Goal: Task Accomplishment & Management: Complete application form

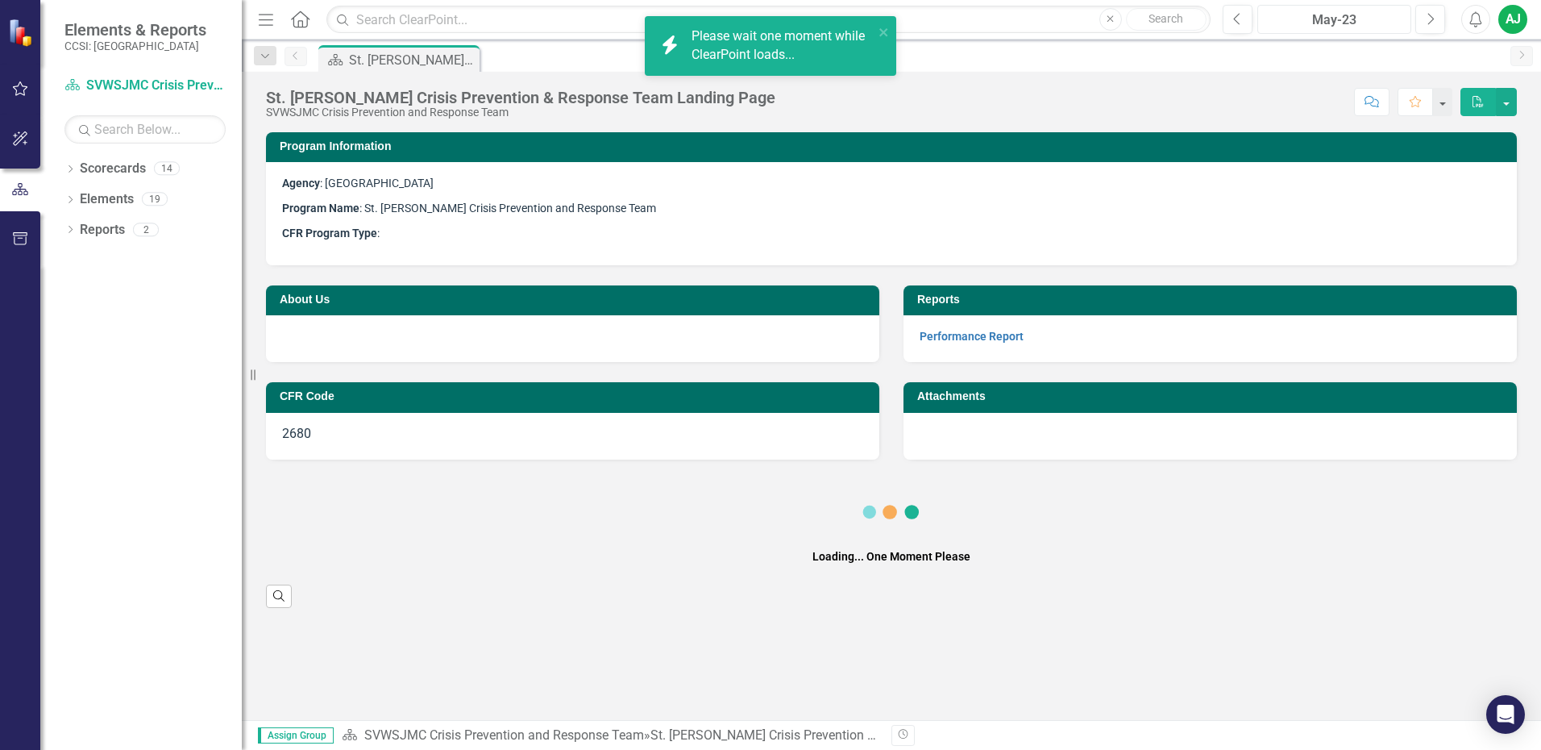
click at [1394, 20] on div "May-23" at bounding box center [1334, 19] width 143 height 19
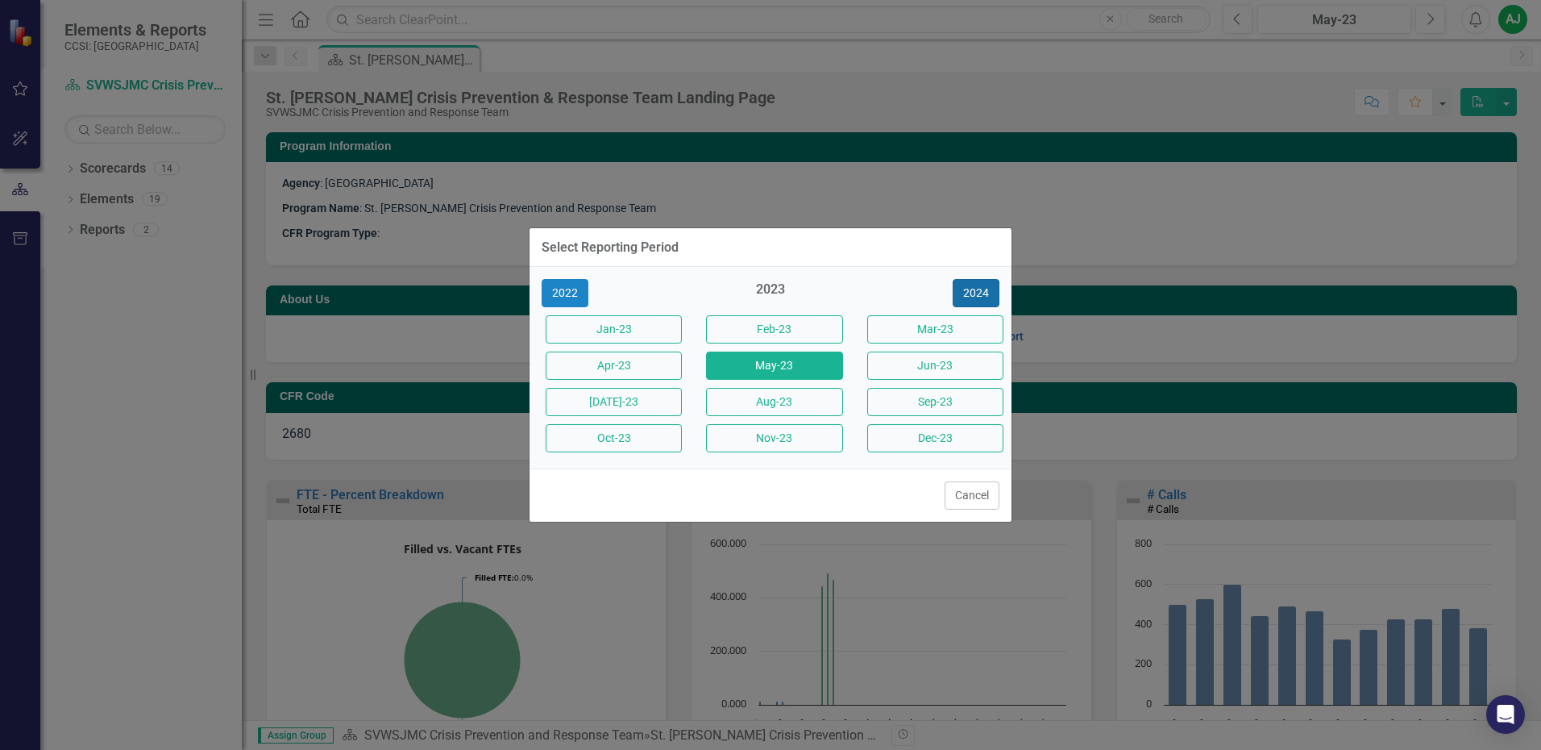
click at [976, 291] on button "2024" at bounding box center [976, 293] width 47 height 28
click at [976, 291] on button "2025" at bounding box center [976, 293] width 47 height 28
click at [740, 396] on button "Aug-25" at bounding box center [774, 402] width 136 height 28
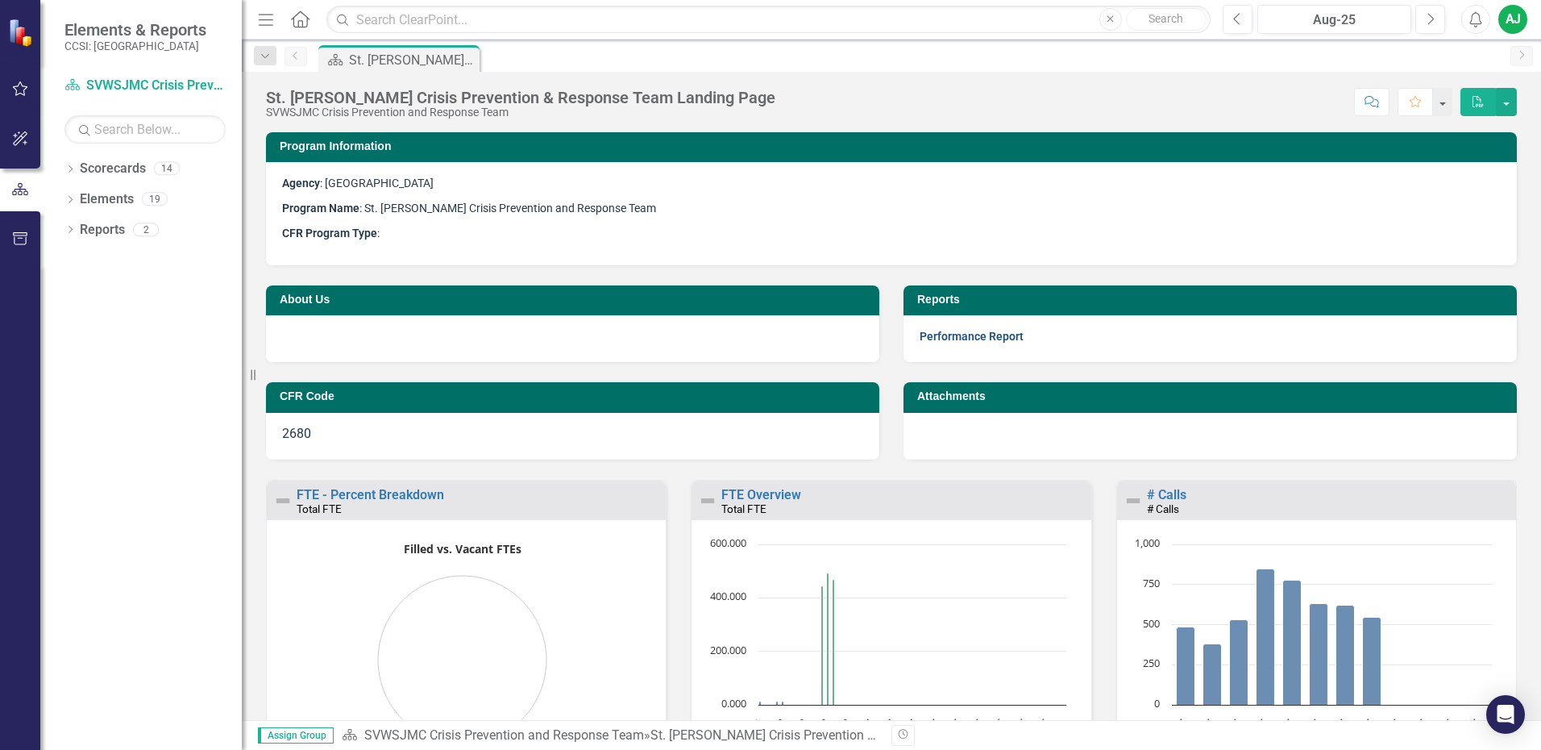
click at [995, 340] on link "Performance Report" at bounding box center [972, 336] width 104 height 13
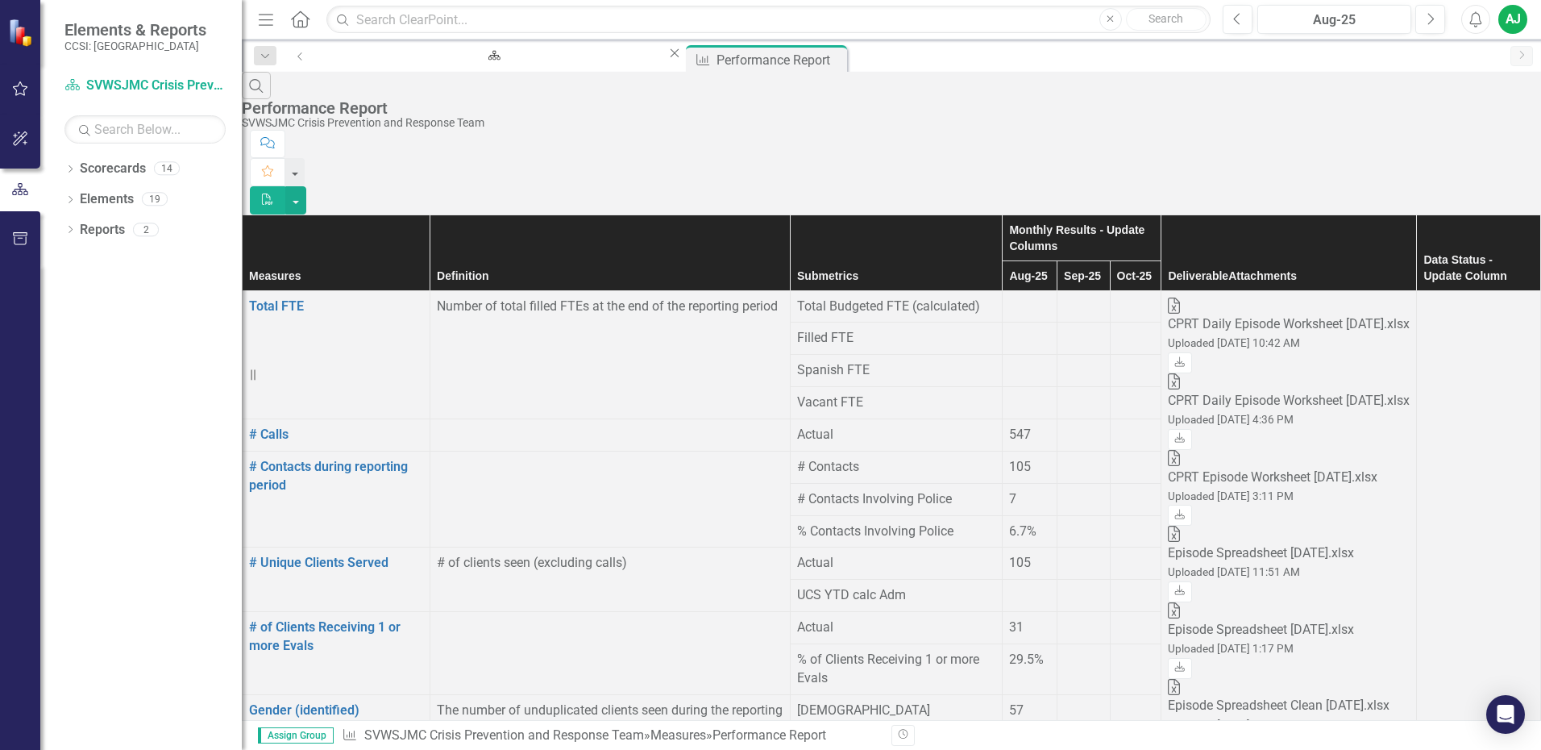
scroll to position [81, 0]
click at [1064, 426] on div at bounding box center [1083, 426] width 39 height 0
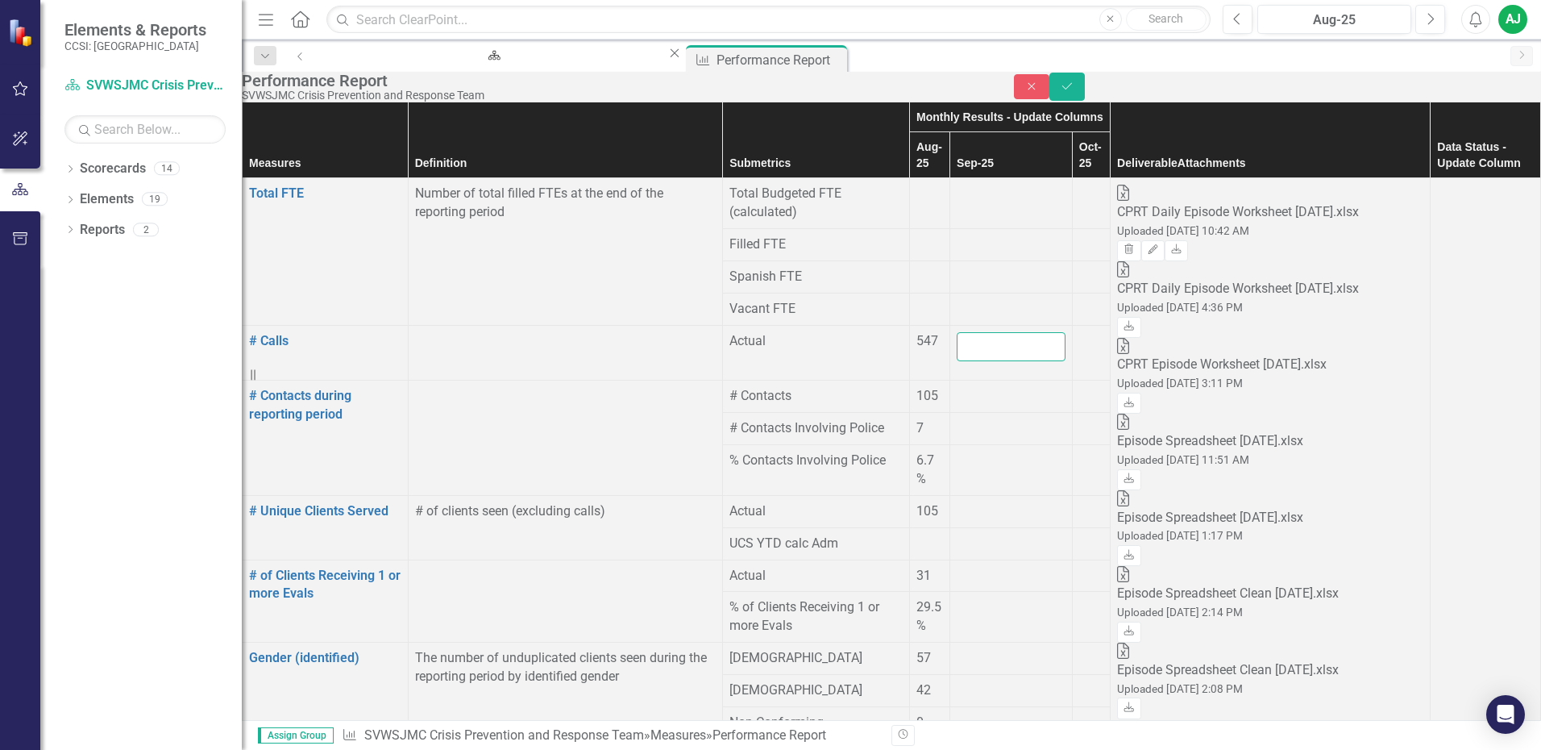
click at [957, 332] on input "number" at bounding box center [1011, 347] width 109 height 30
type input "523"
click at [957, 387] on div at bounding box center [1011, 387] width 109 height 0
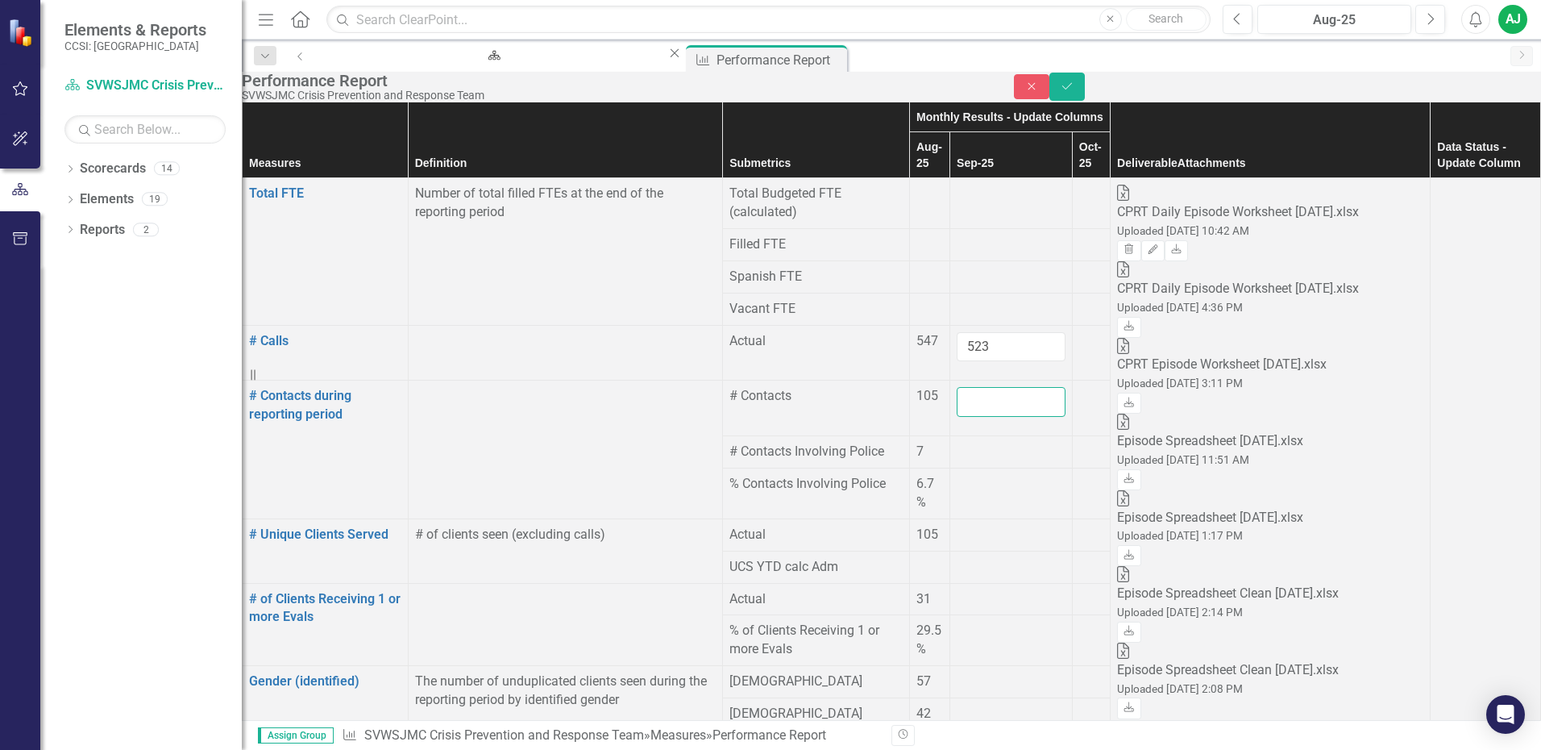
click at [988, 387] on input "number" at bounding box center [1011, 402] width 109 height 30
type input "132"
click at [957, 443] on div at bounding box center [1011, 443] width 109 height 0
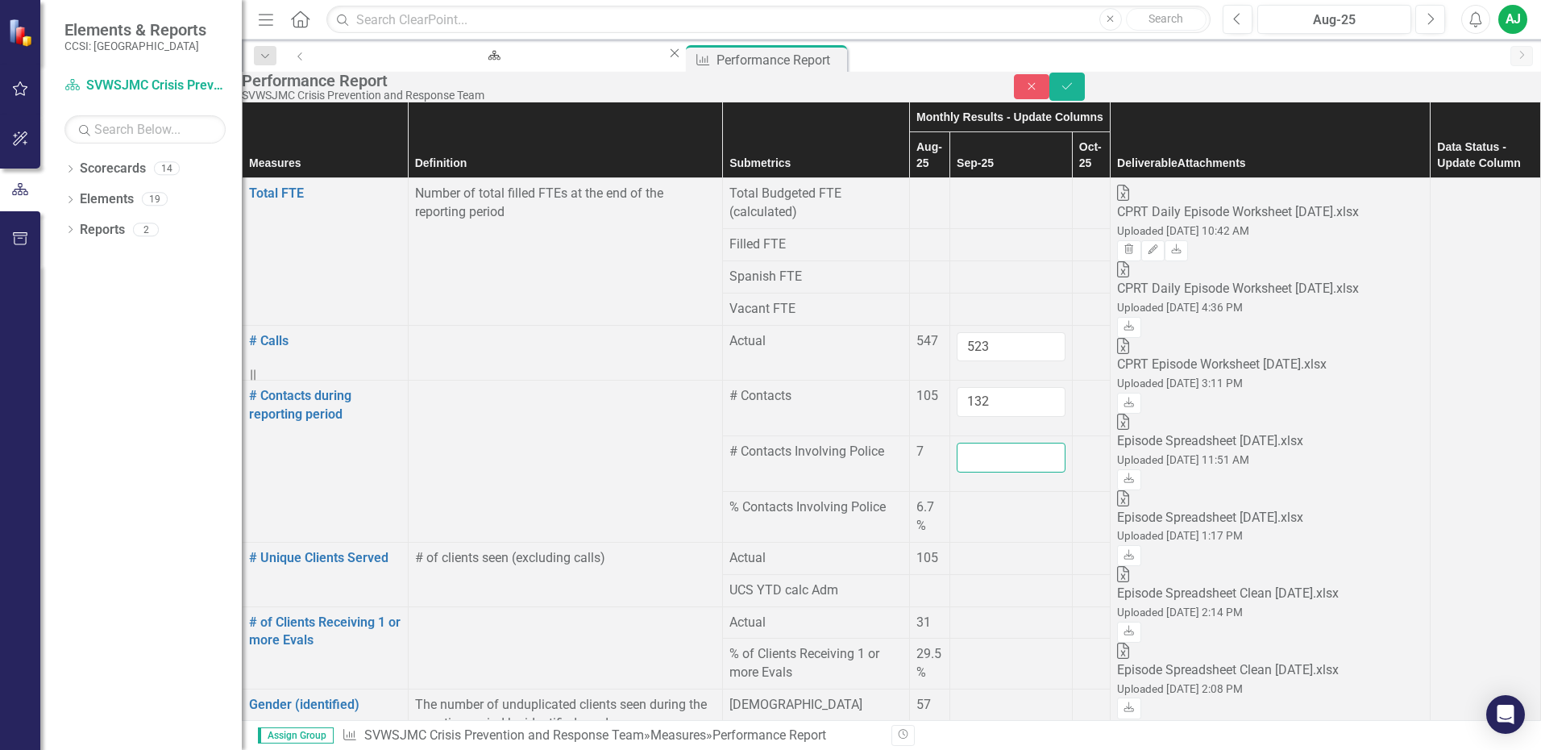
click at [957, 443] on input "number" at bounding box center [1011, 458] width 109 height 30
type input "8"
click at [957, 498] on div at bounding box center [1011, 498] width 109 height 0
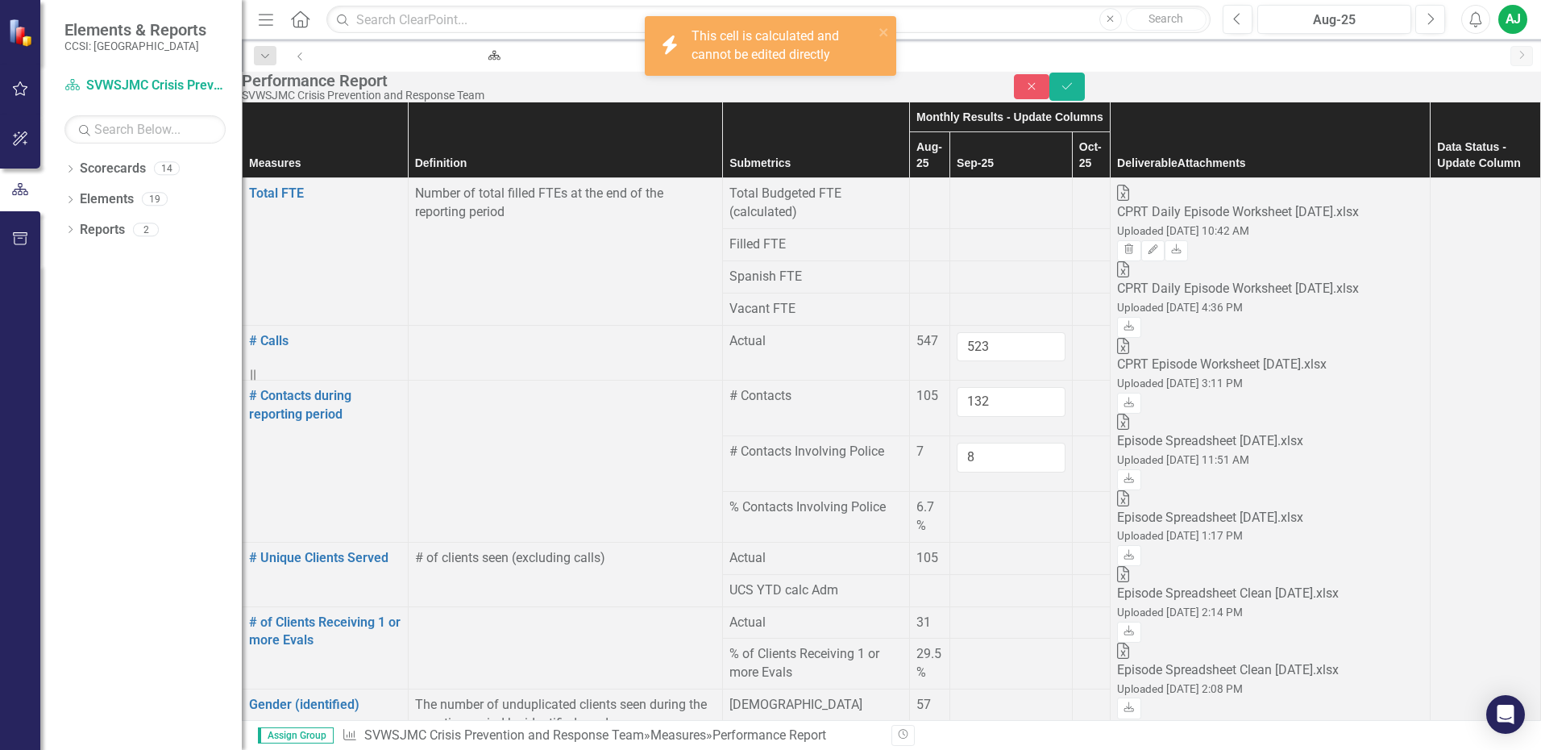
click at [957, 549] on div at bounding box center [1011, 549] width 109 height 0
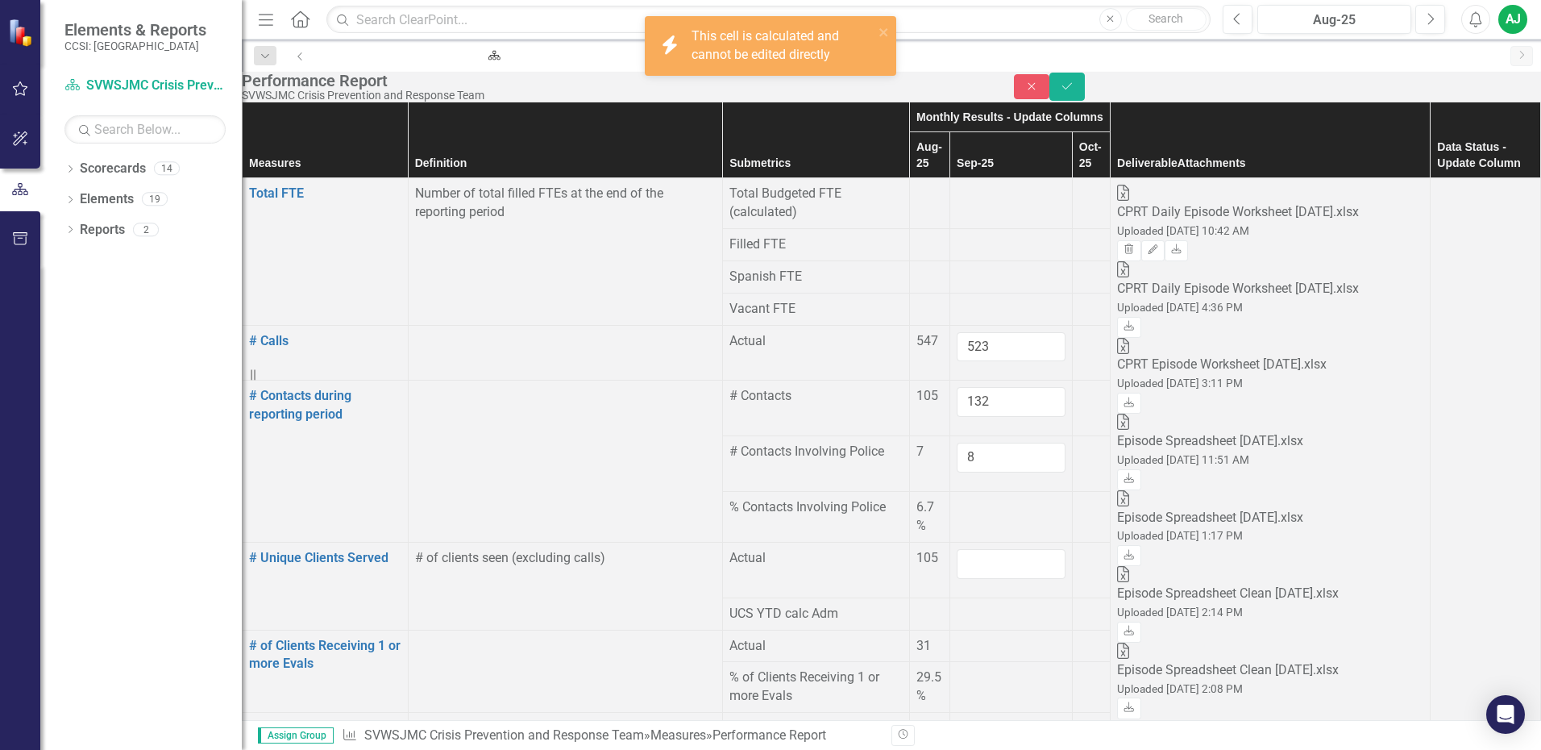
click at [957, 549] on input "number" at bounding box center [1011, 564] width 109 height 30
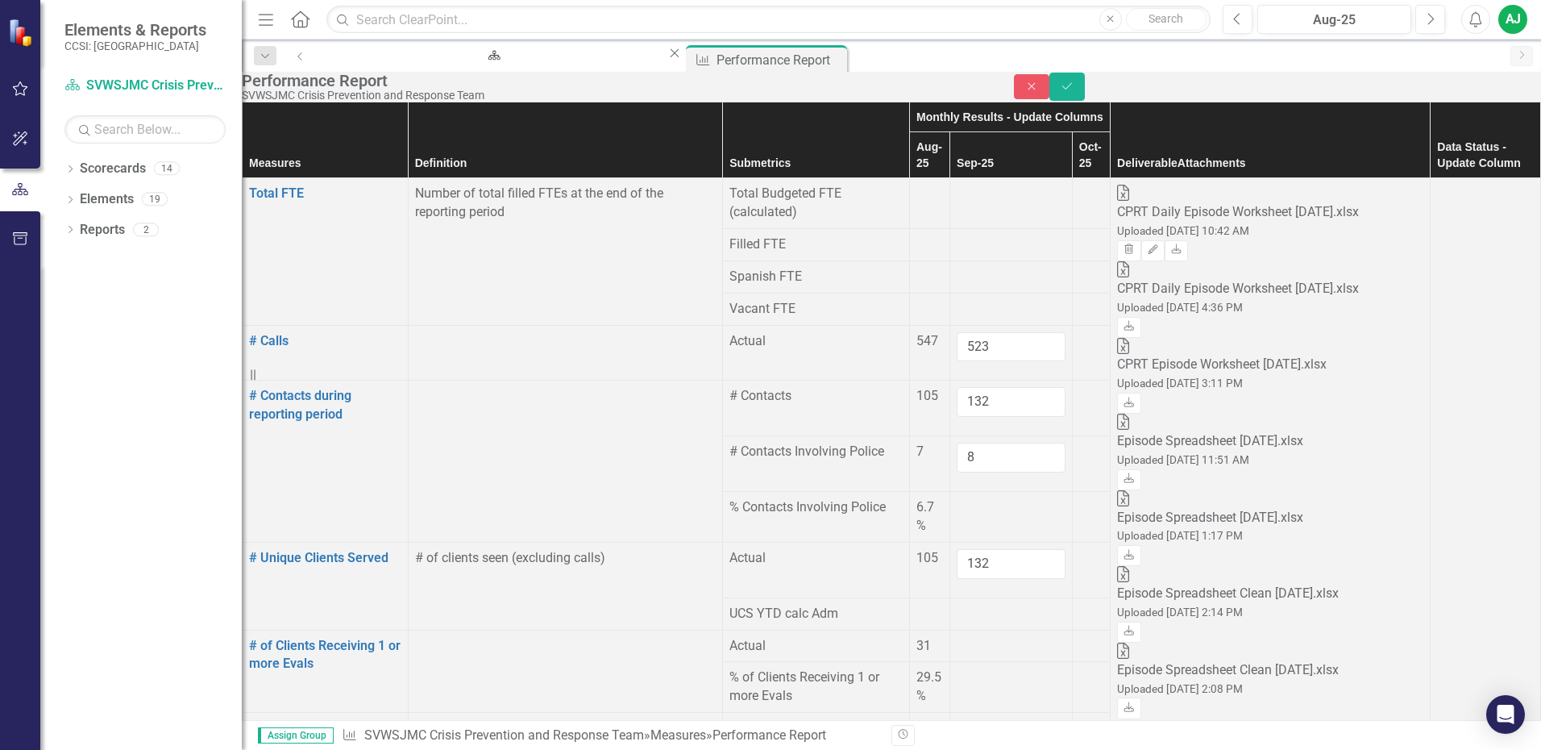
type input "132"
click at [966, 637] on div at bounding box center [1011, 637] width 109 height 0
click at [966, 637] on input "number" at bounding box center [1011, 652] width 109 height 30
type input "33"
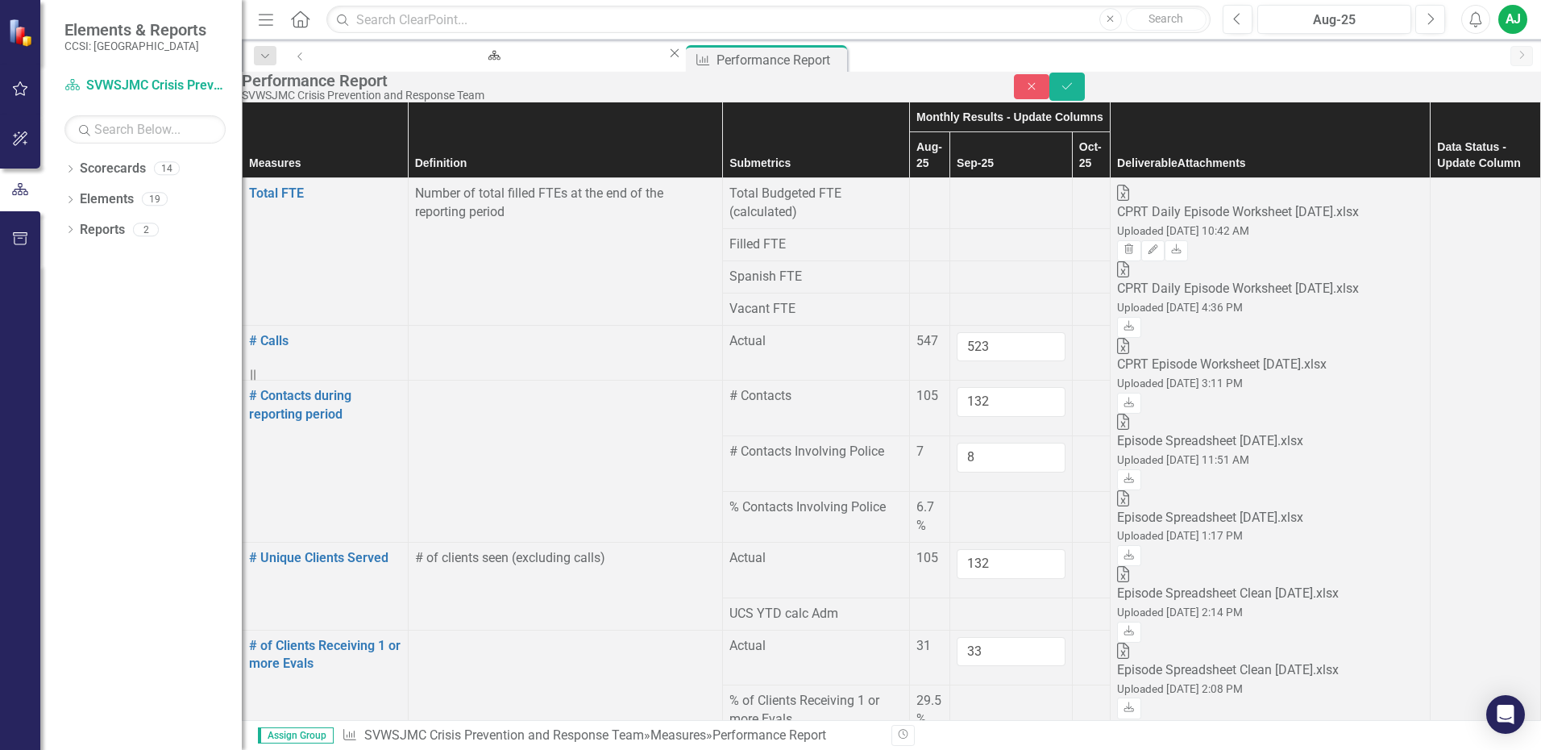
click at [970, 692] on div at bounding box center [1011, 692] width 109 height 0
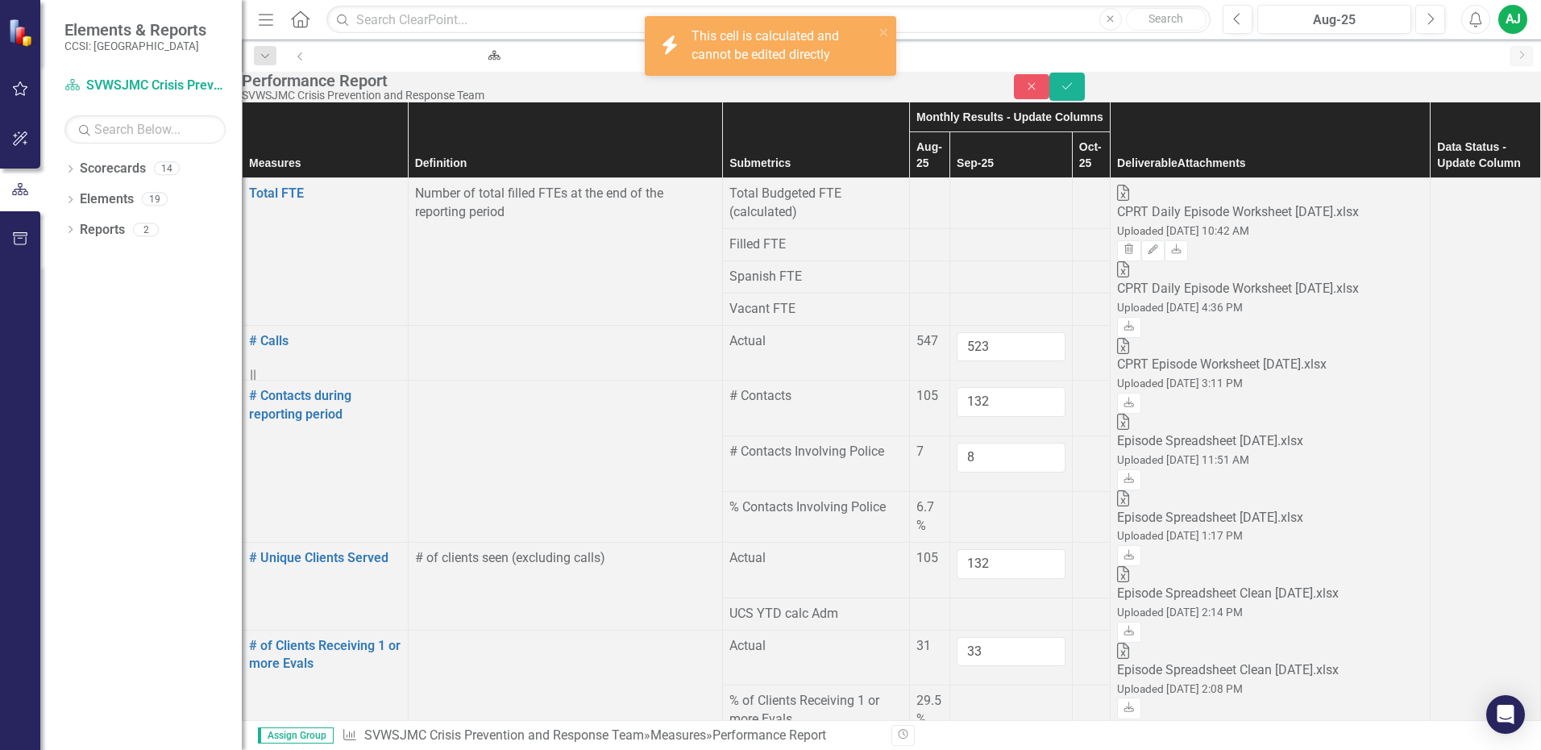
click at [957, 742] on div at bounding box center [1011, 742] width 109 height 0
click at [957, 742] on input "number" at bounding box center [1011, 757] width 109 height 30
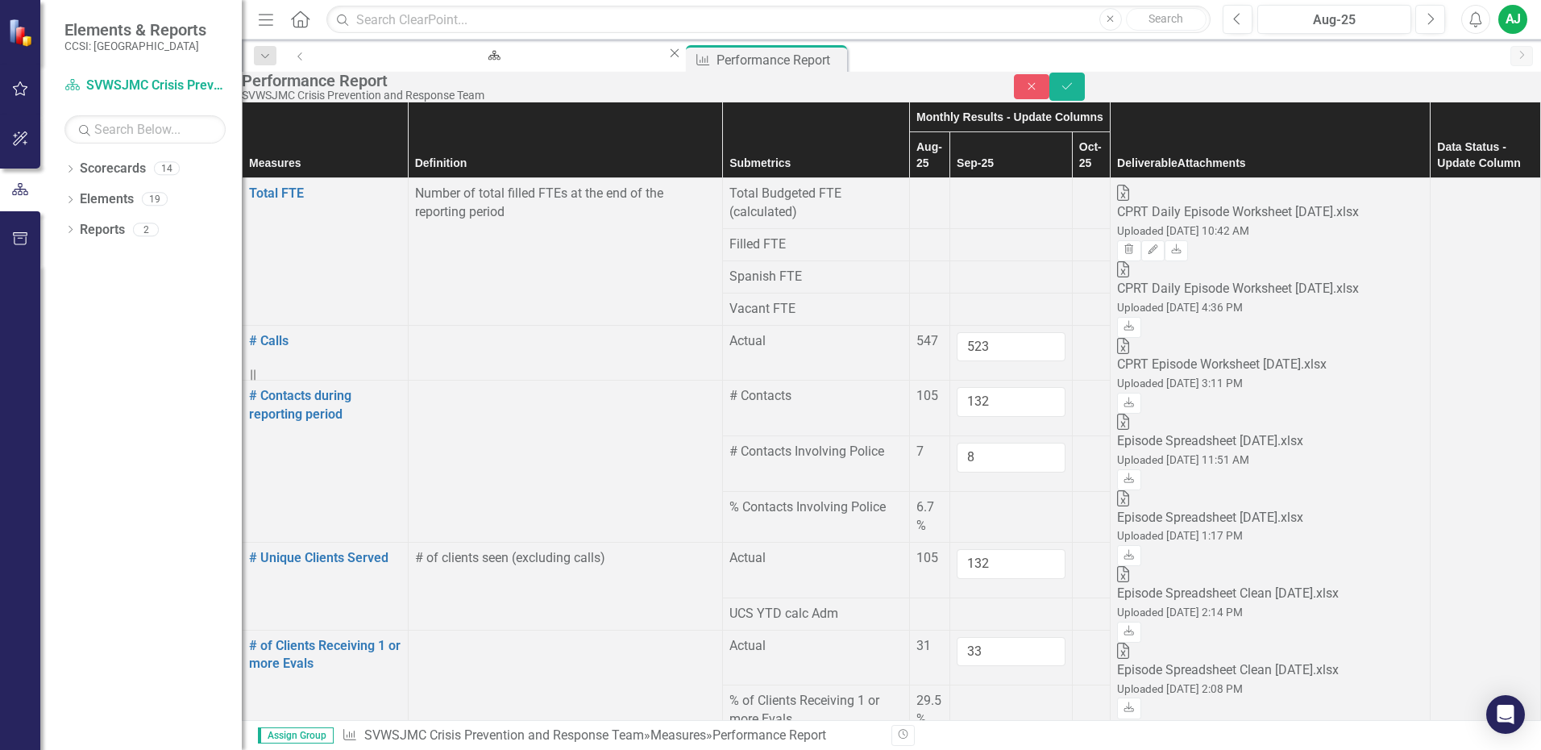
scroll to position [403, 0]
type input "44"
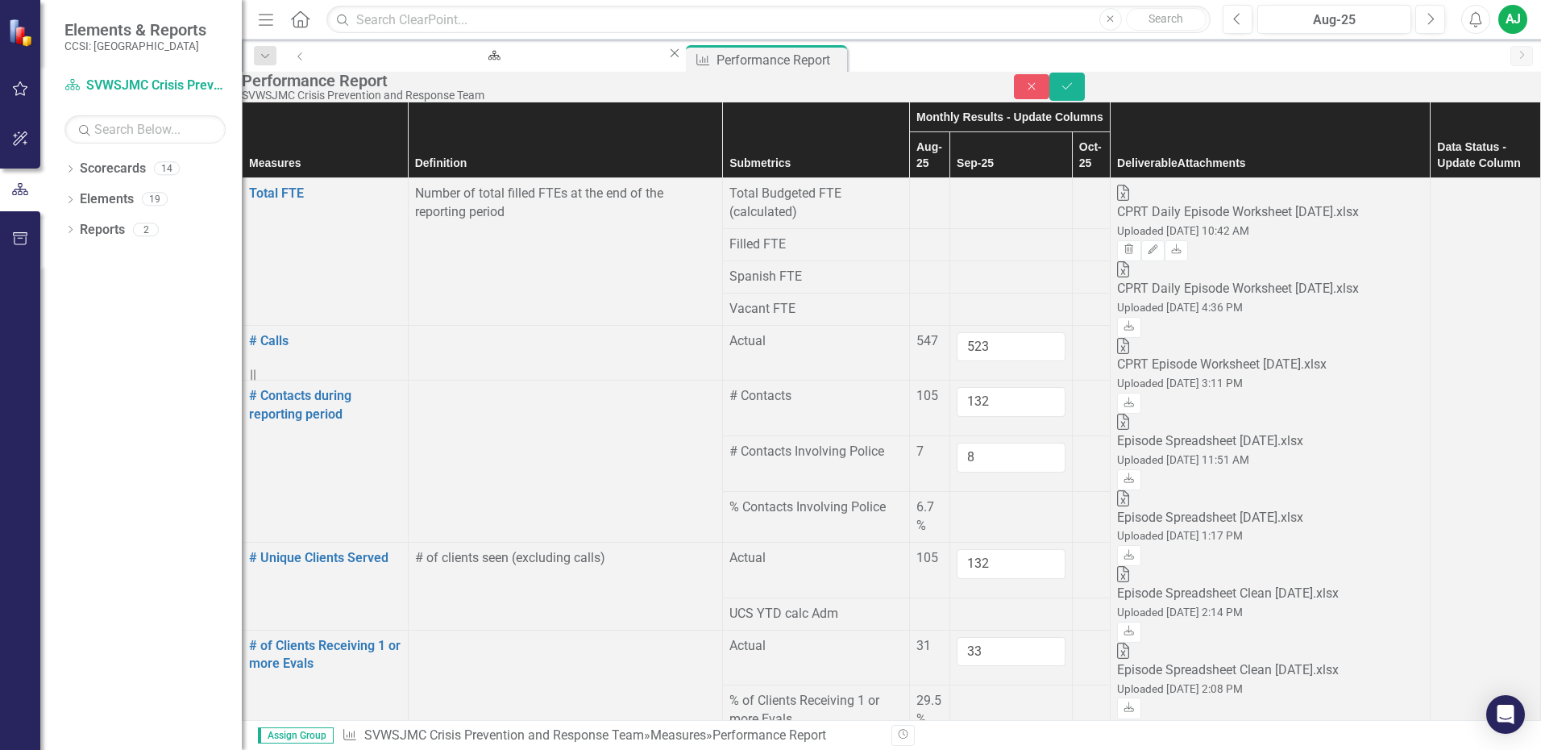
type input "68"
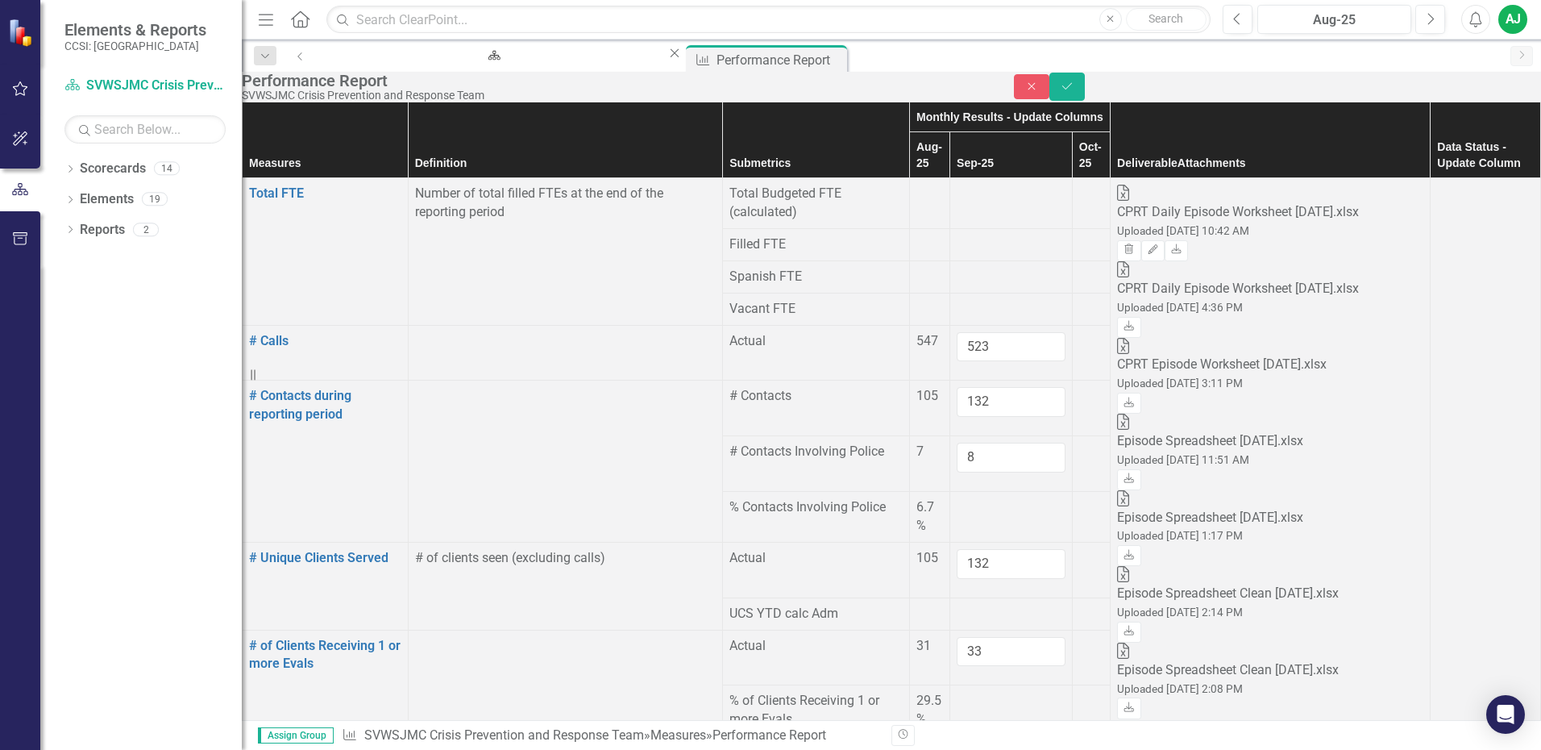
type input "2"
type input "56"
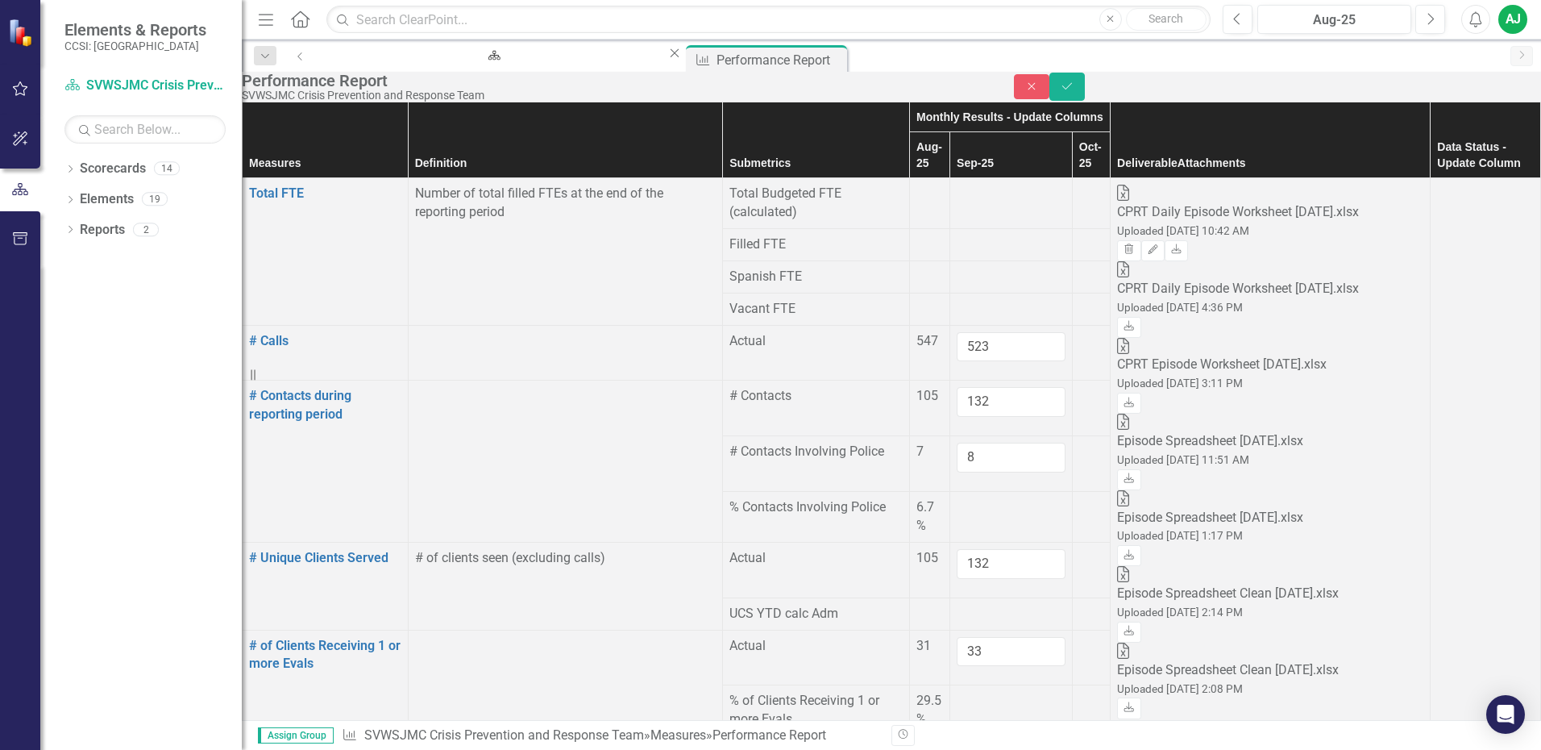
type input "23"
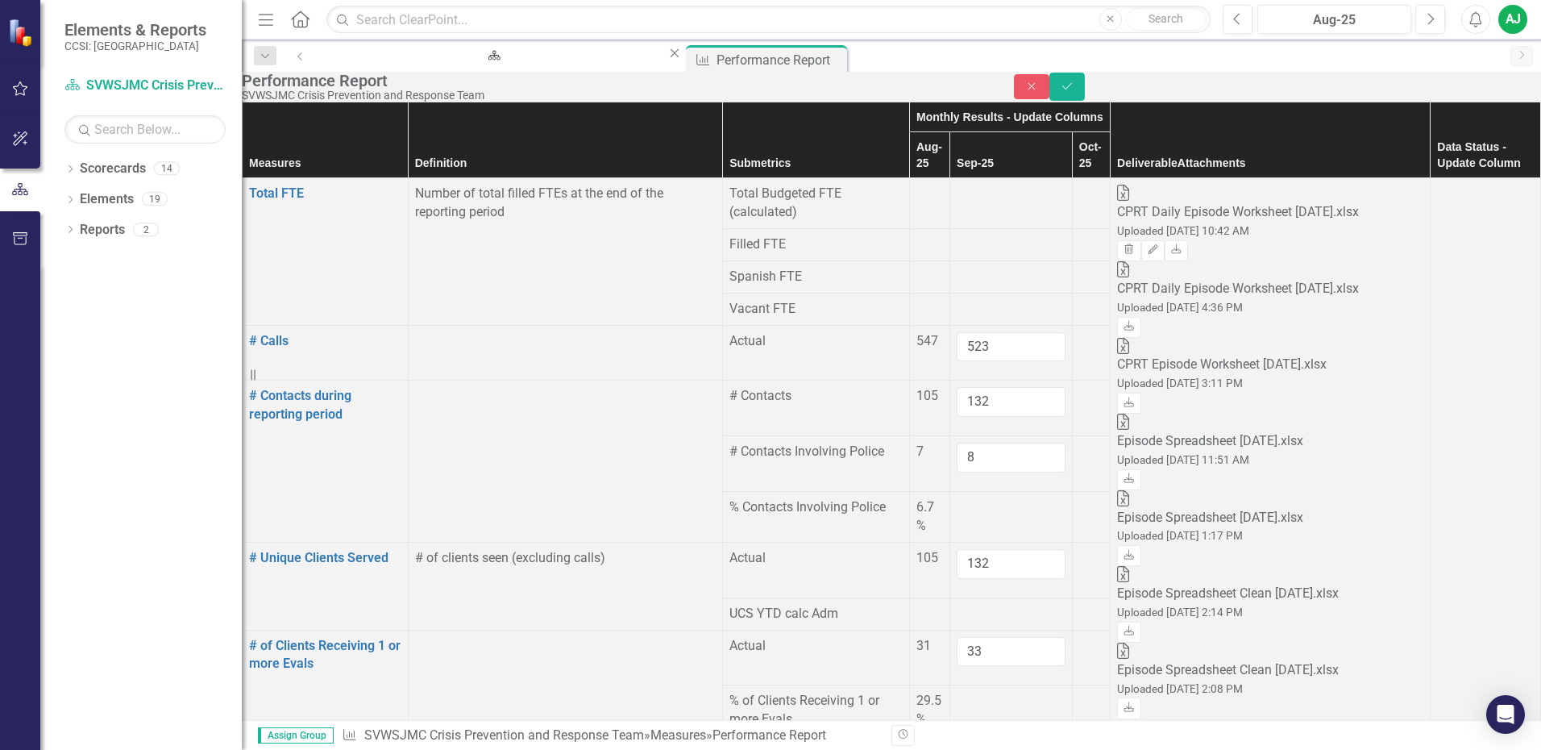
type input "28"
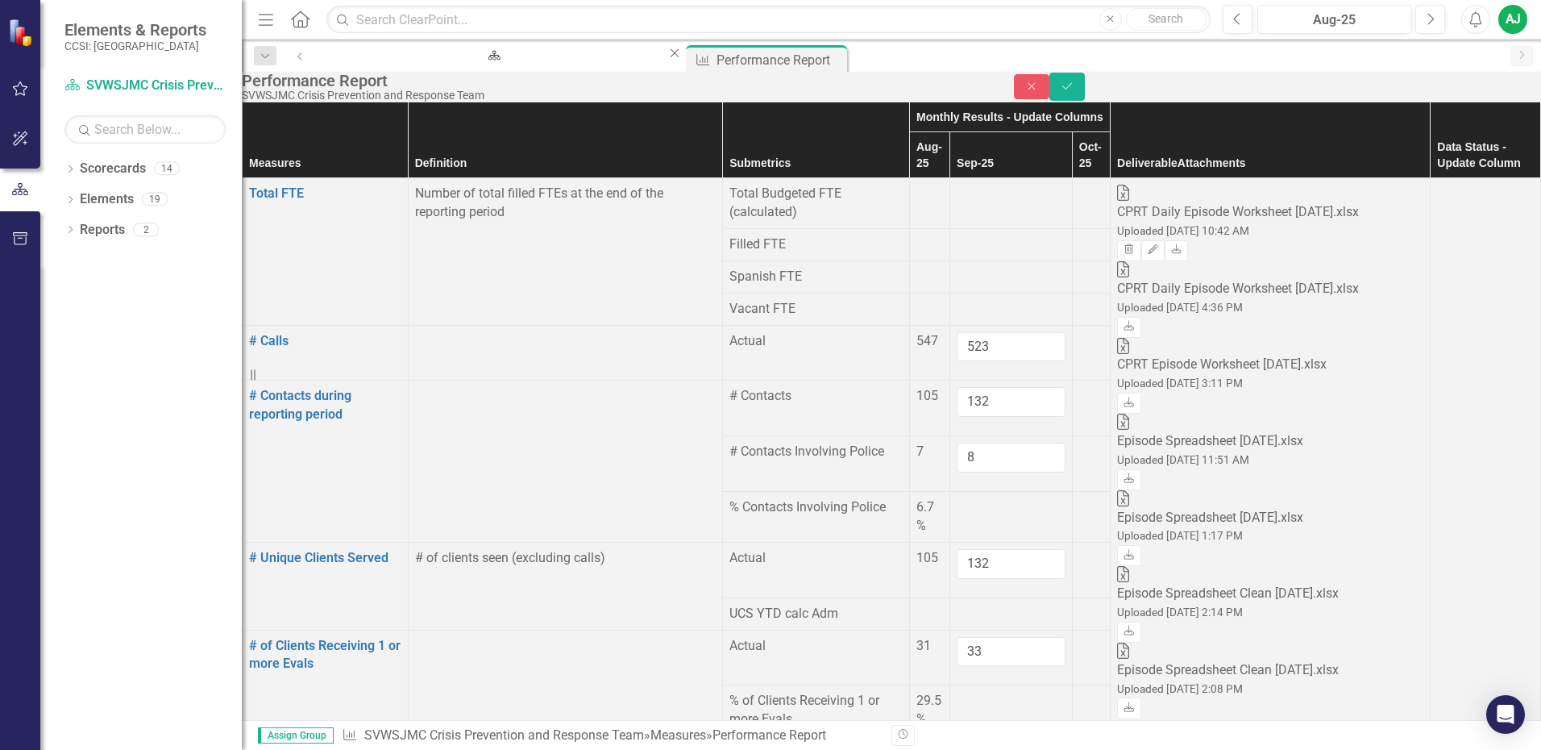
type input "6"
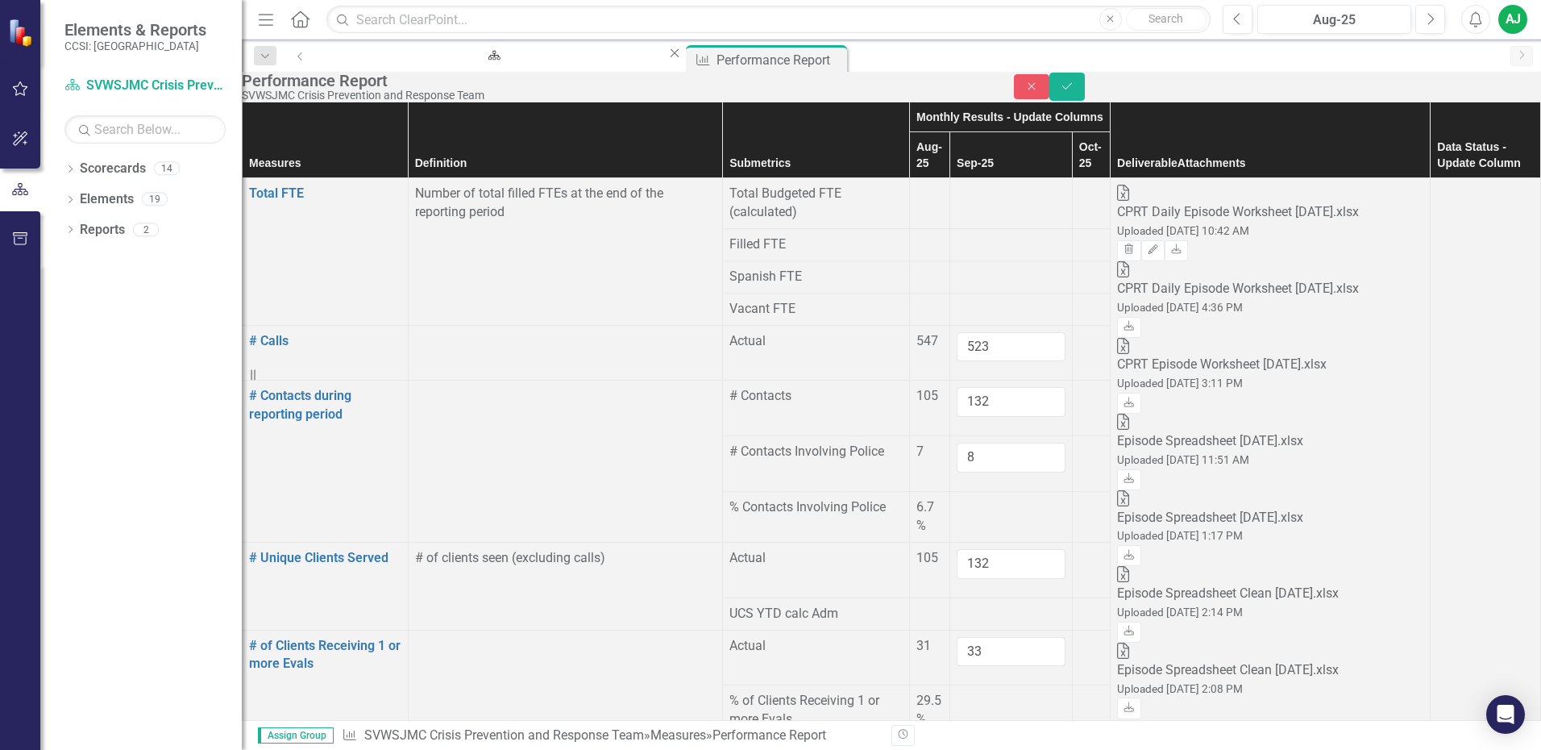
type input "1"
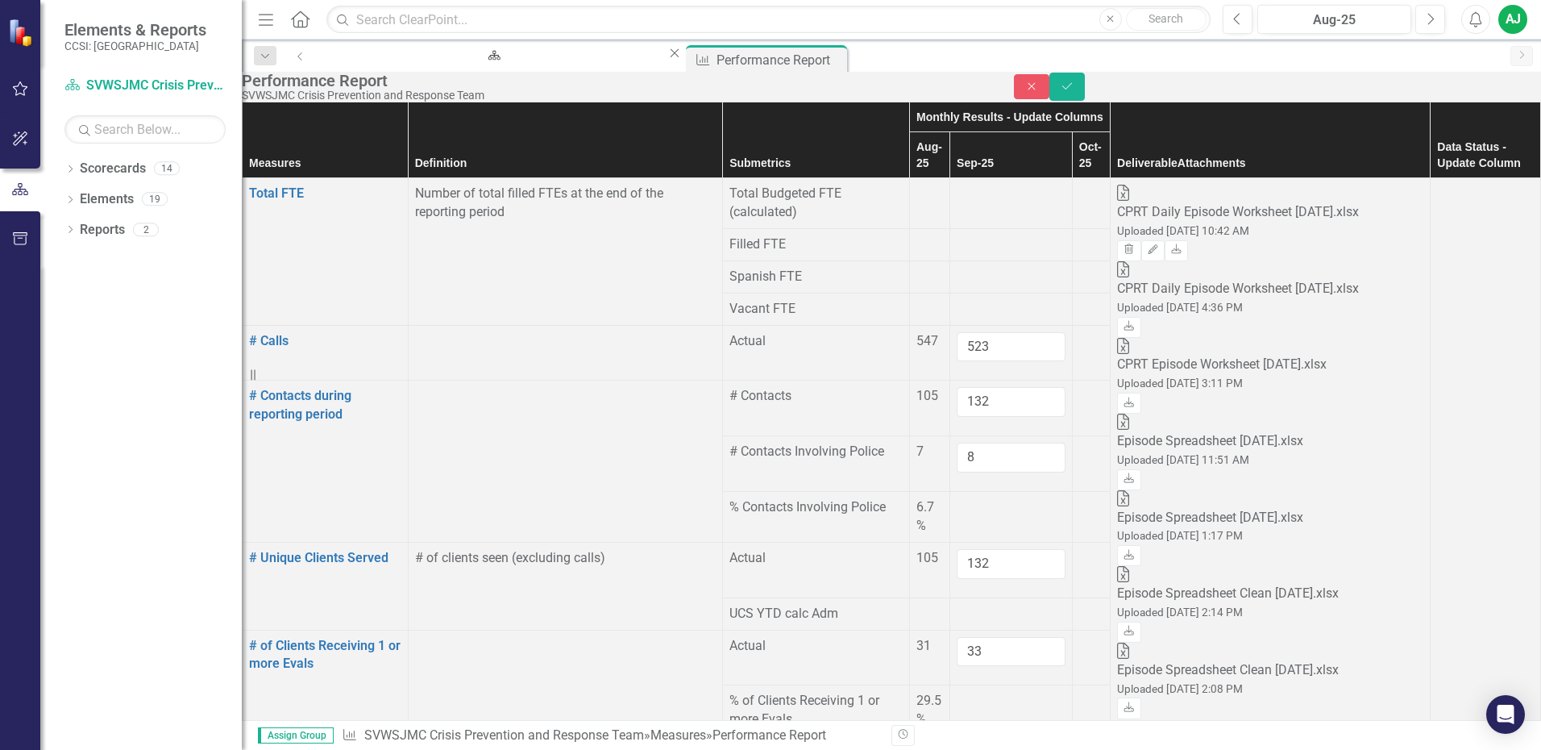
type input "12"
type input "31"
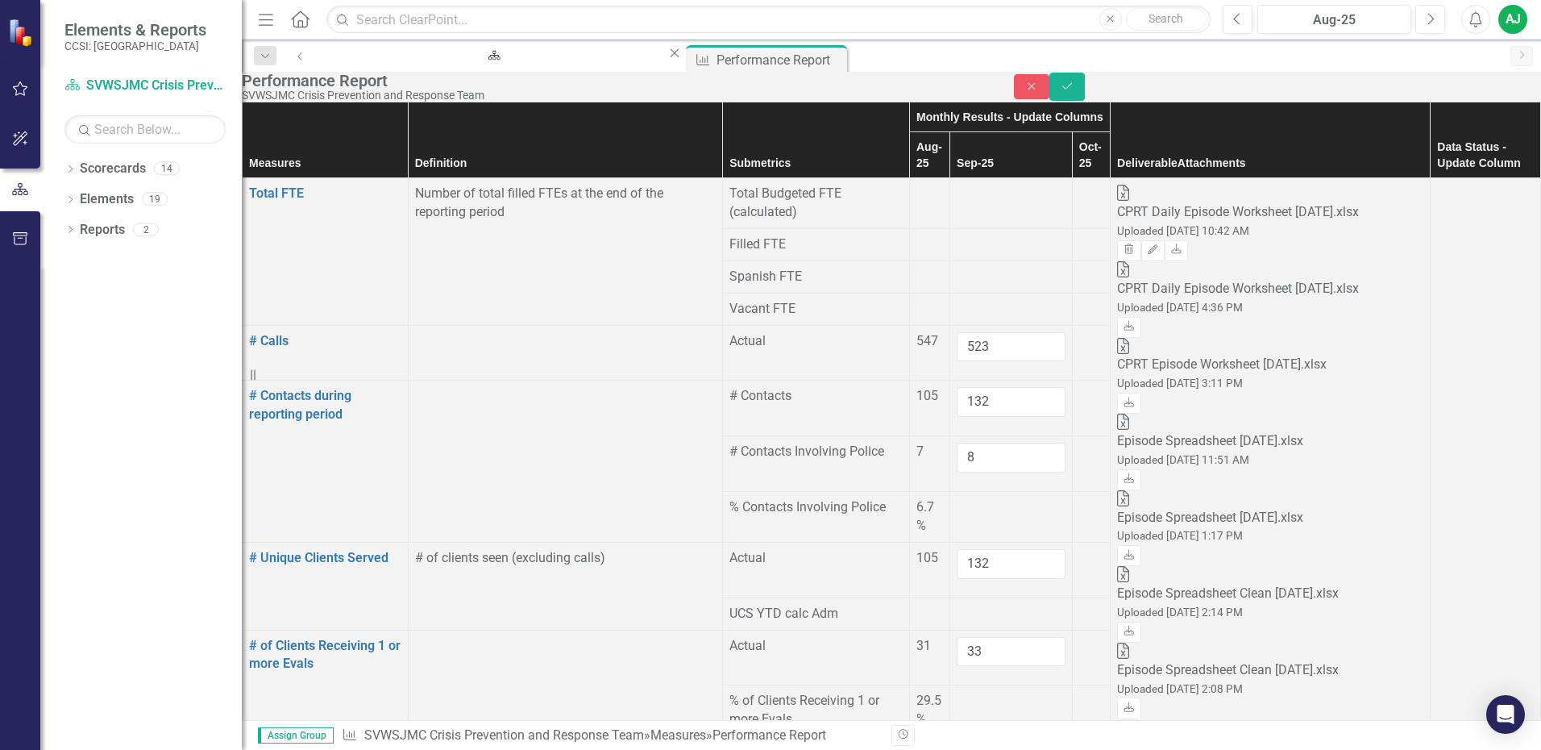
type input "26"
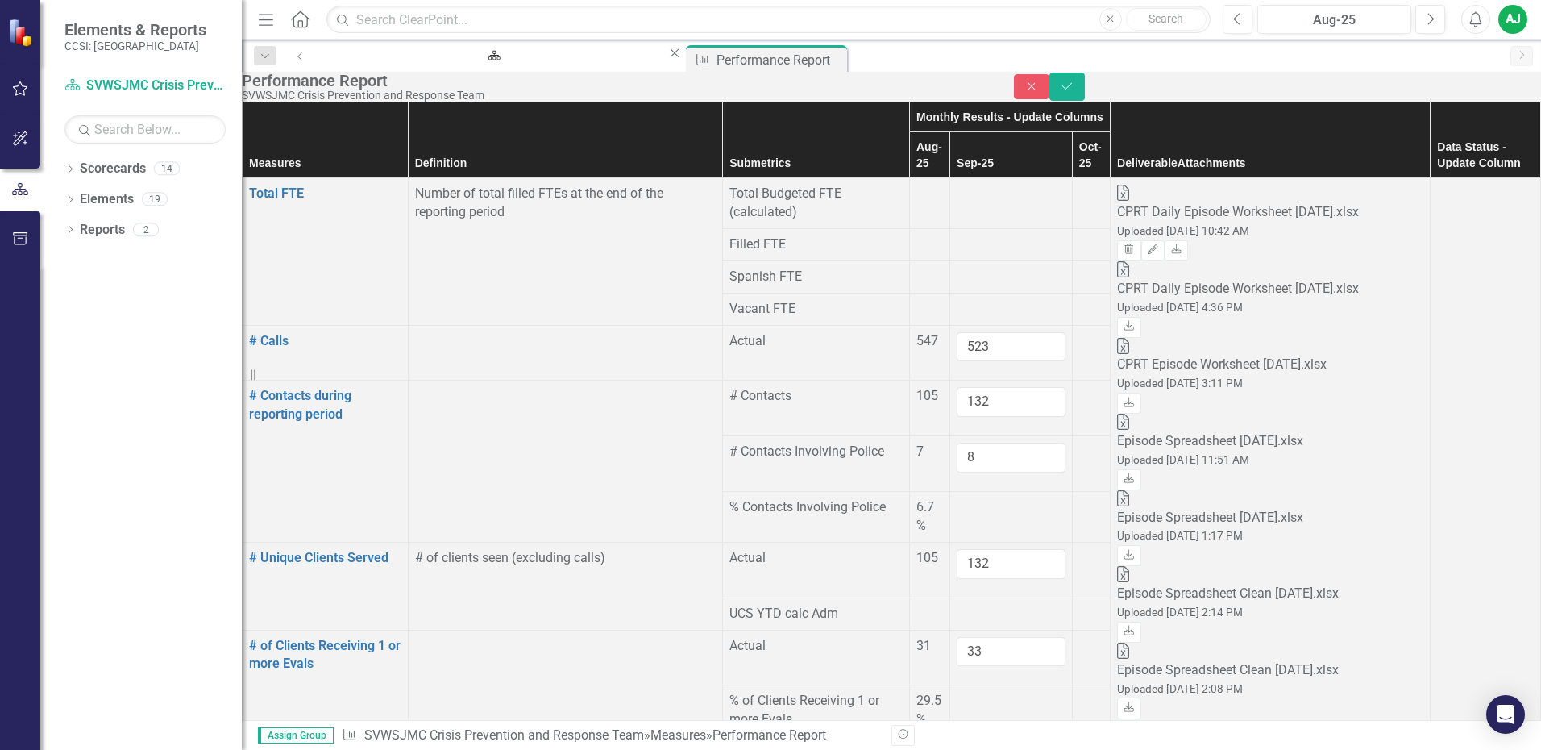
type input "55"
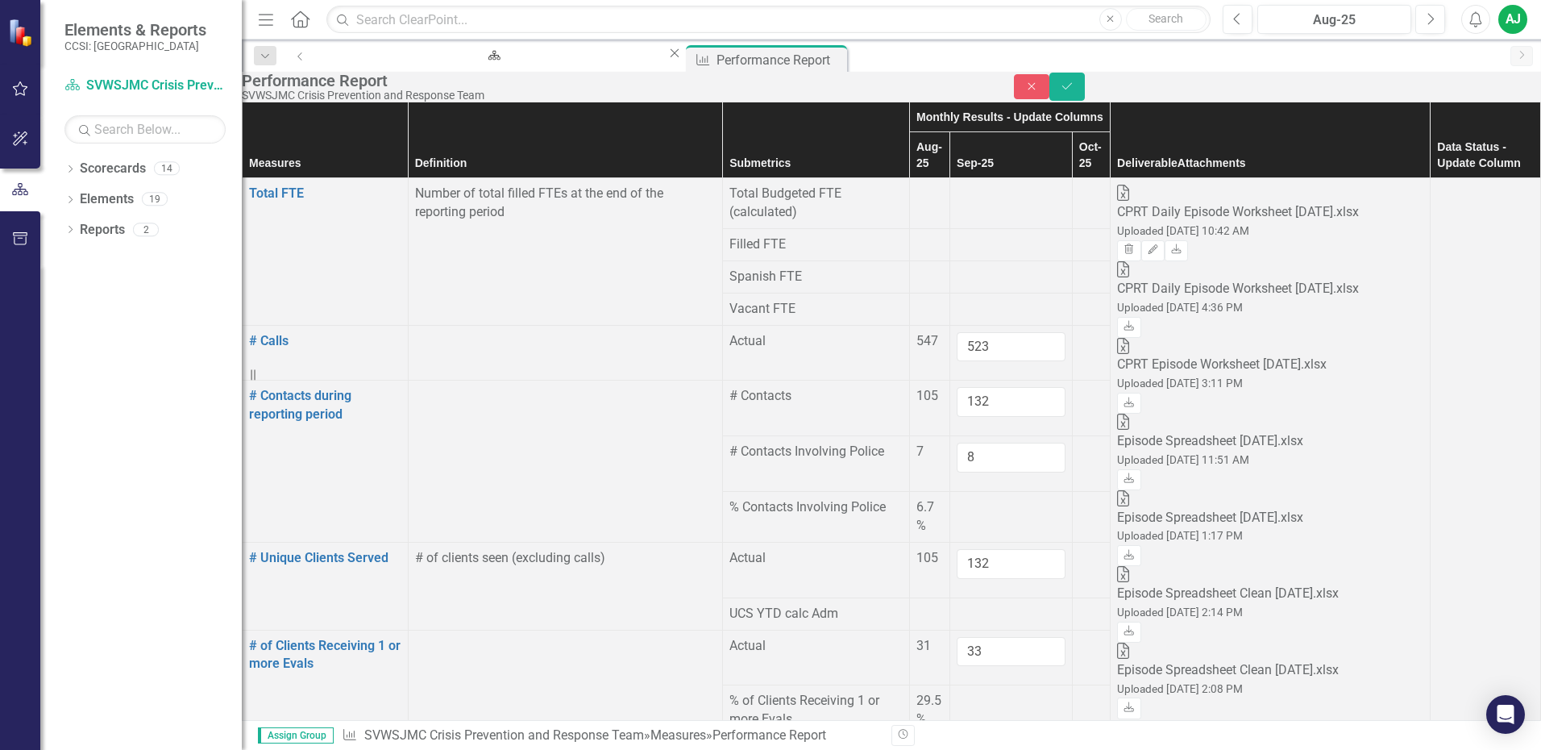
type input "8"
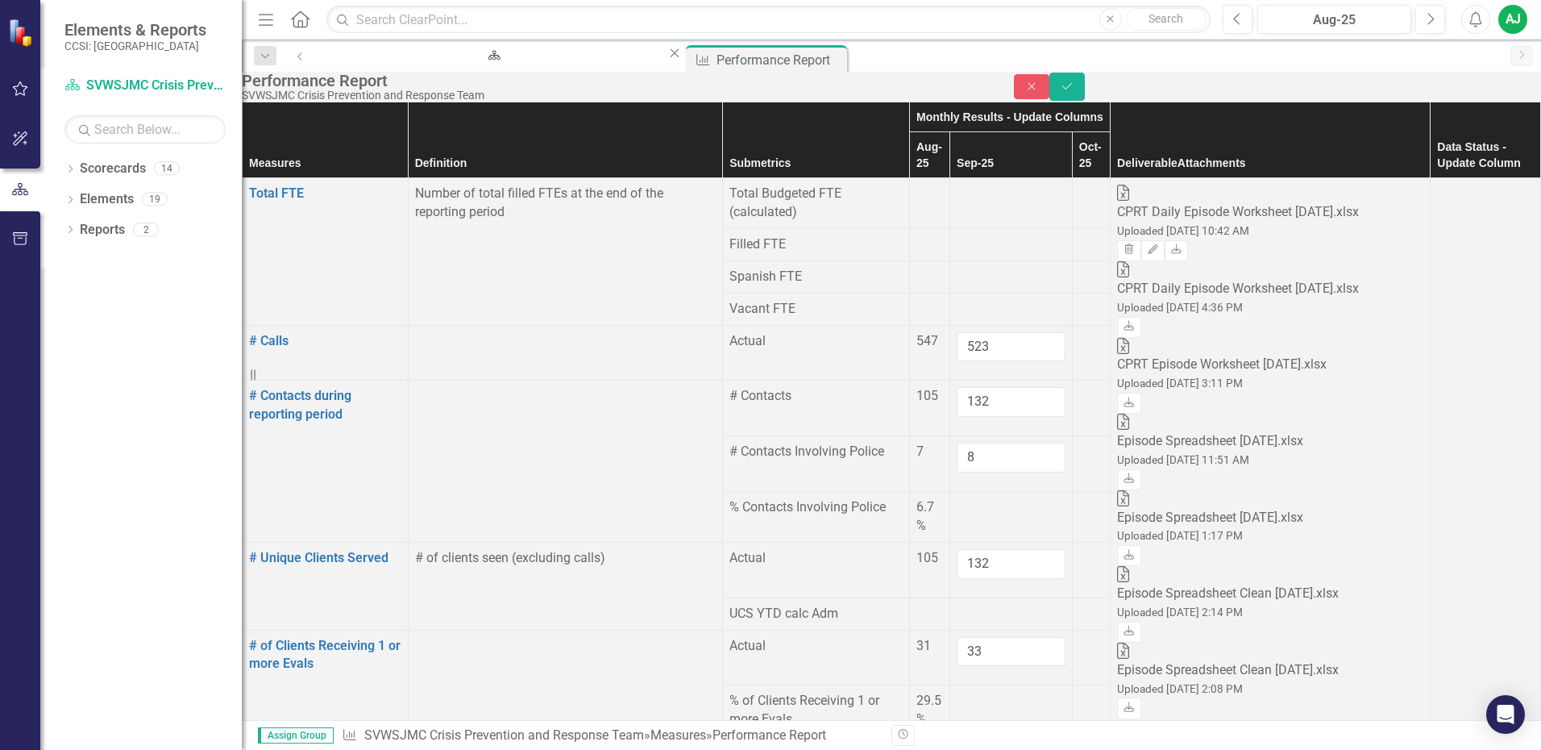
type input "26"
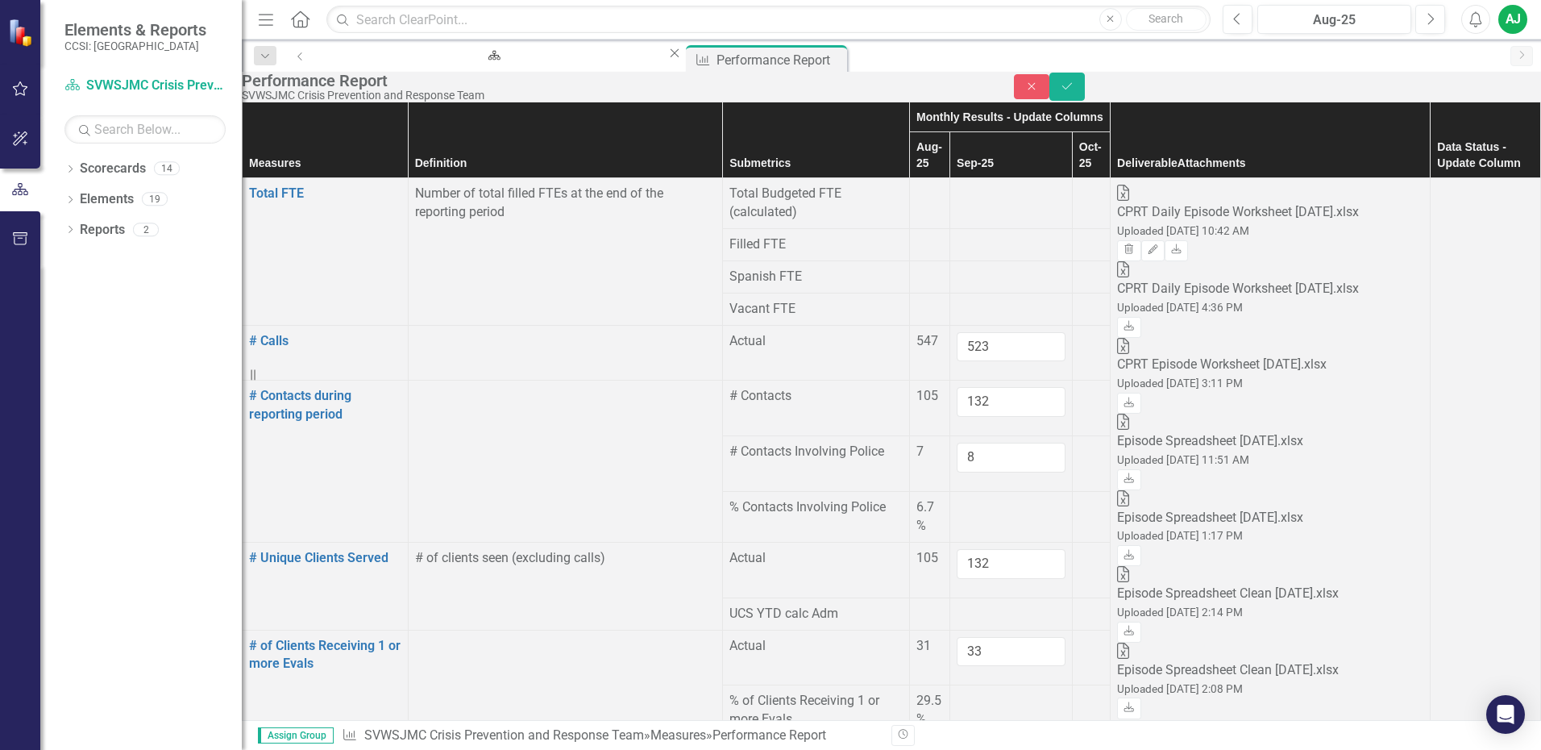
type input "15"
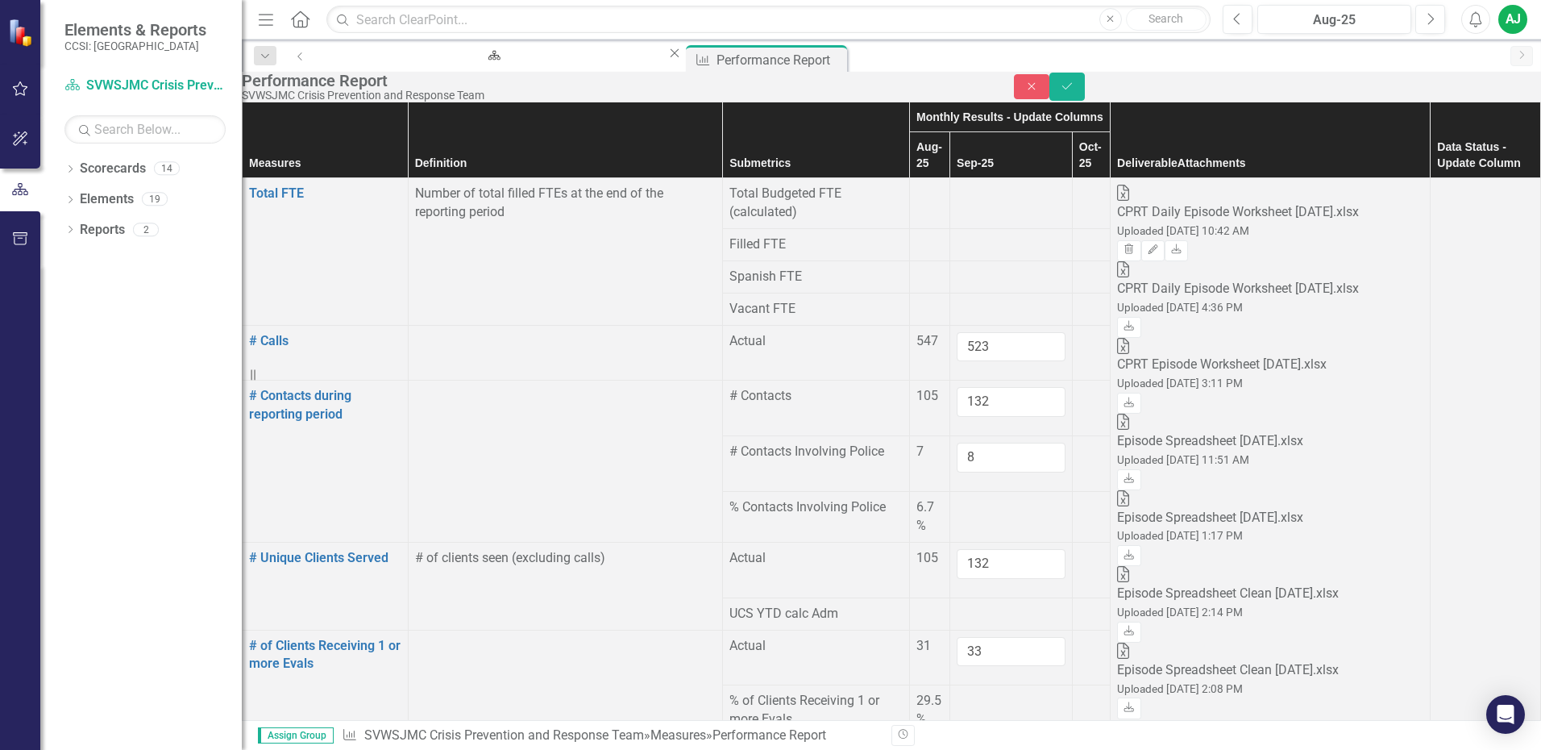
type input "11"
type input "43"
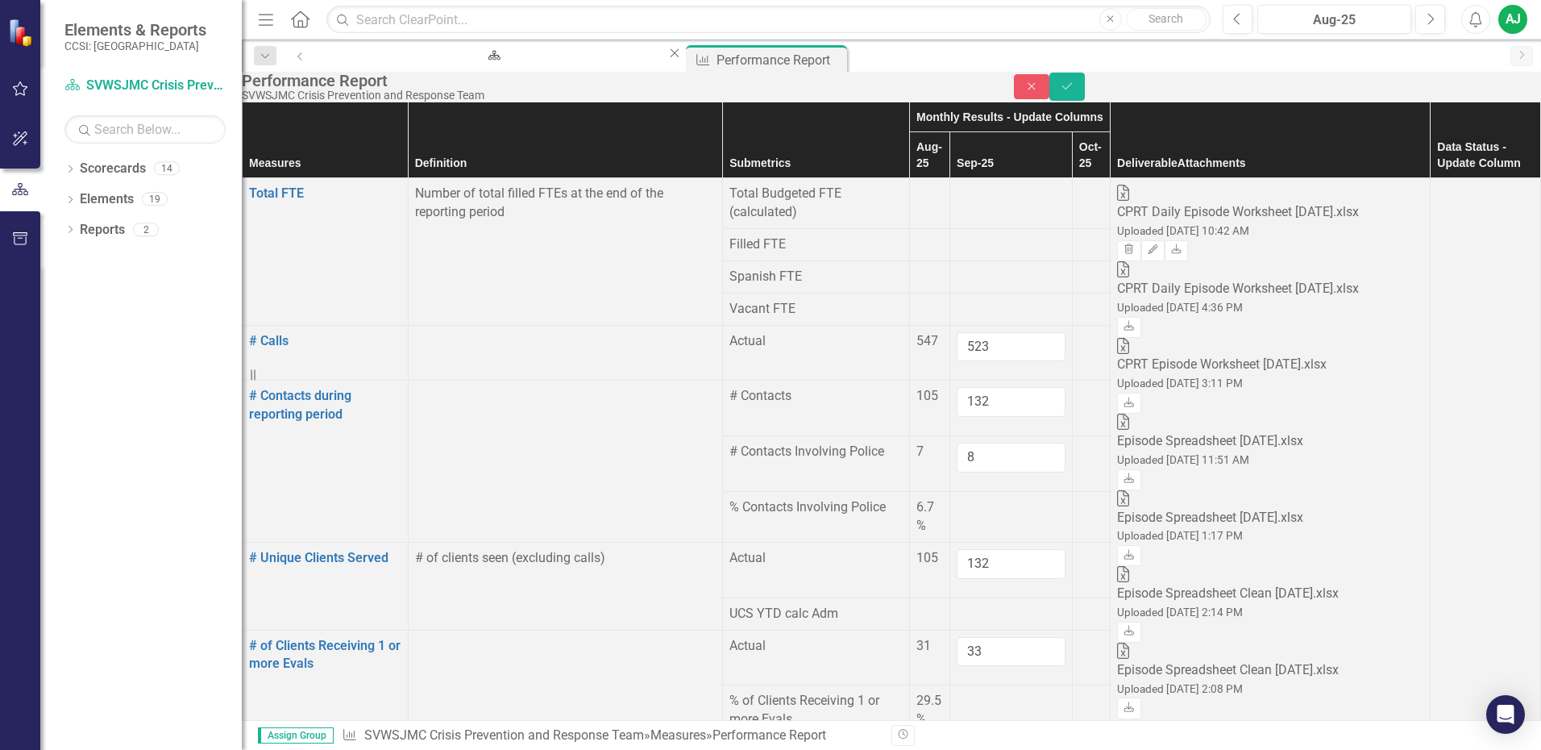
type input "14"
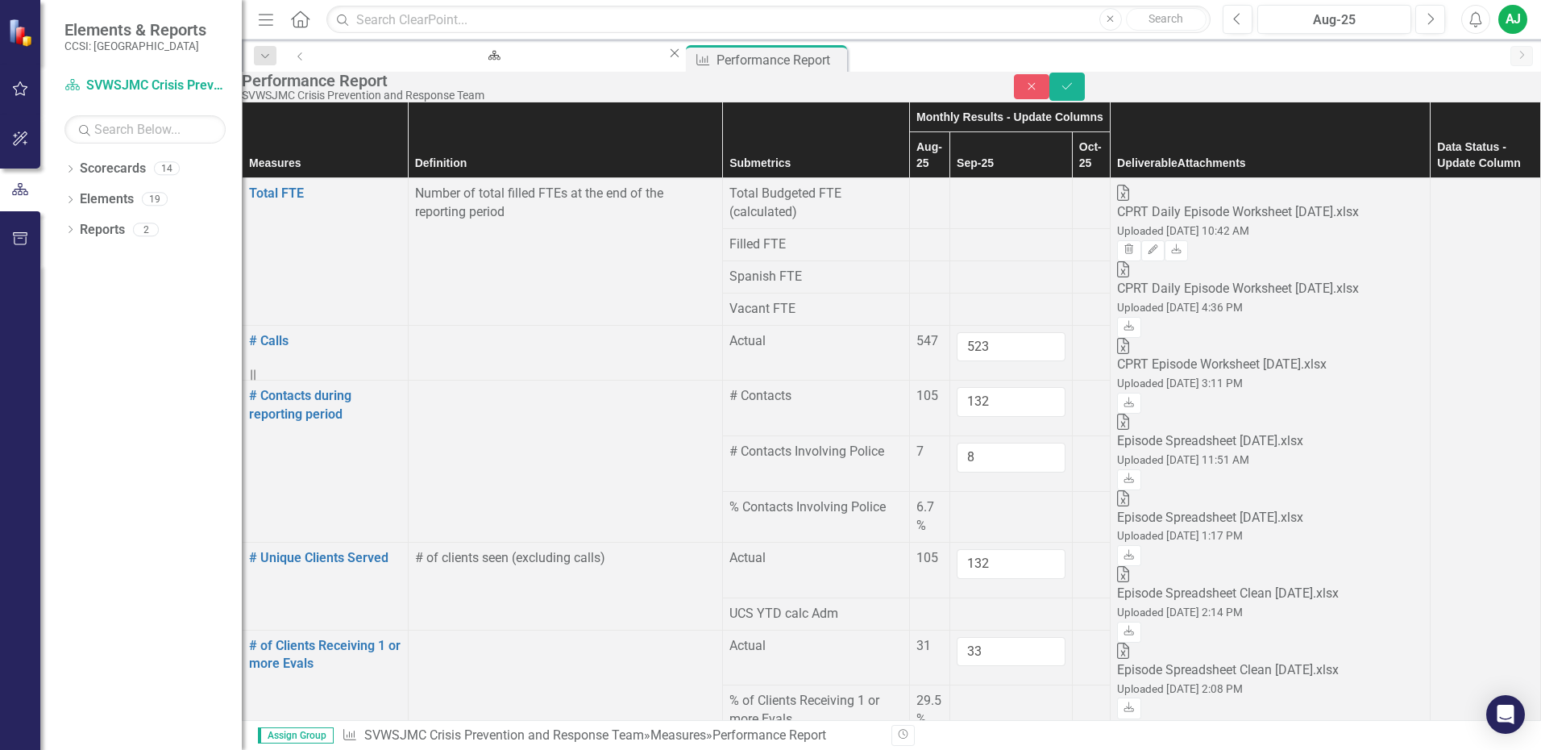
type input "4"
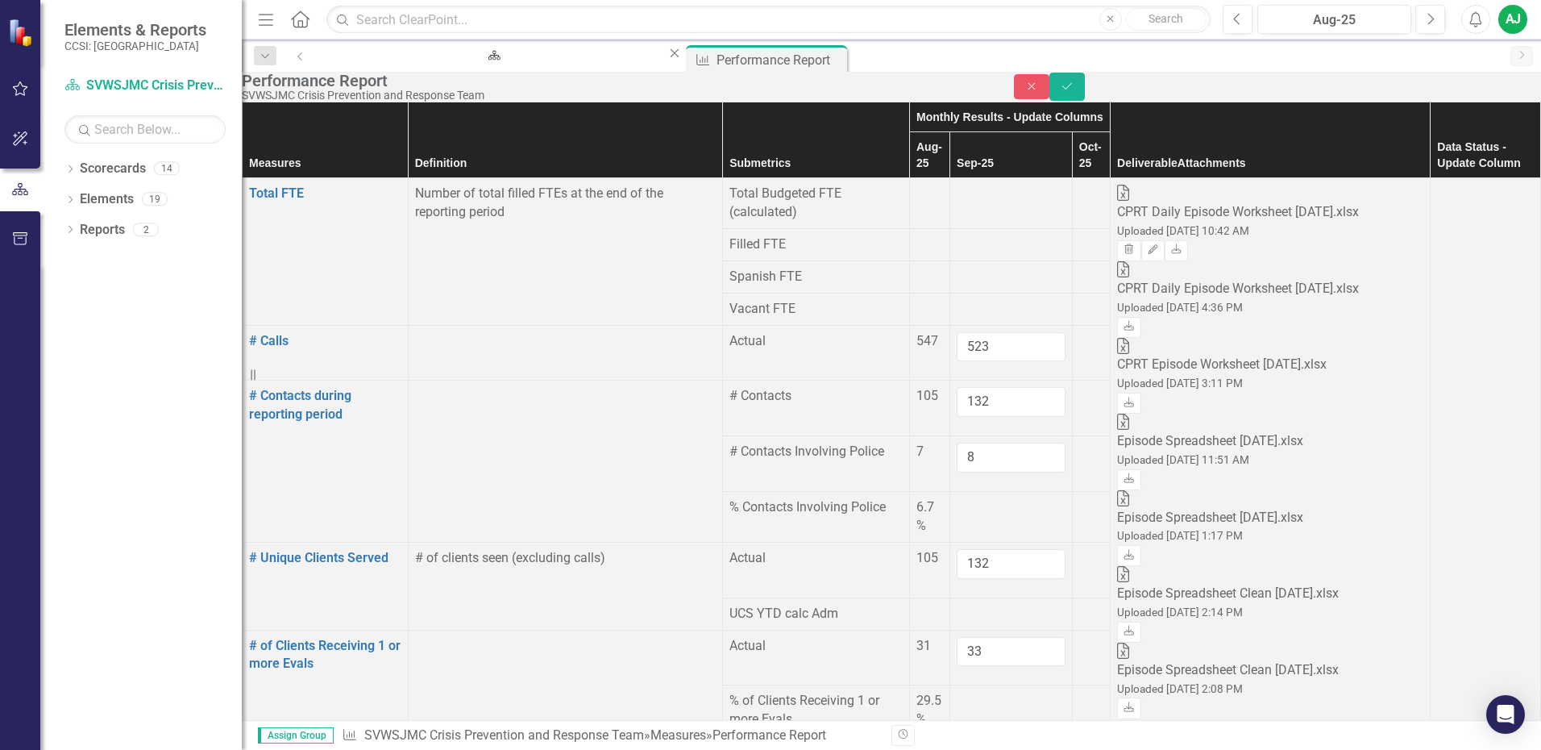
type input "32"
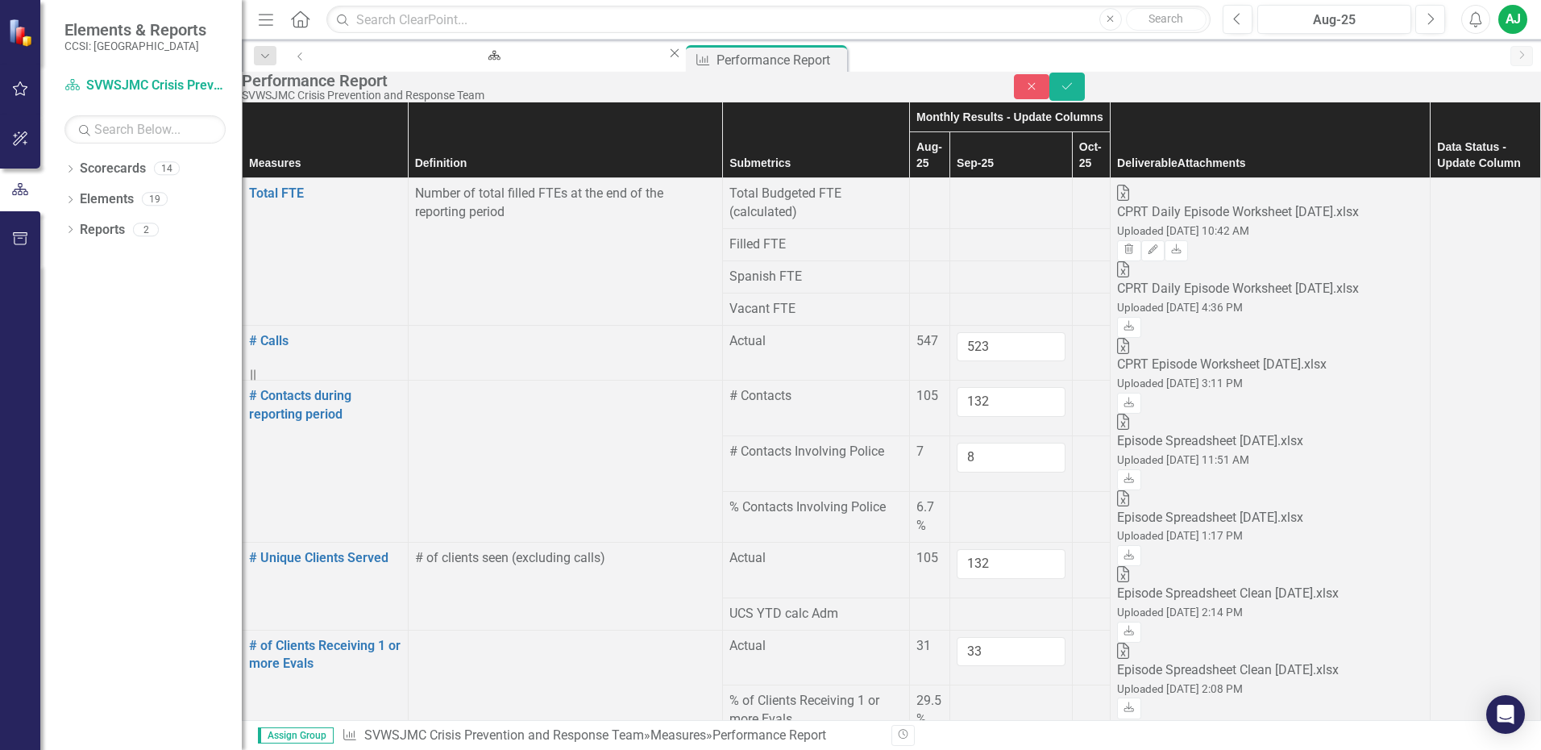
type input "41"
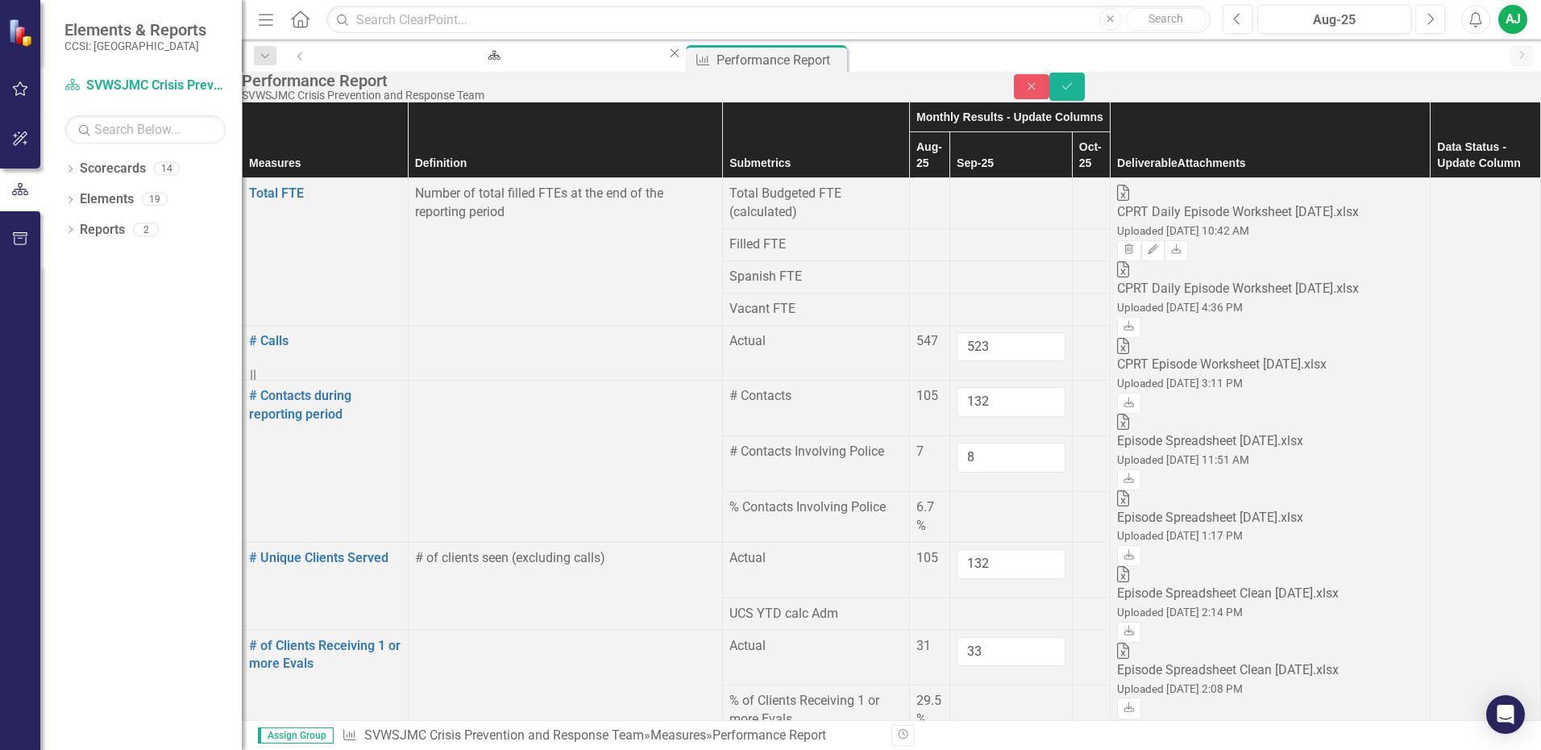
type input "39"
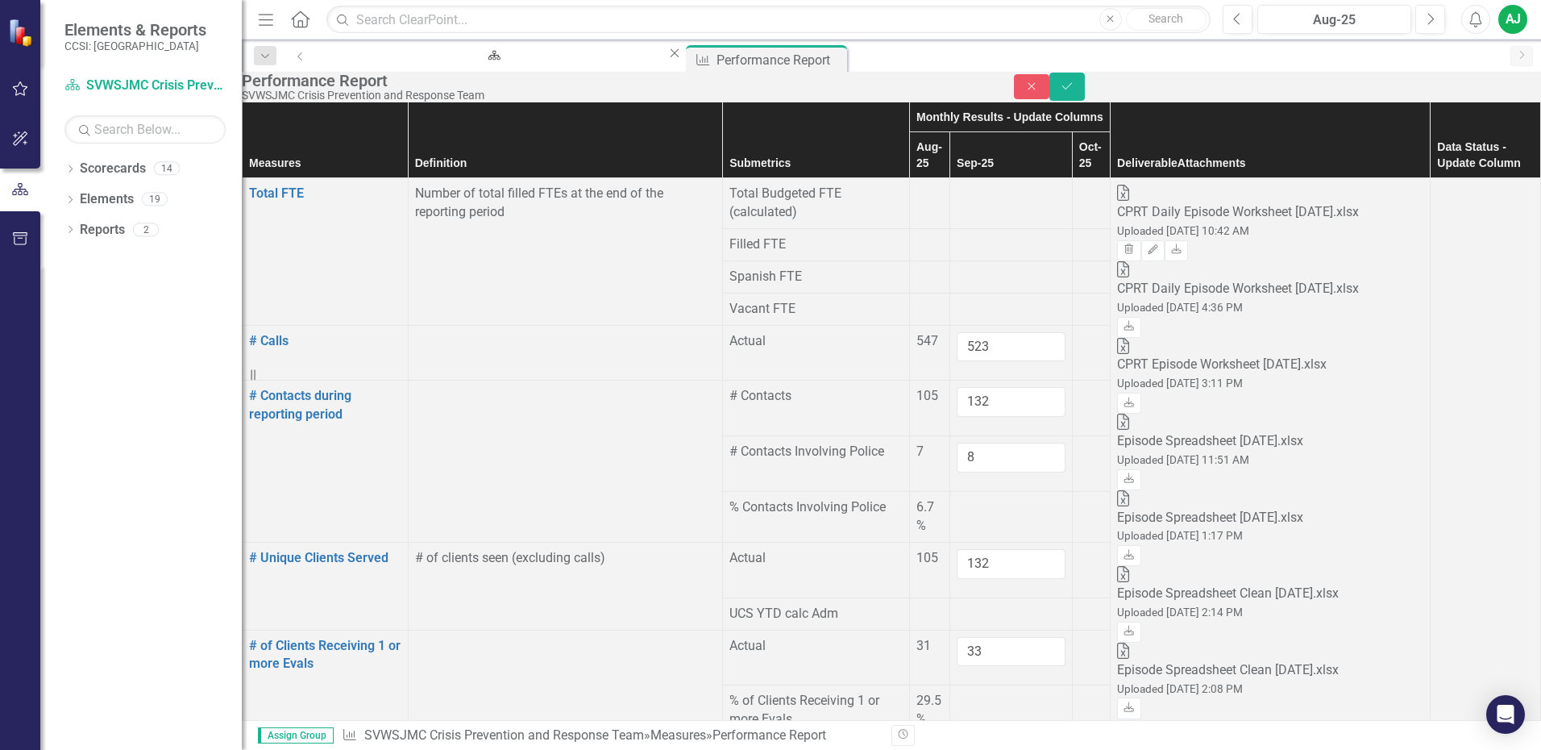
type input "1.37"
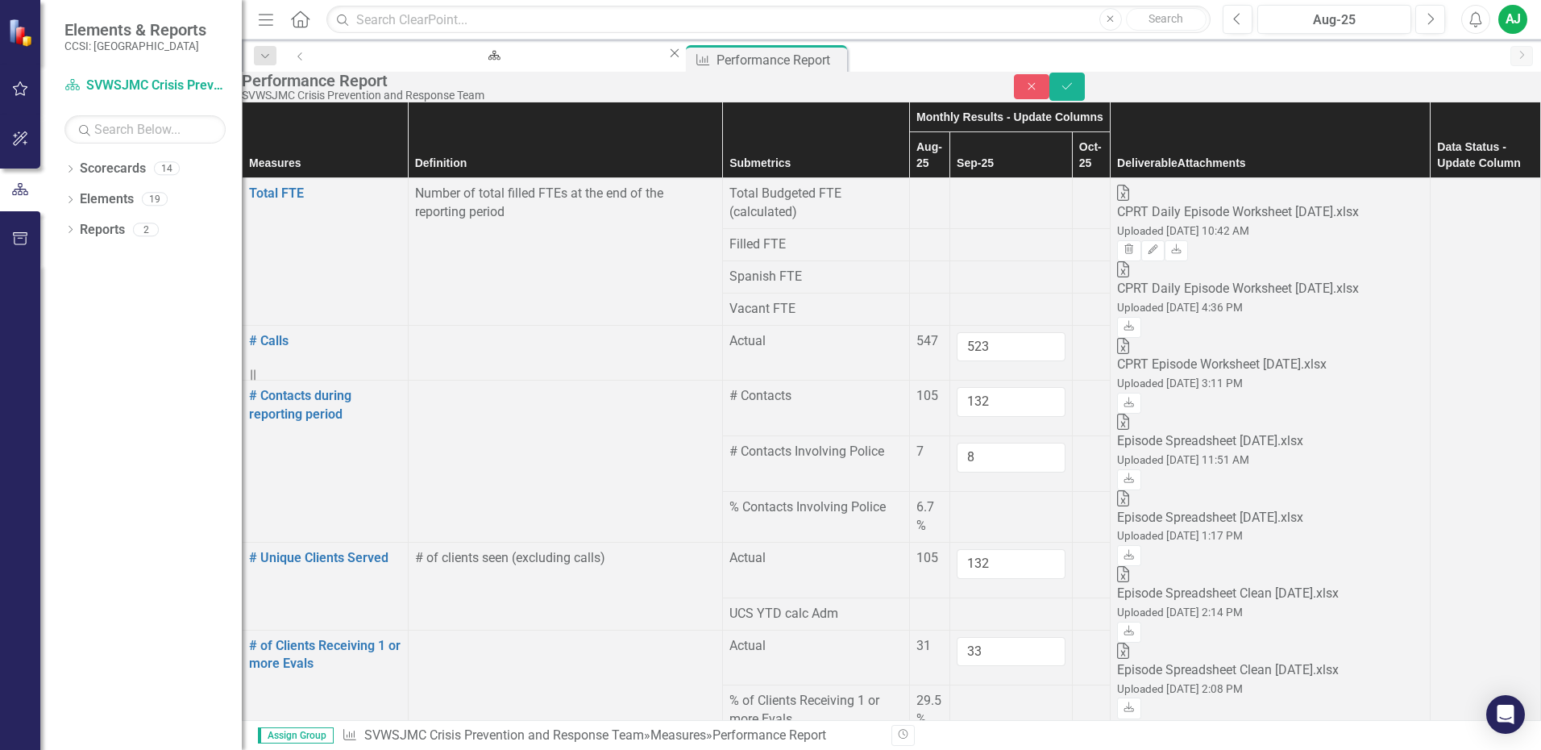
type input "9.13"
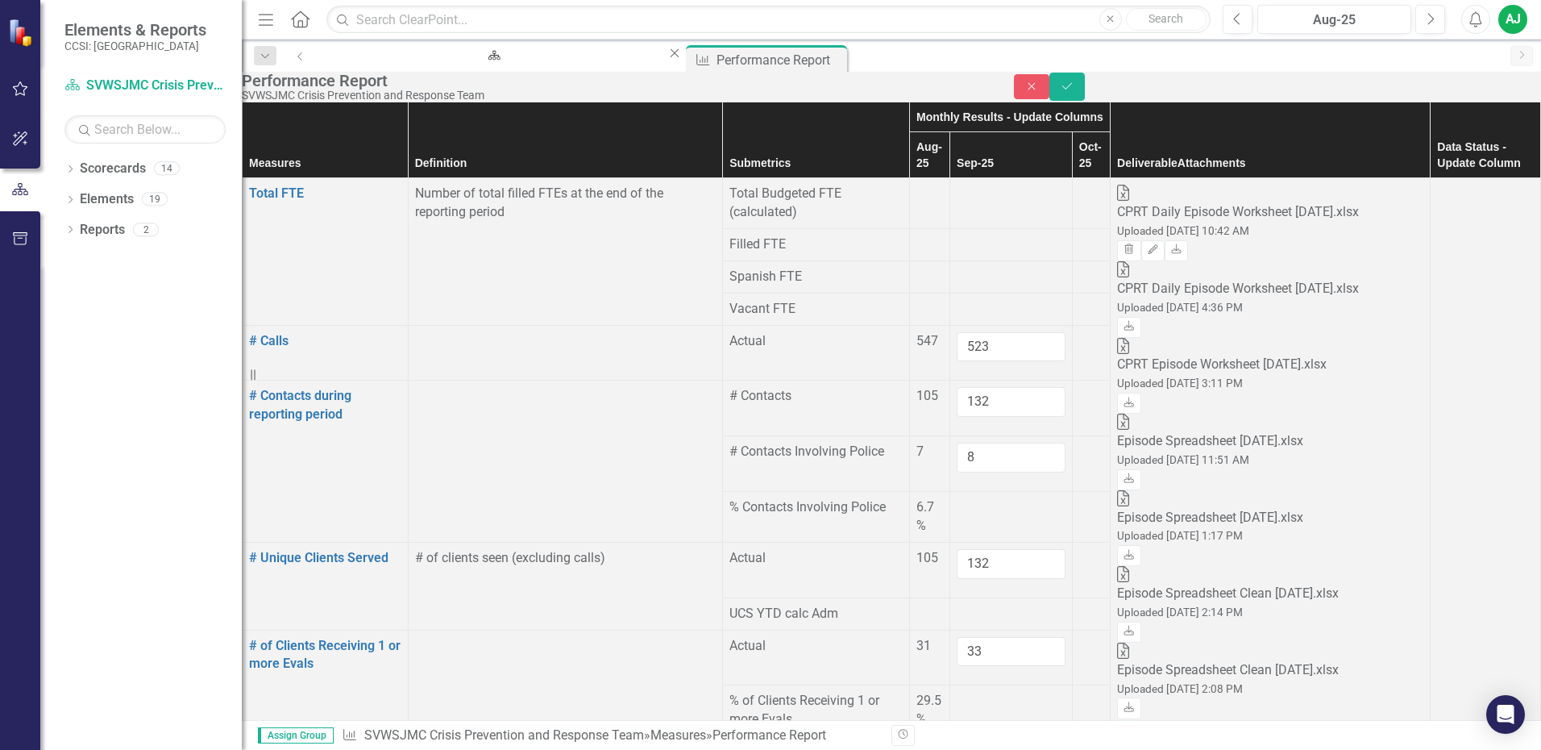
type input "1"
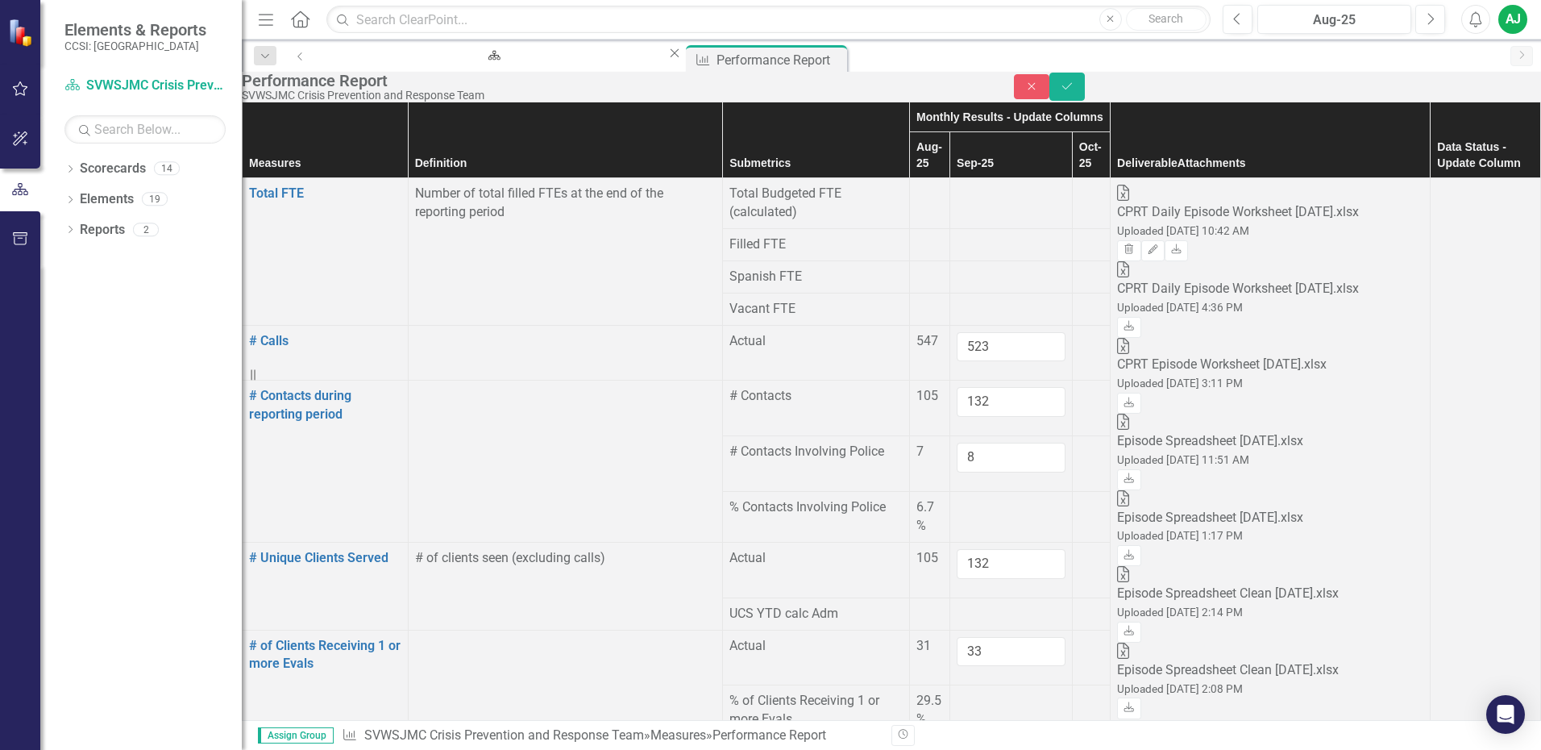
type input "7"
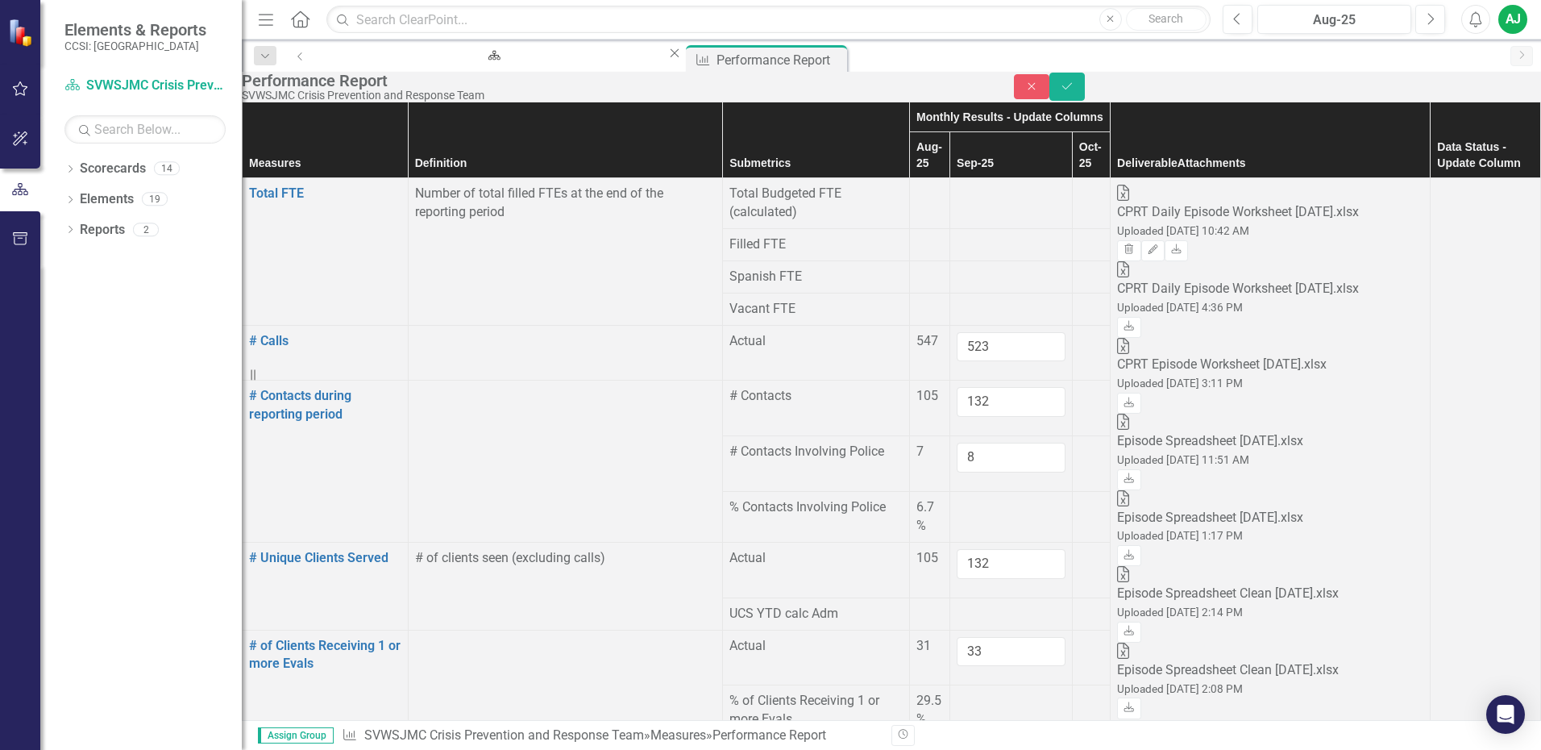
type input "24"
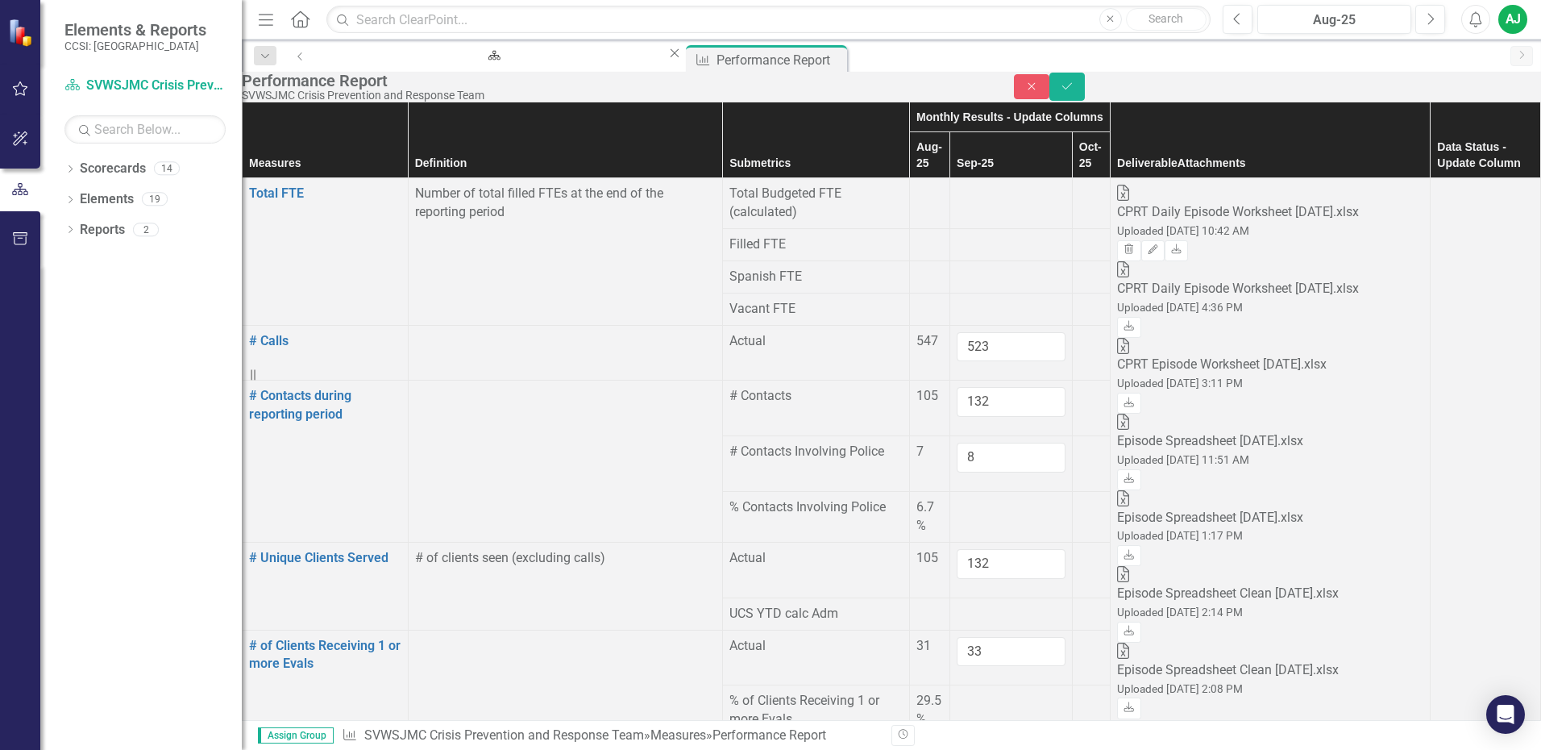
type input "21"
type input "7"
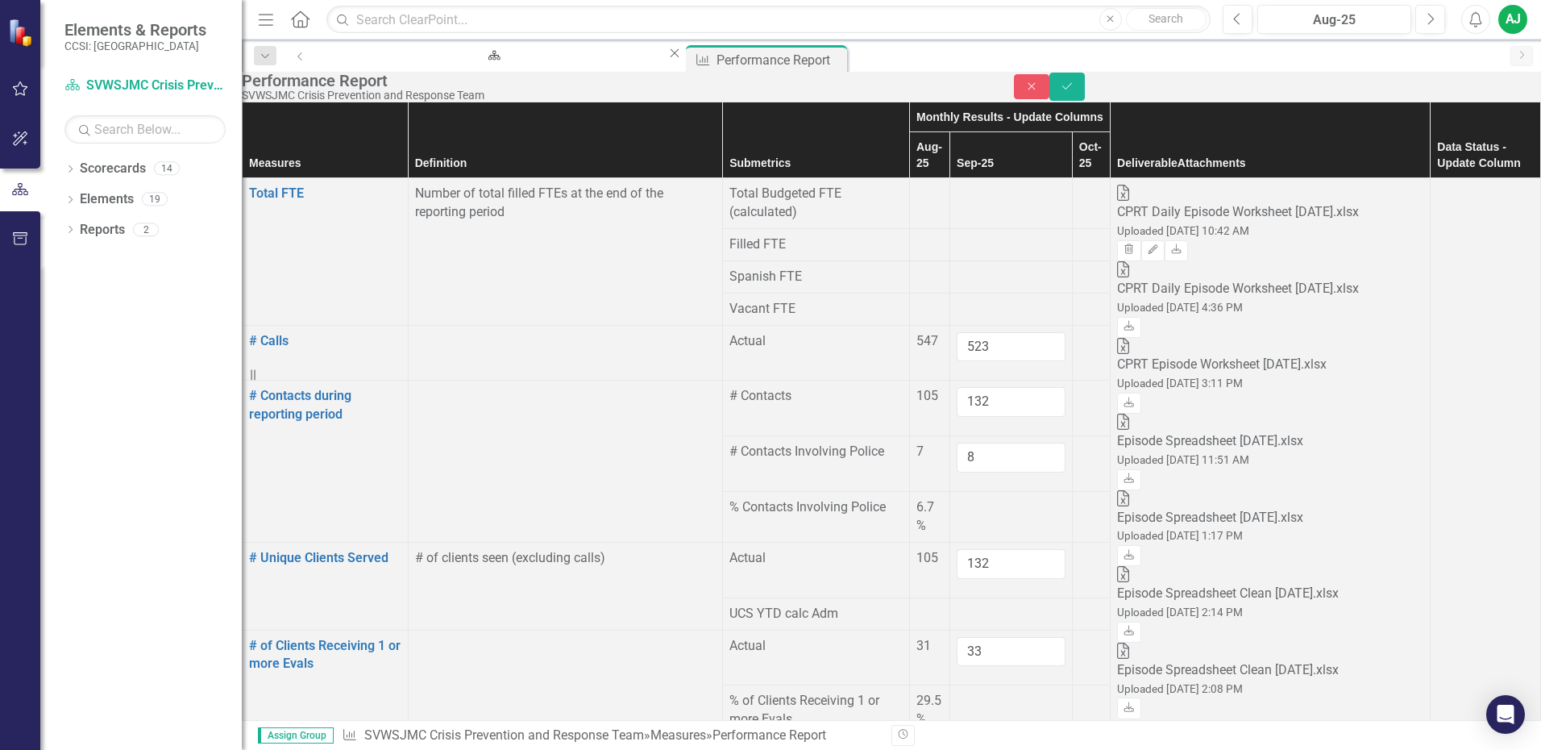
type input "1"
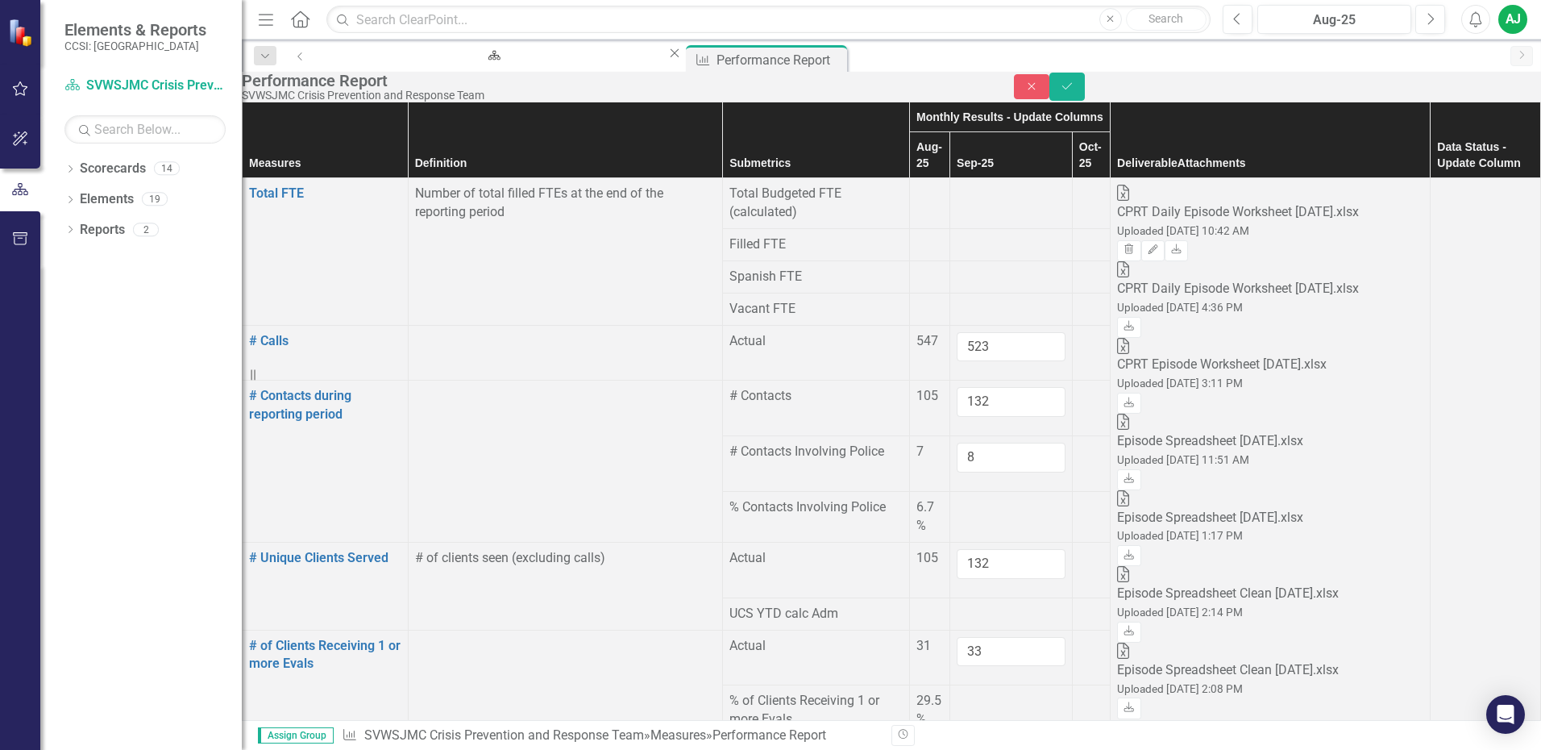
type input "0"
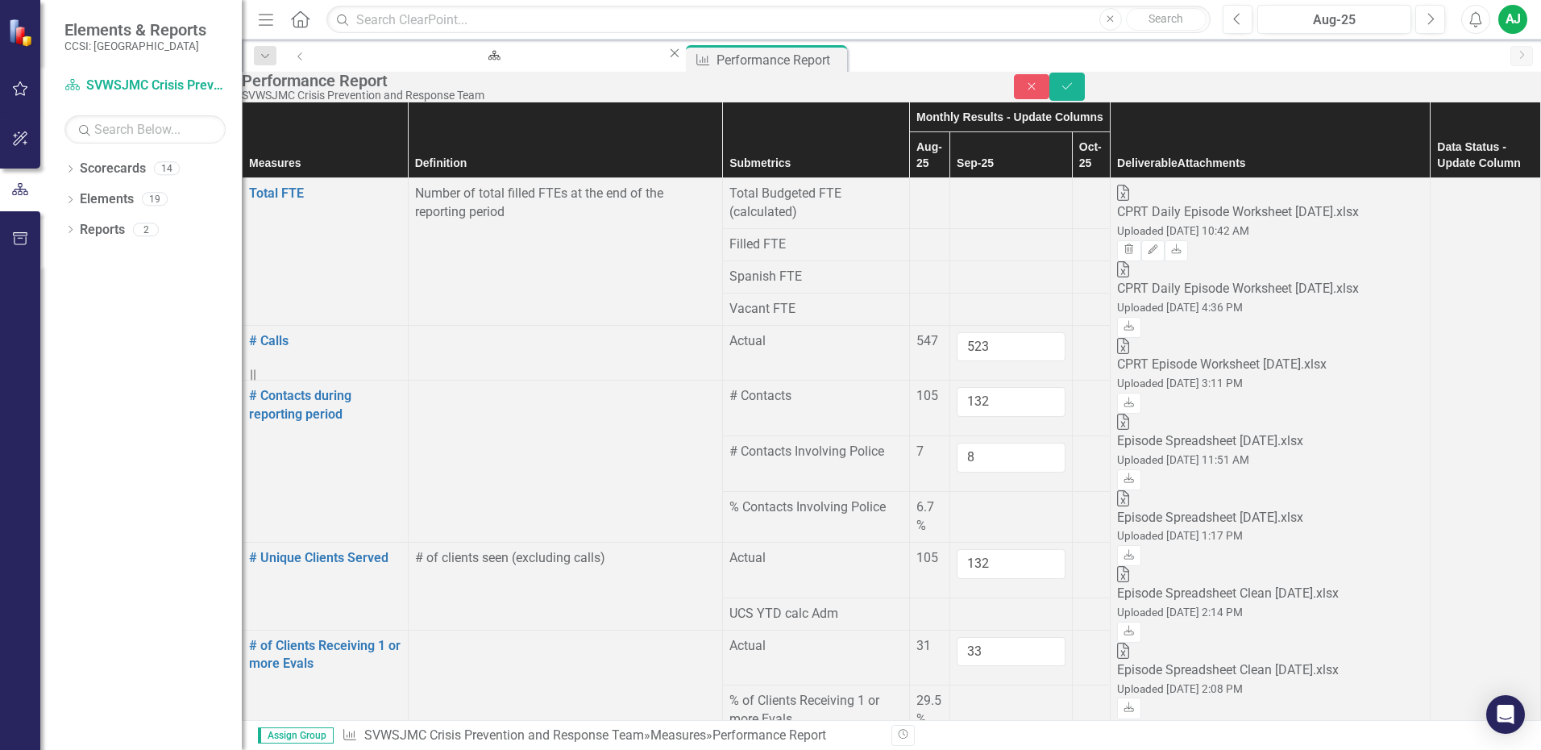
type input "0"
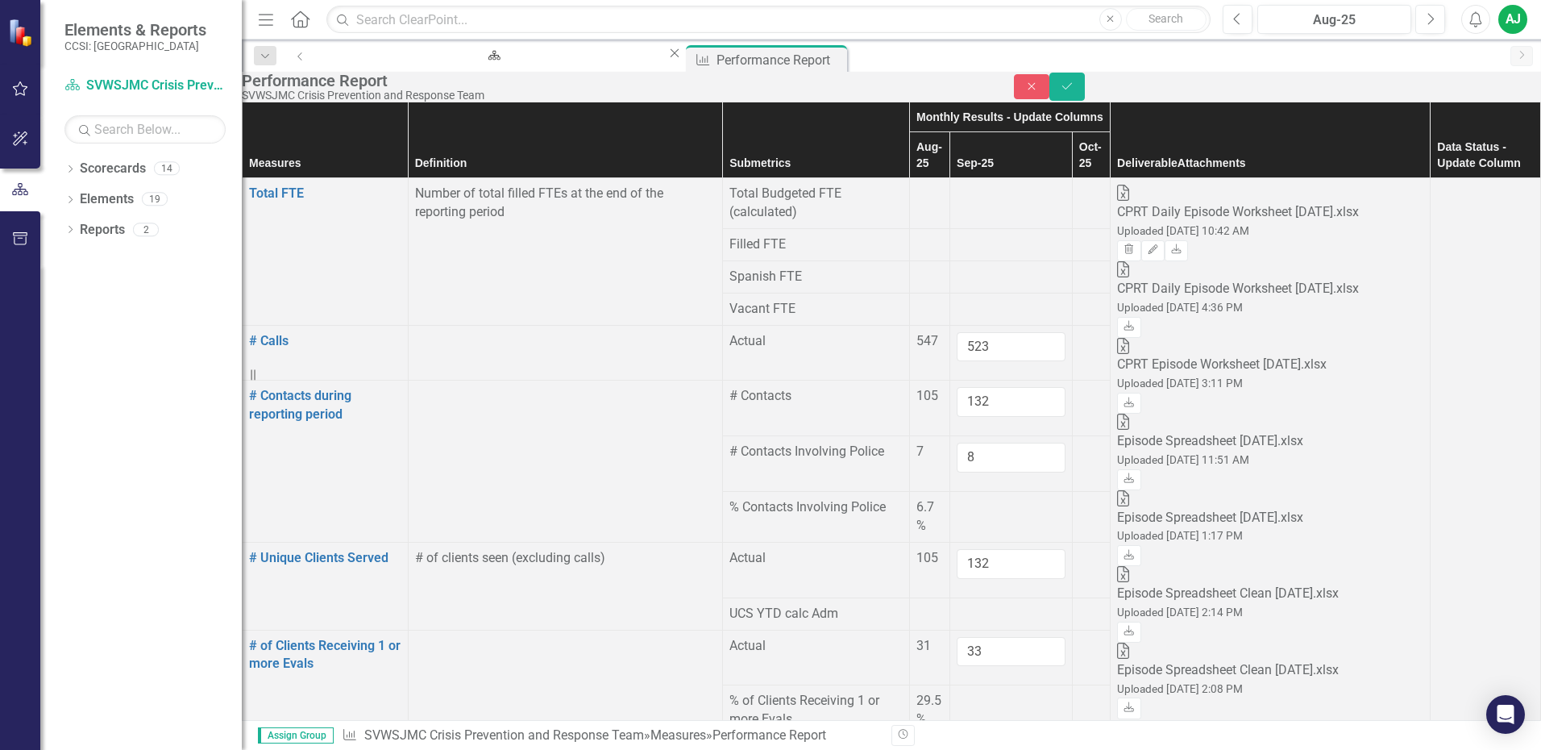
type input "0"
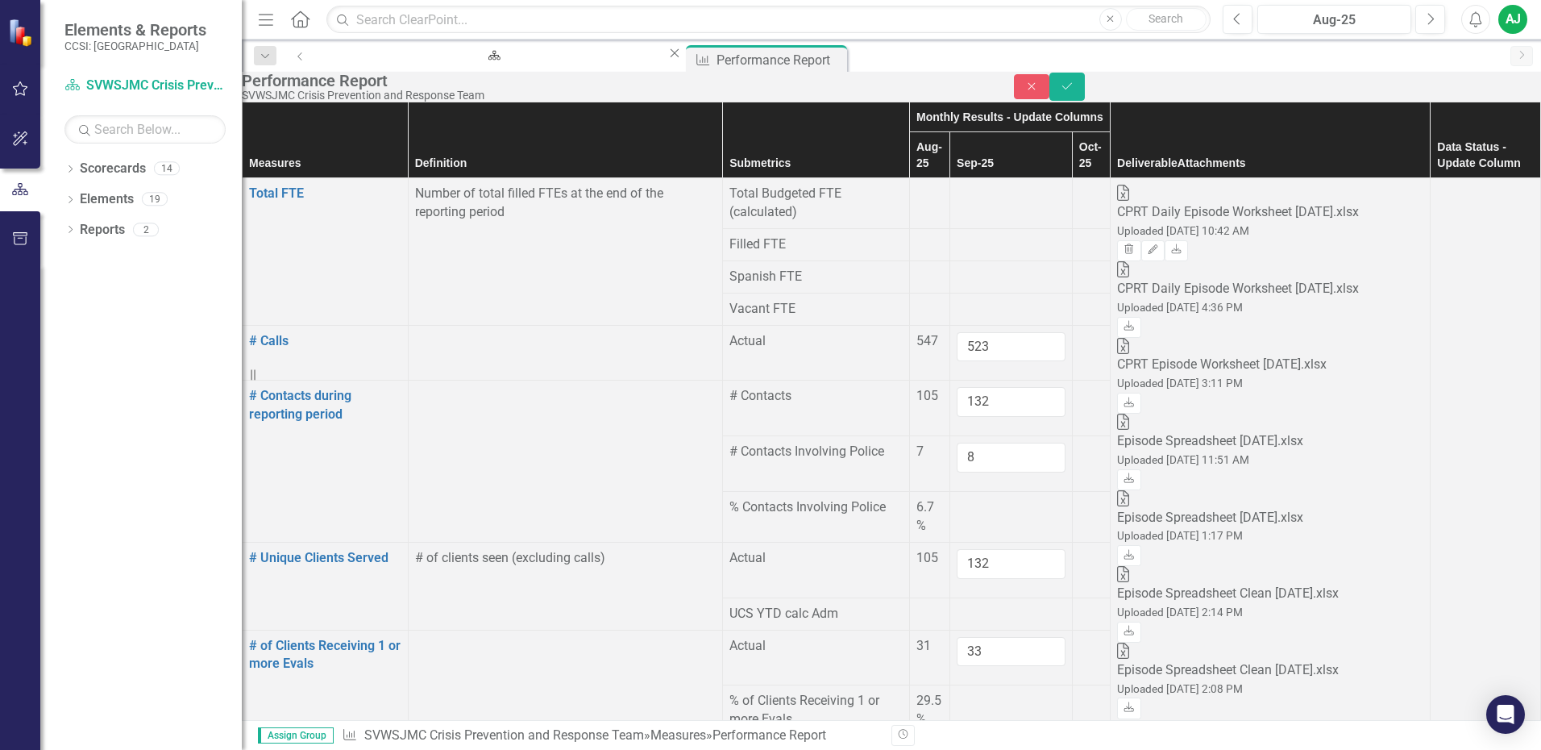
type input "2"
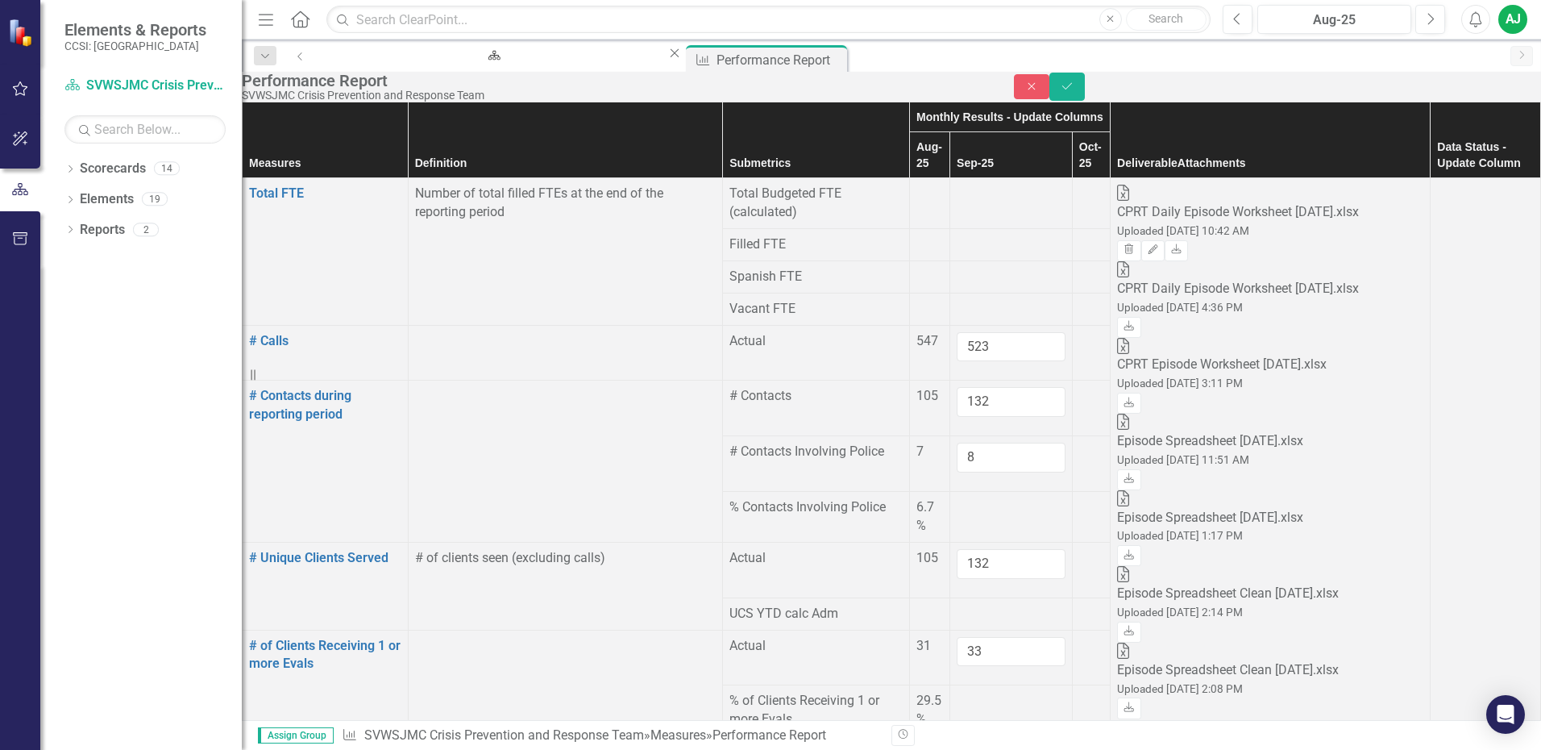
type input "0"
type input "20"
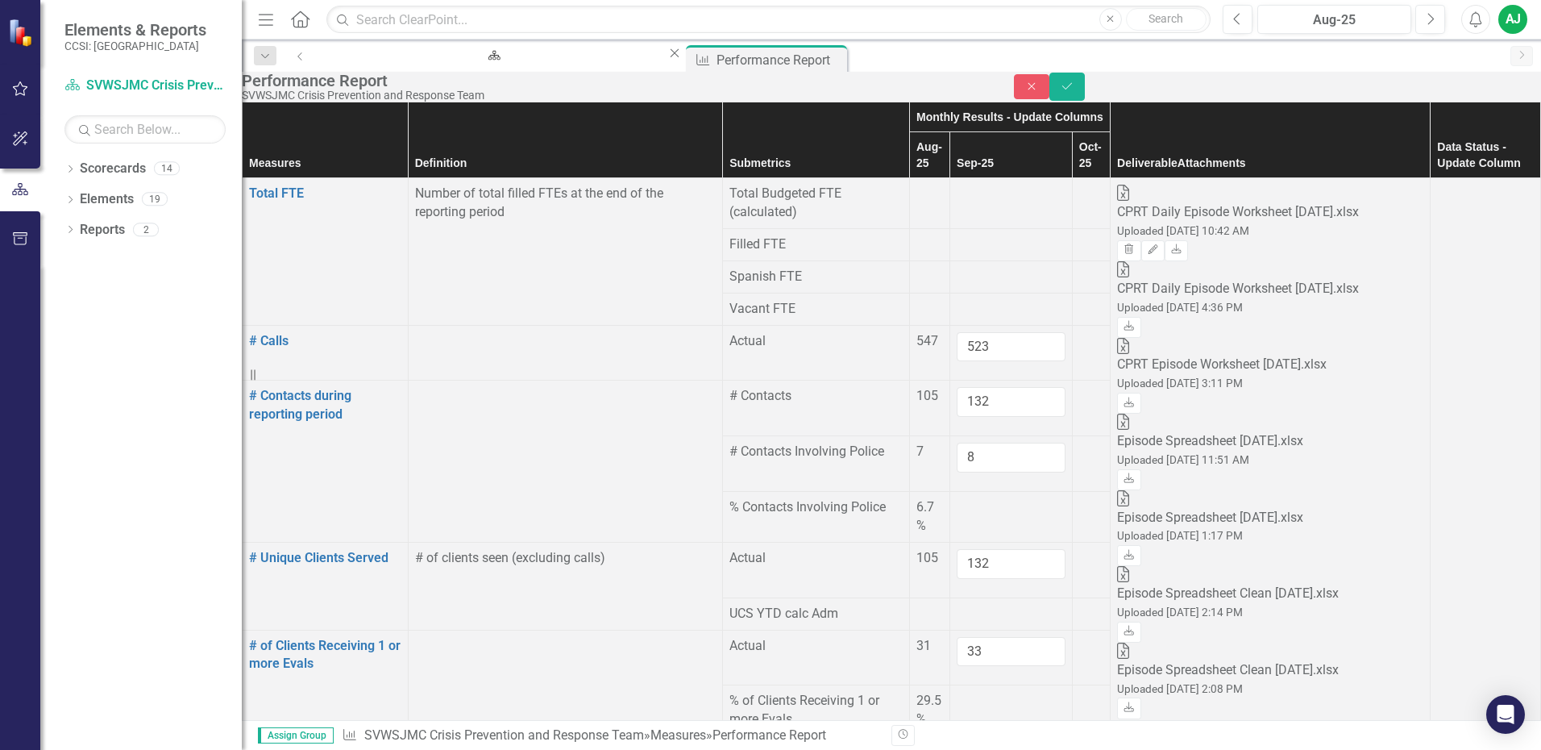
type input "1"
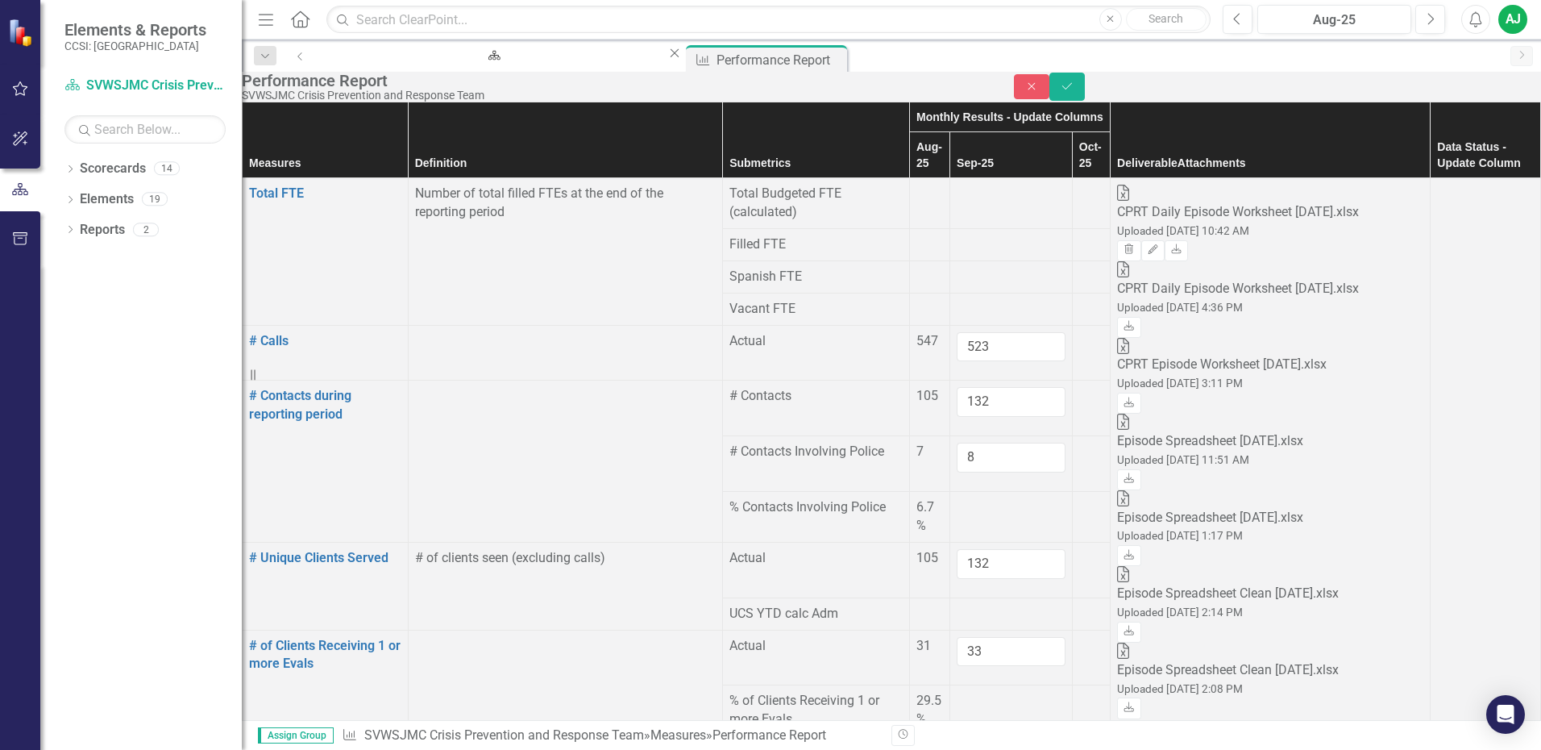
type input "3"
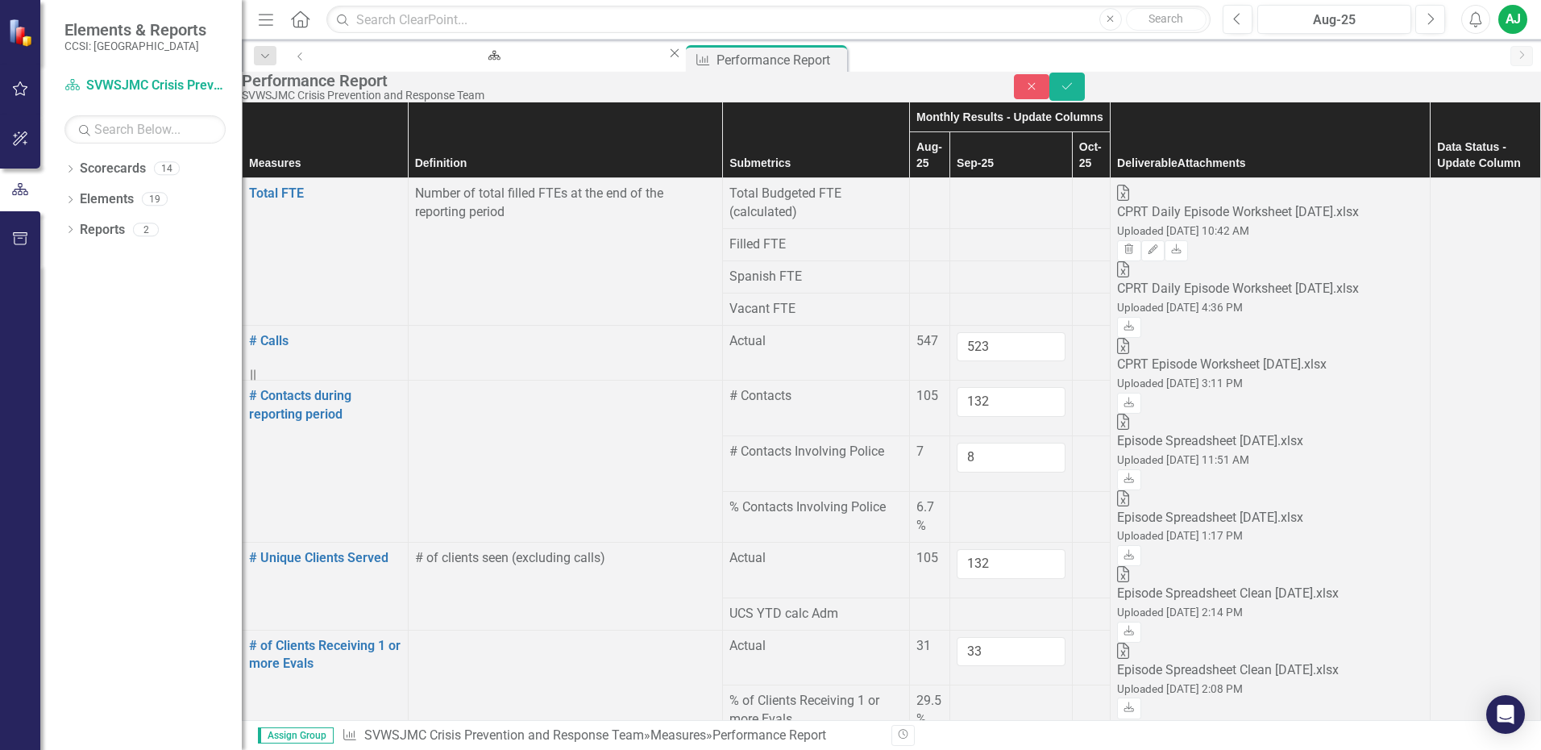
scroll to position [1836, 0]
type input "1"
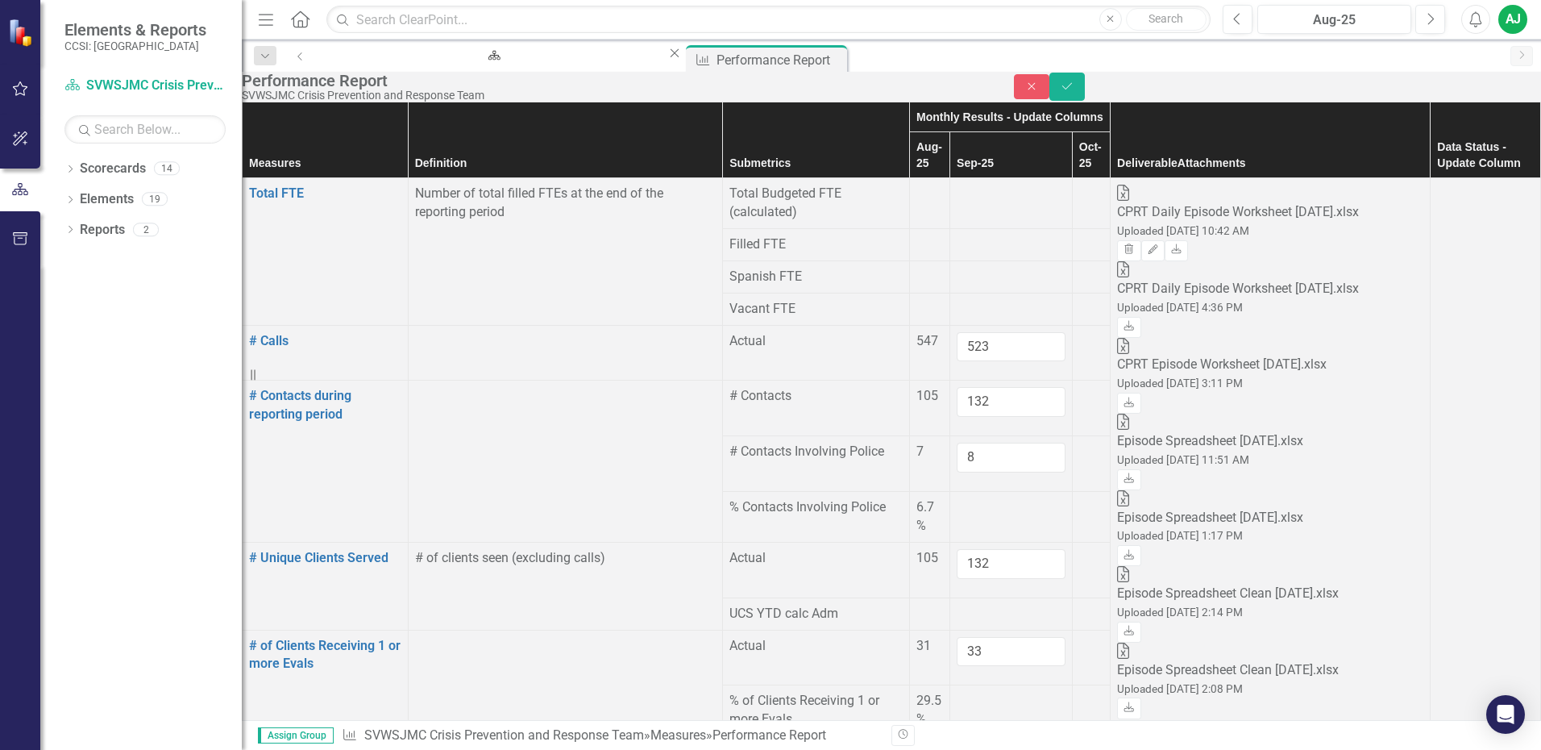
type input "3"
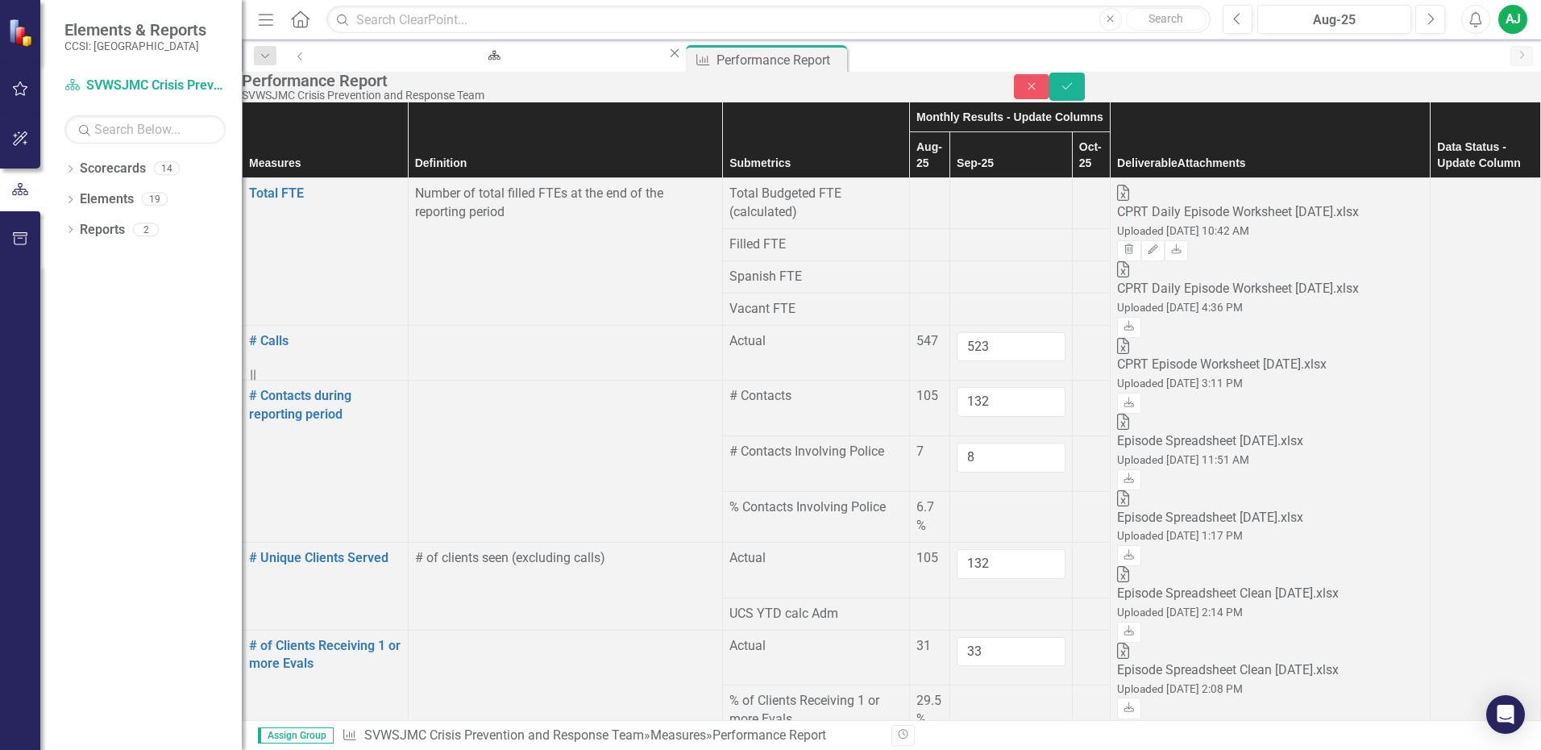
type input "13"
type input "0"
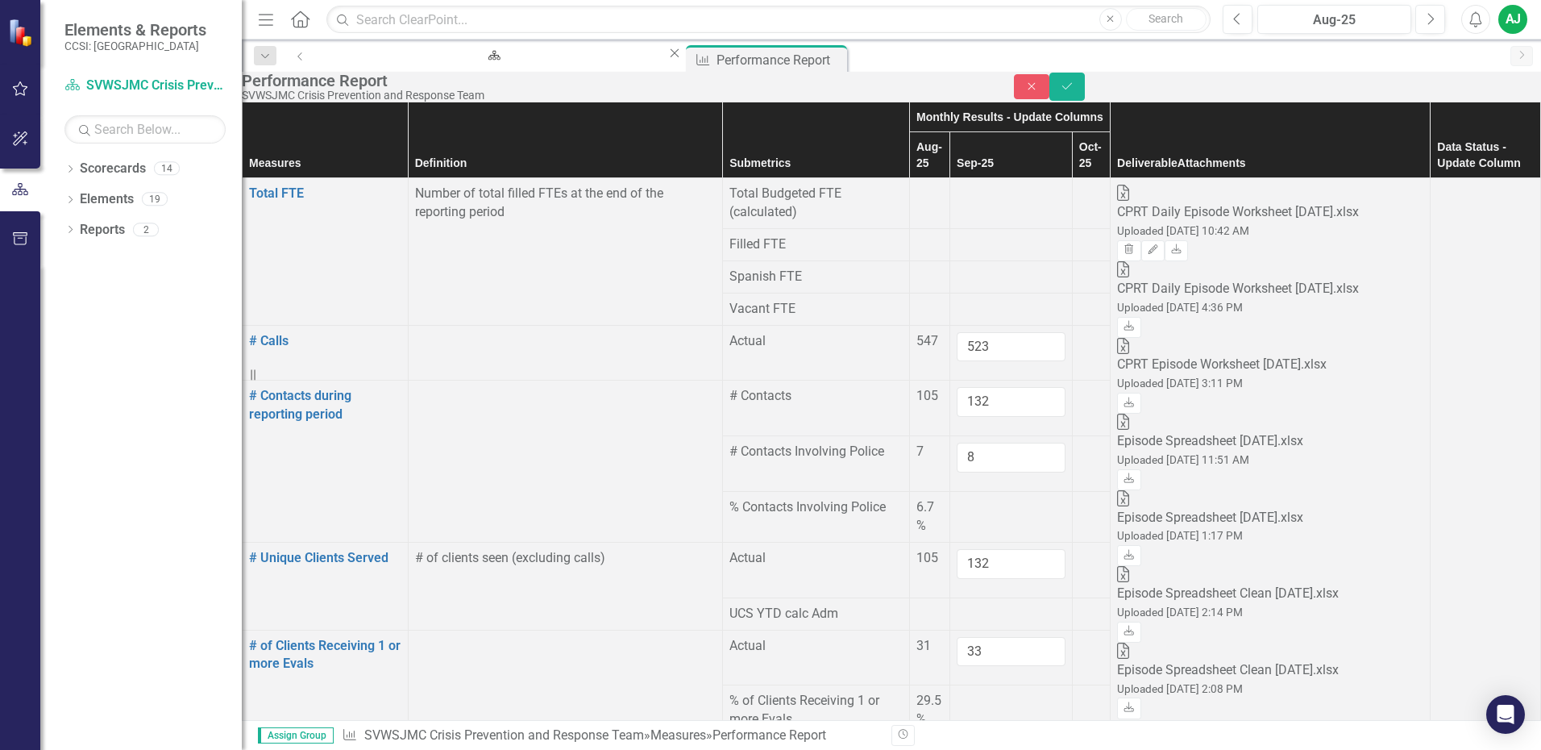
type input "2"
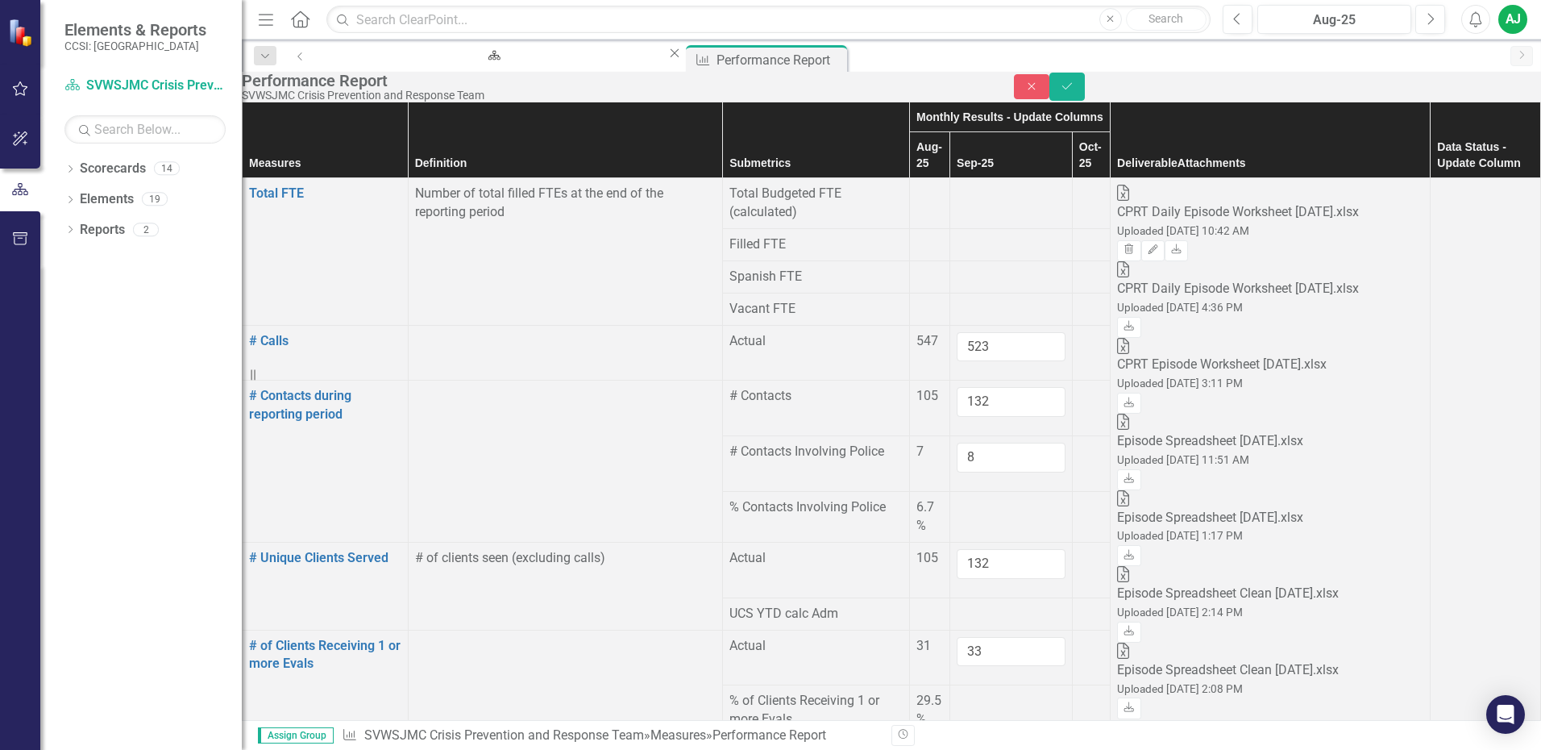
scroll to position [2077, 0]
type input "0"
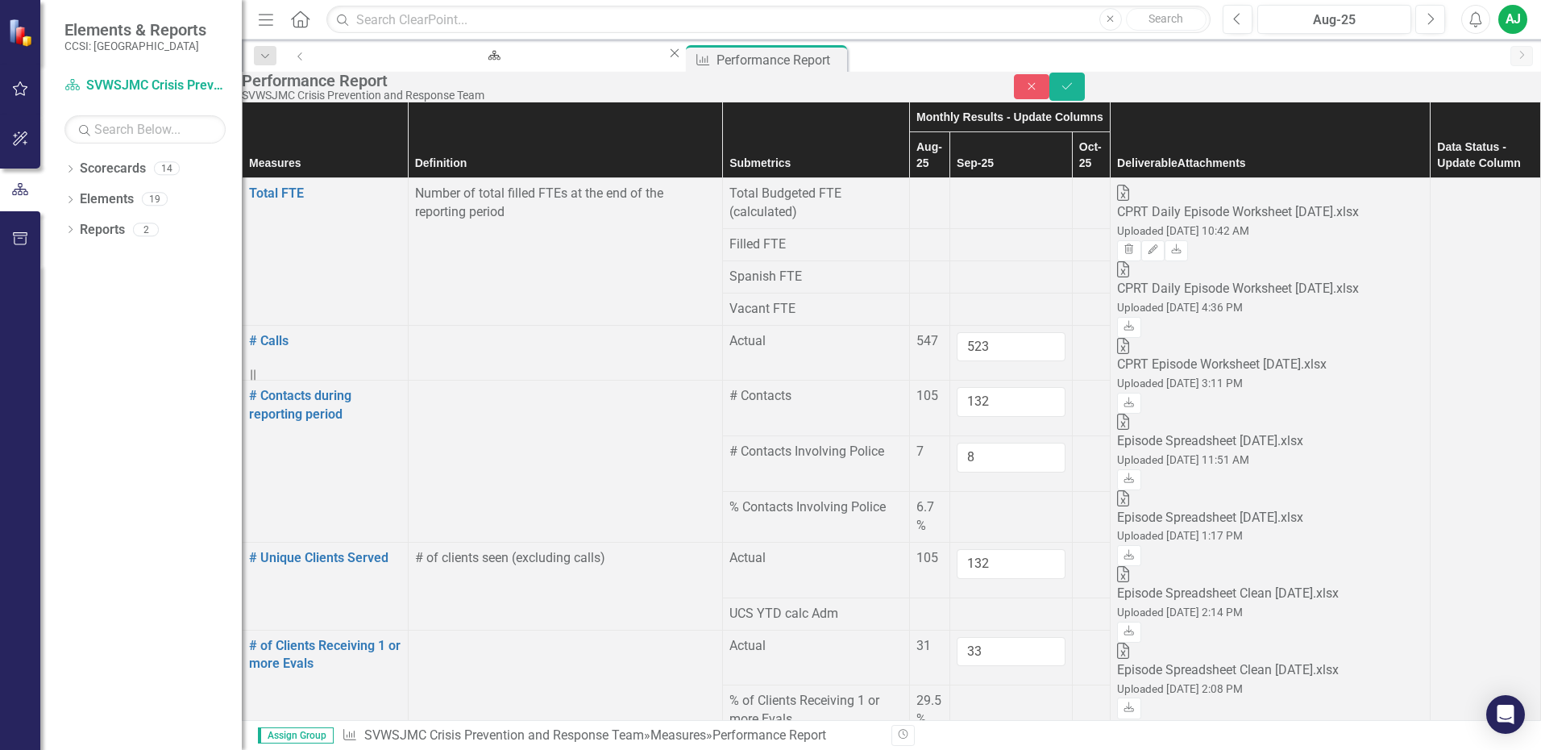
type input "0"
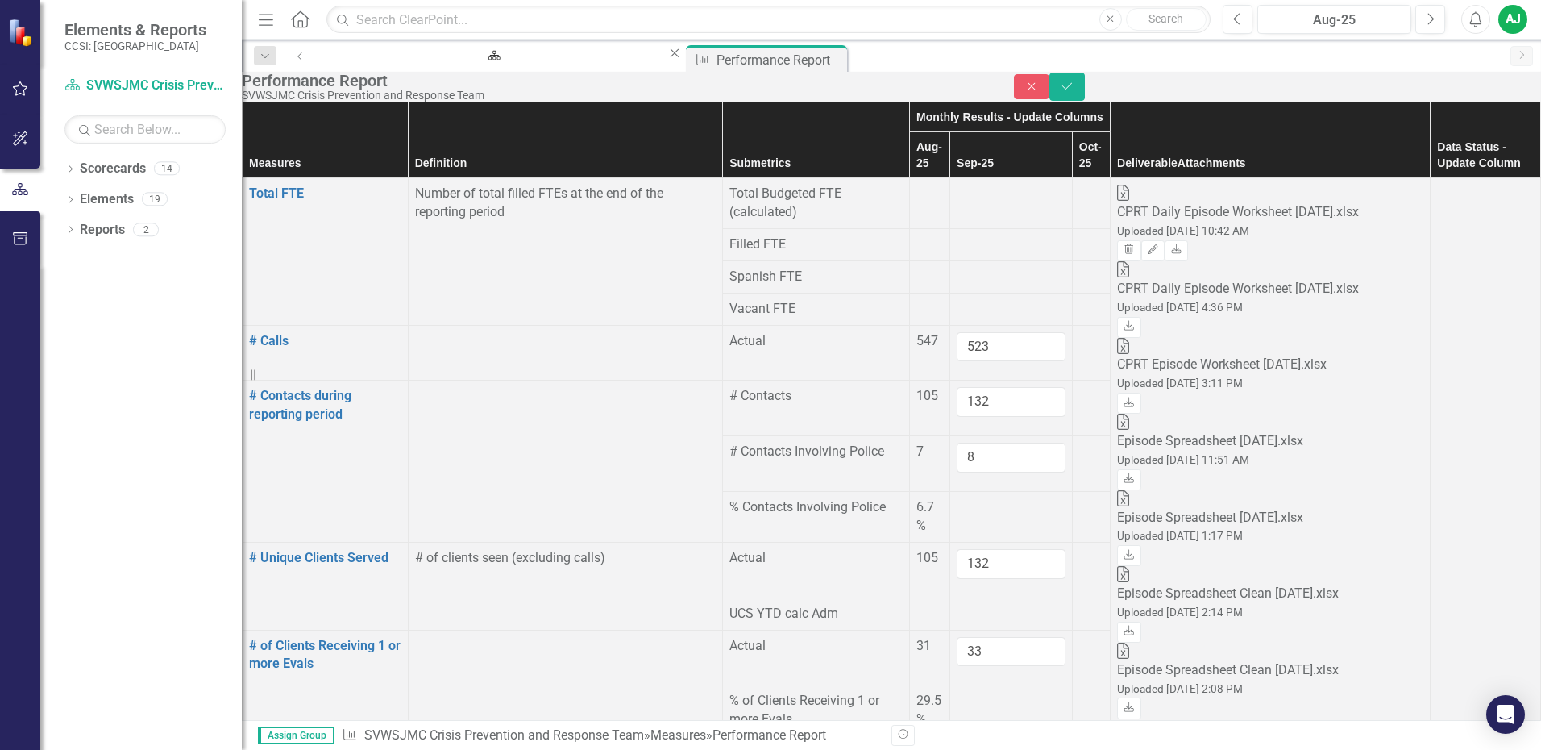
type input "17"
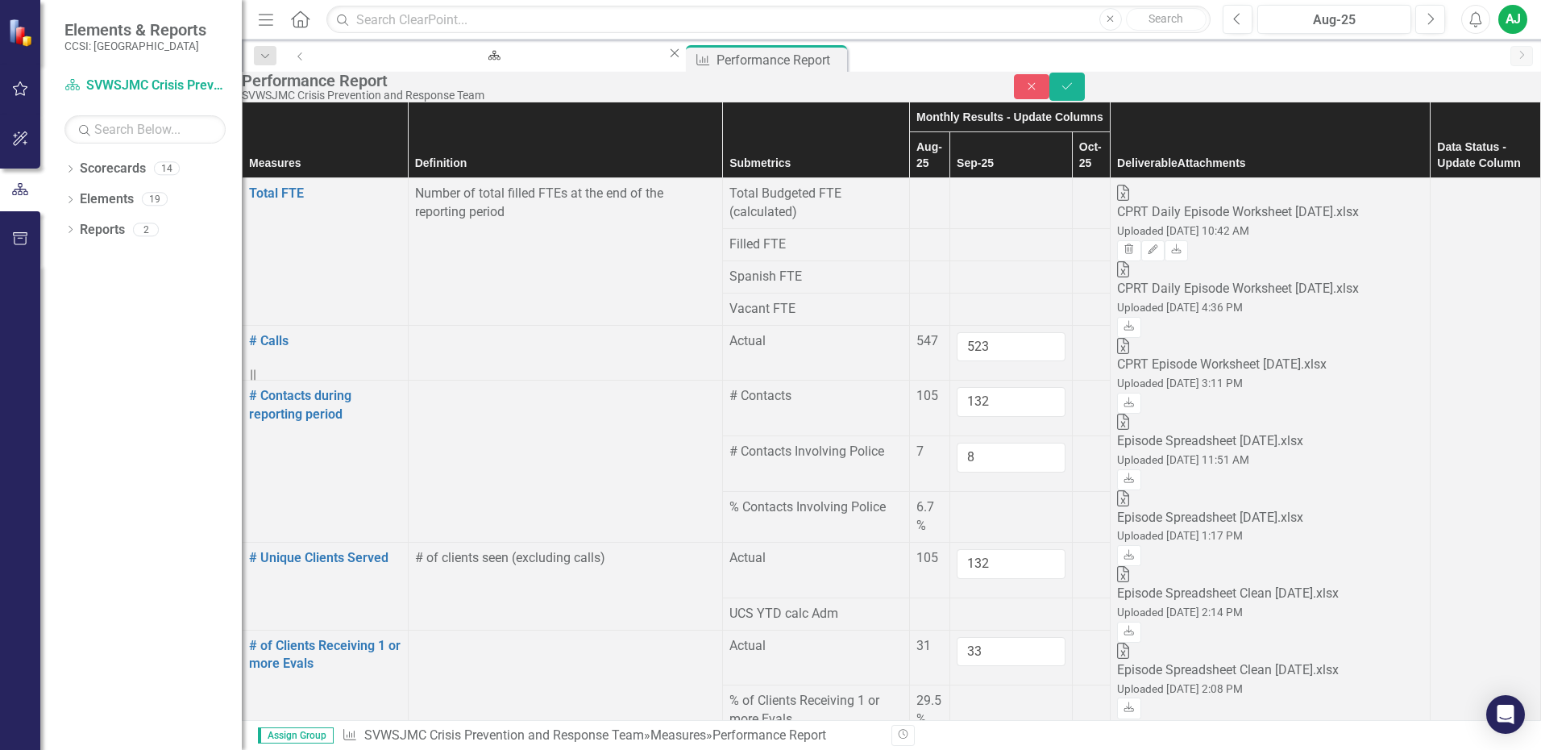
type input "0"
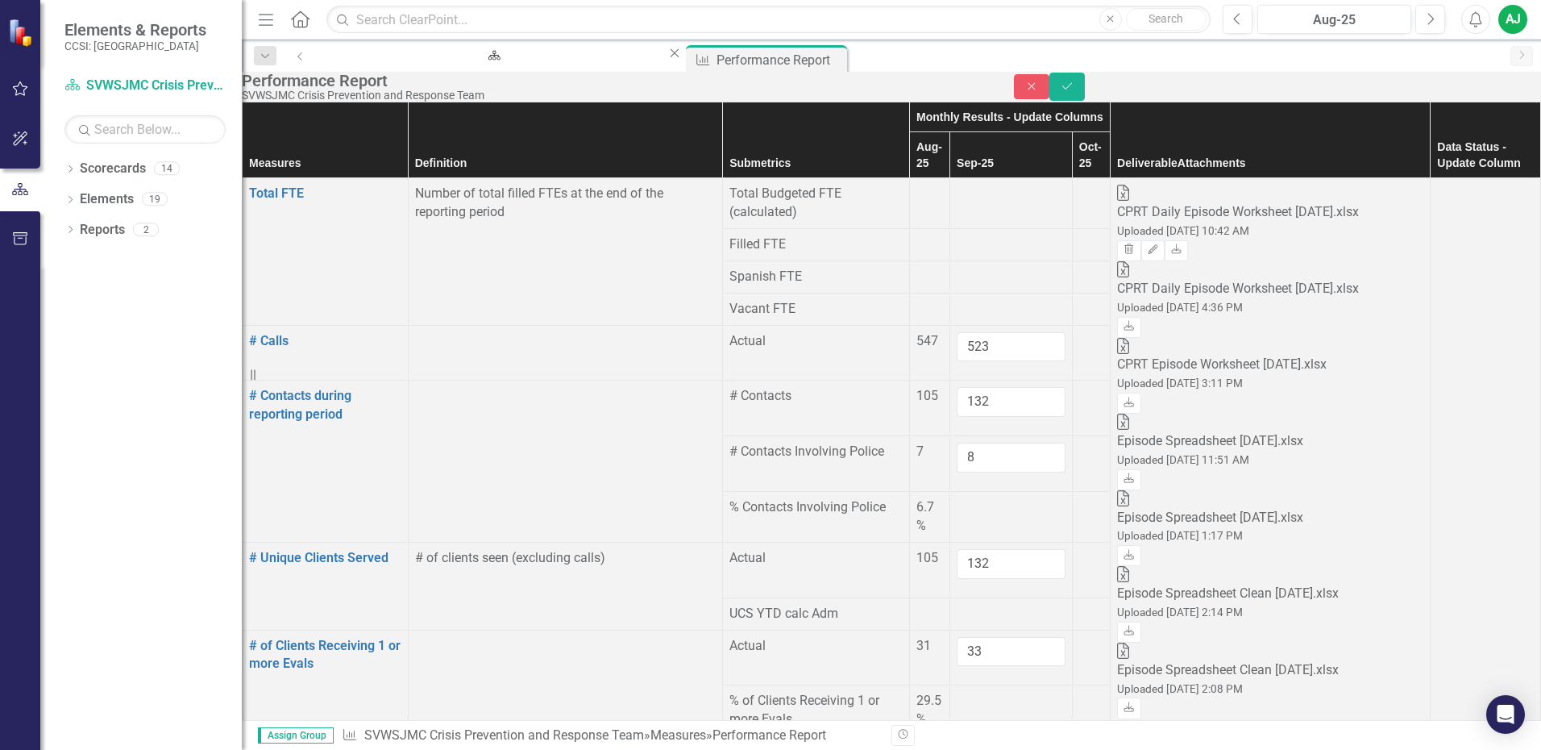
type input "3"
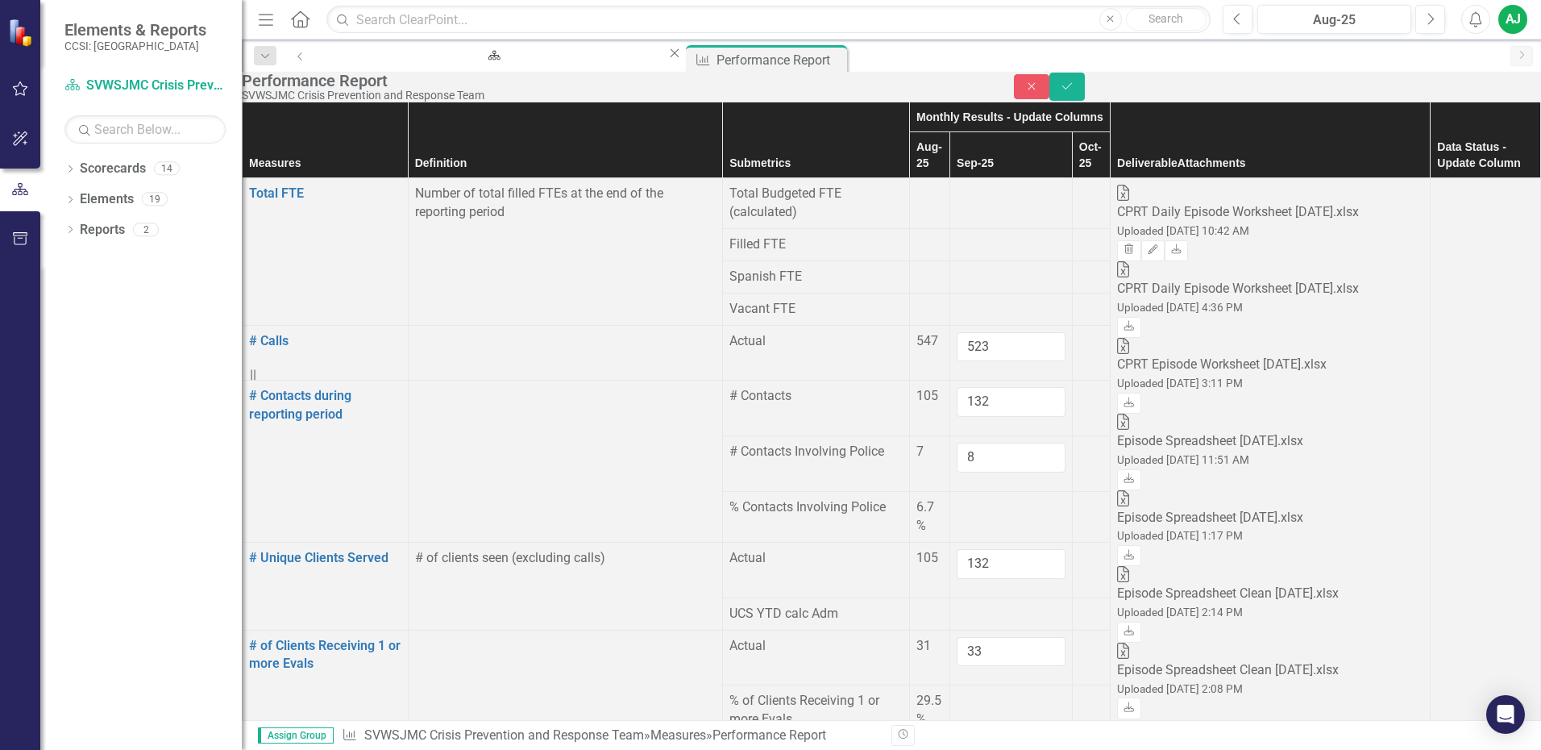
type input "3"
type input "15"
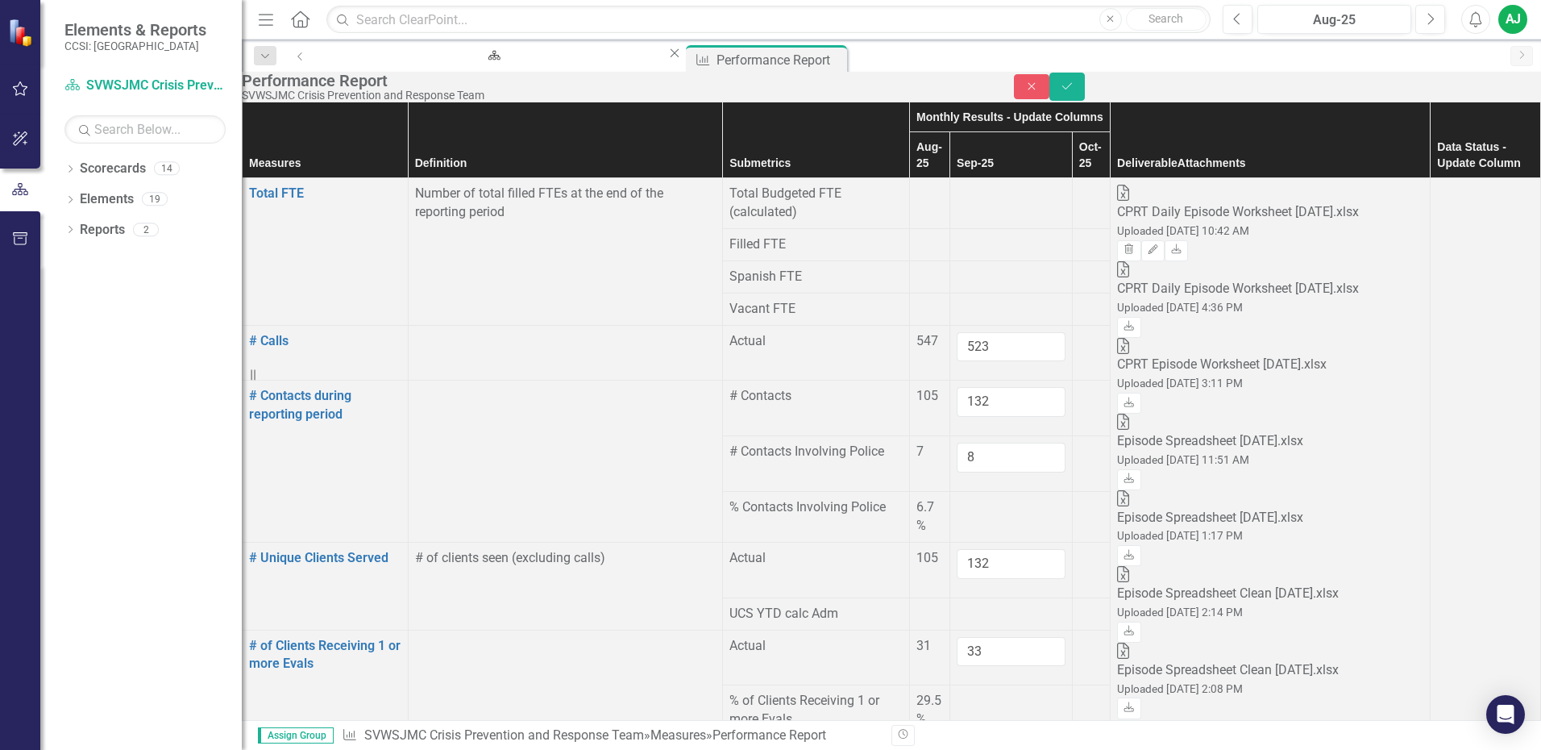
type input "2"
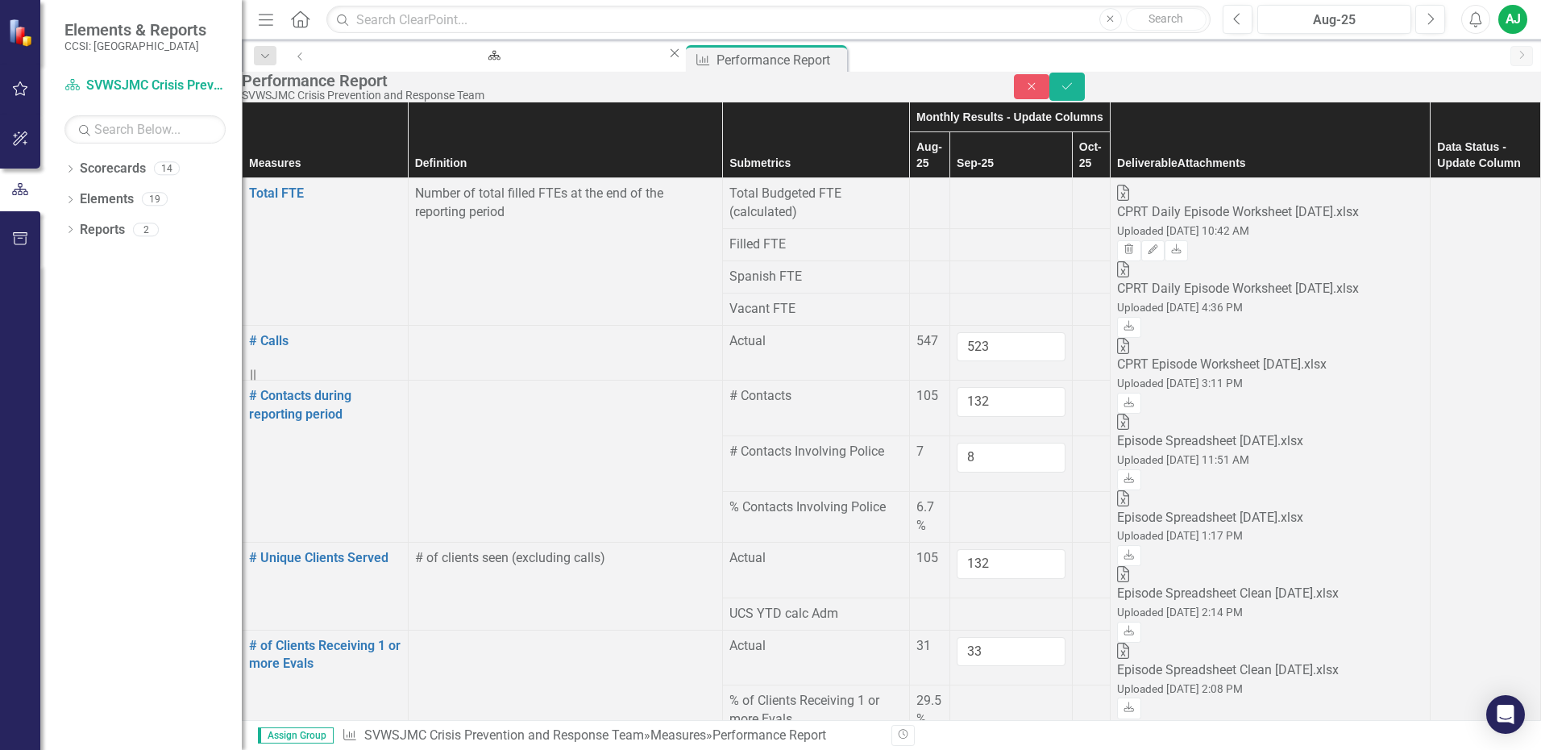
type input "1"
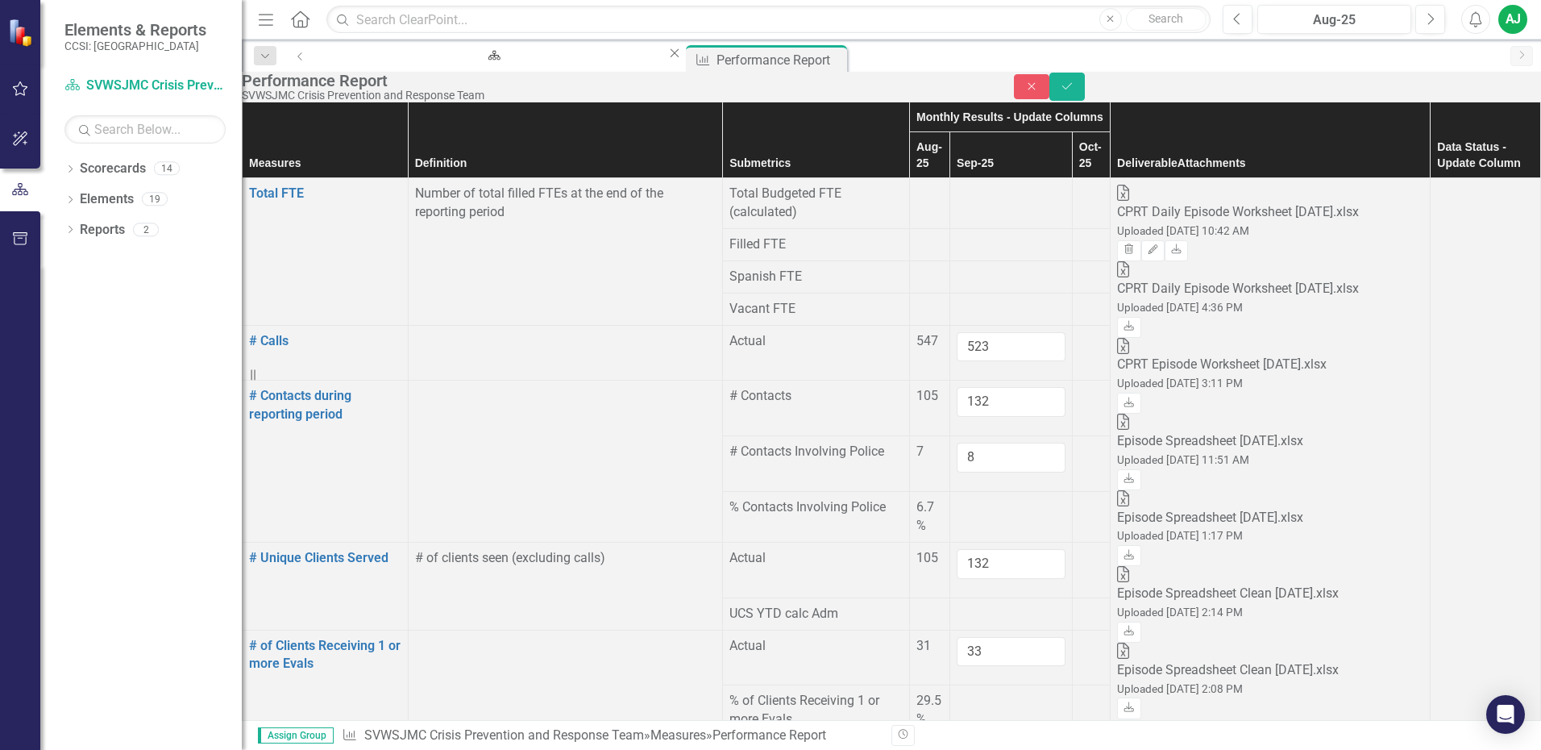
type input "0"
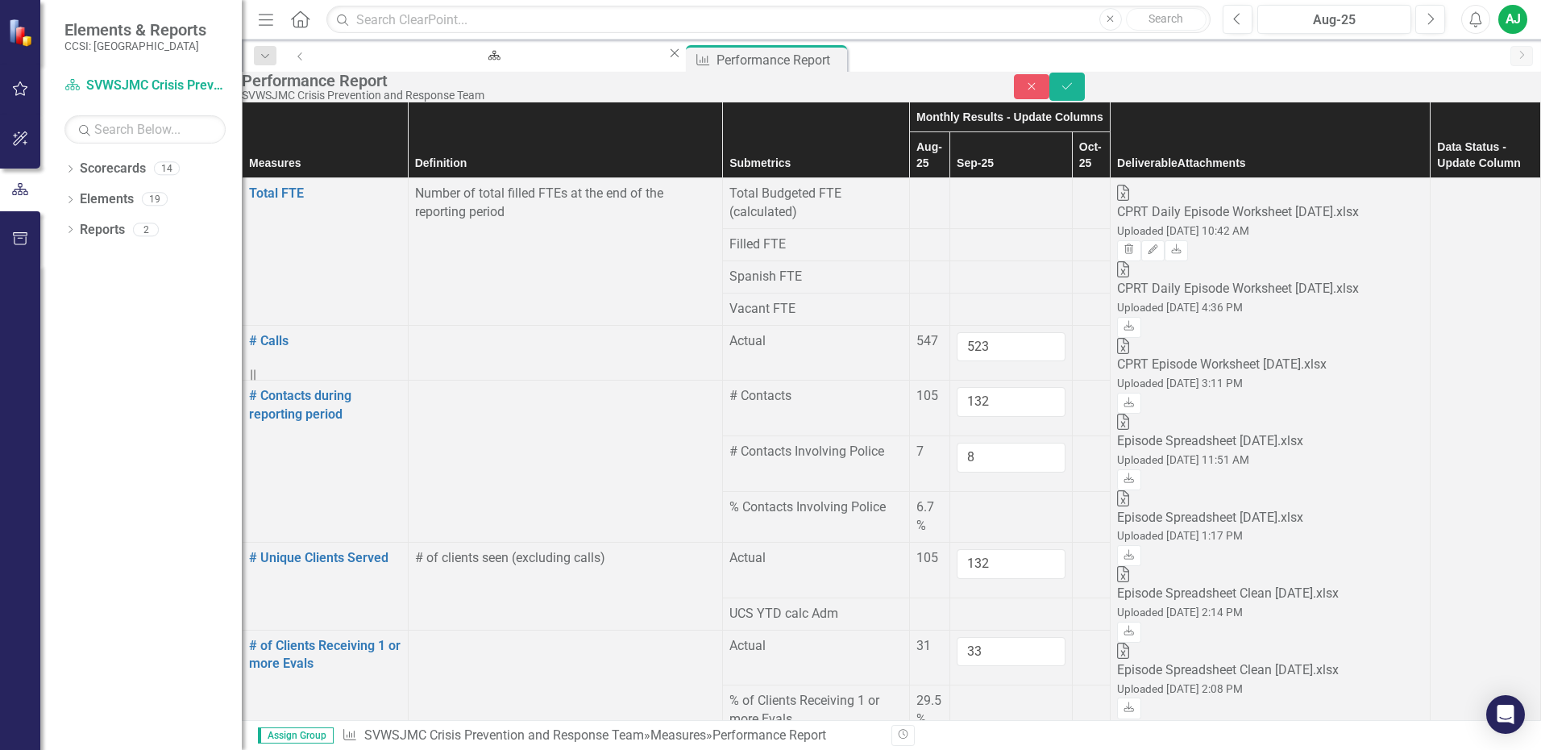
type input "3"
type input "10"
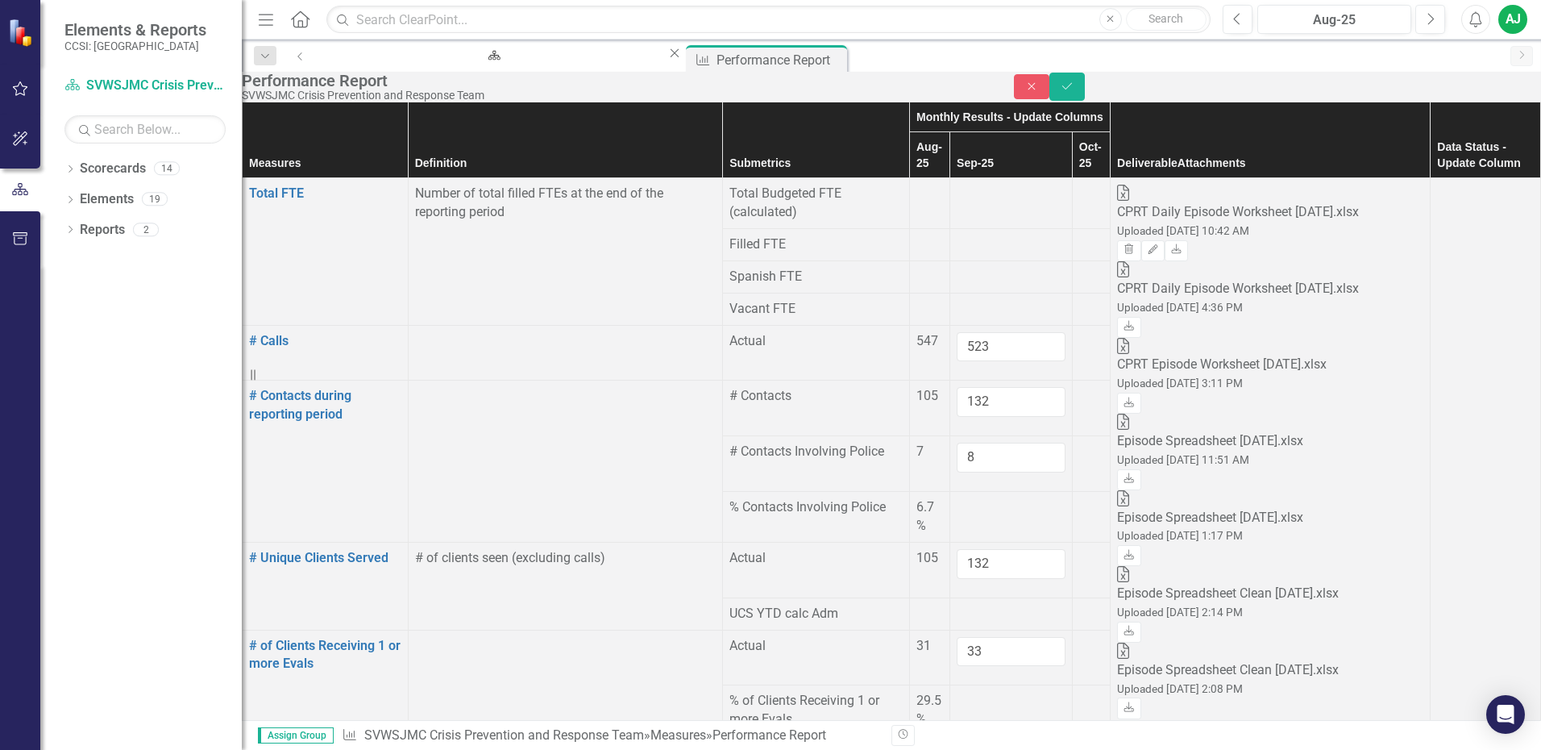
type input "1"
click at [1075, 92] on icon "Save" at bounding box center [1067, 86] width 15 height 11
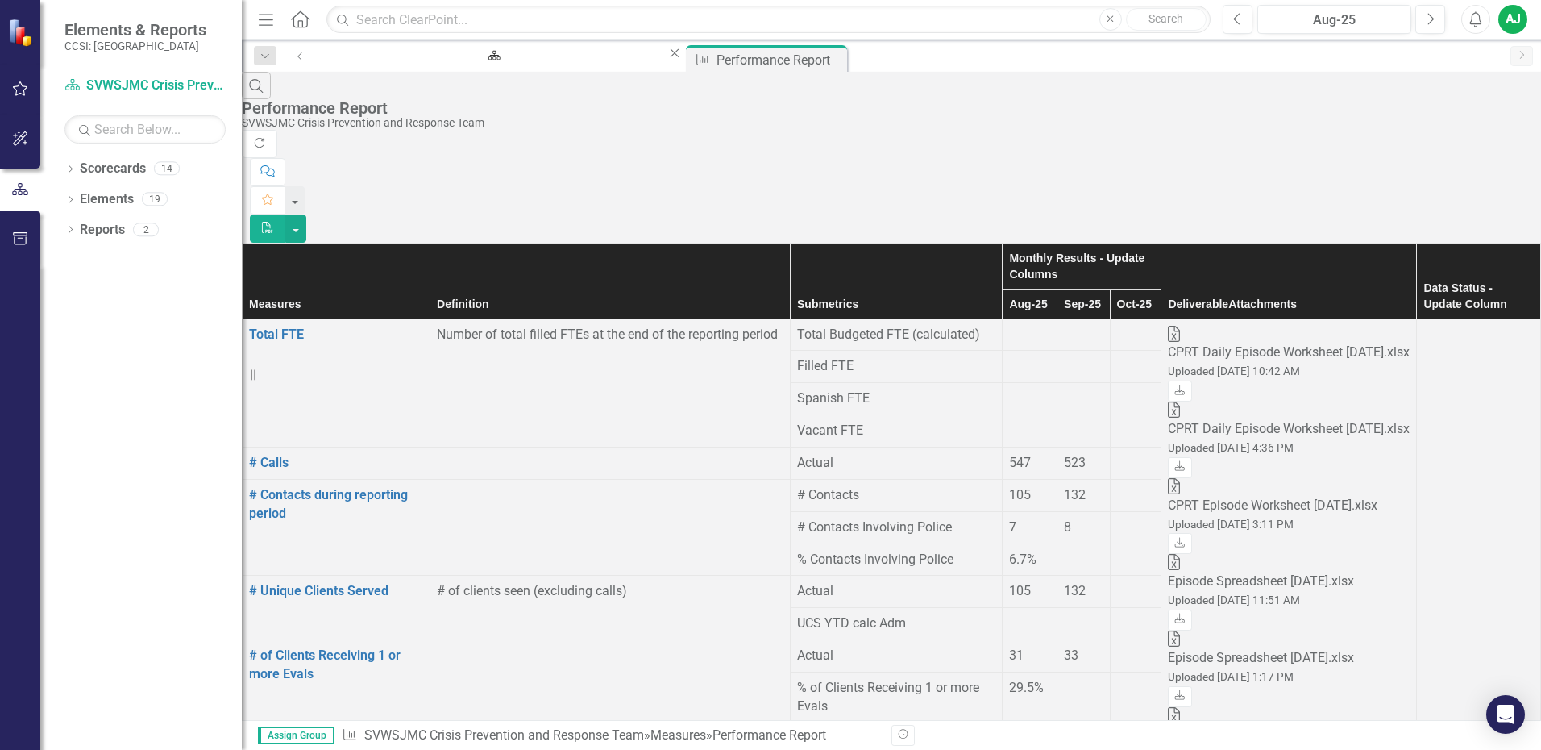
scroll to position [81, 0]
click at [1064, 551] on div at bounding box center [1083, 551] width 39 height 0
